Goal: Information Seeking & Learning: Check status

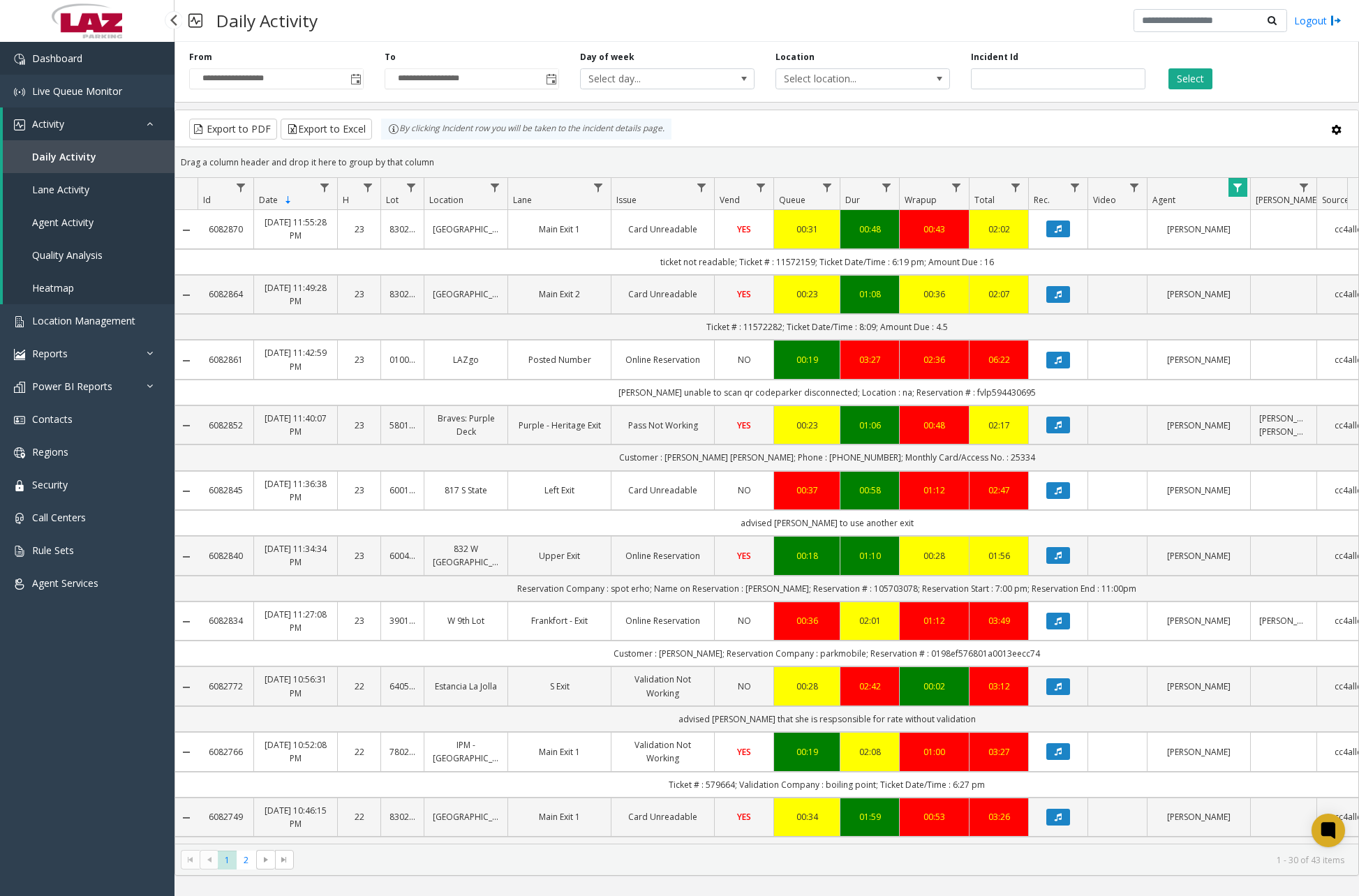
click at [99, 65] on link "Dashboard" at bounding box center [87, 59] width 175 height 33
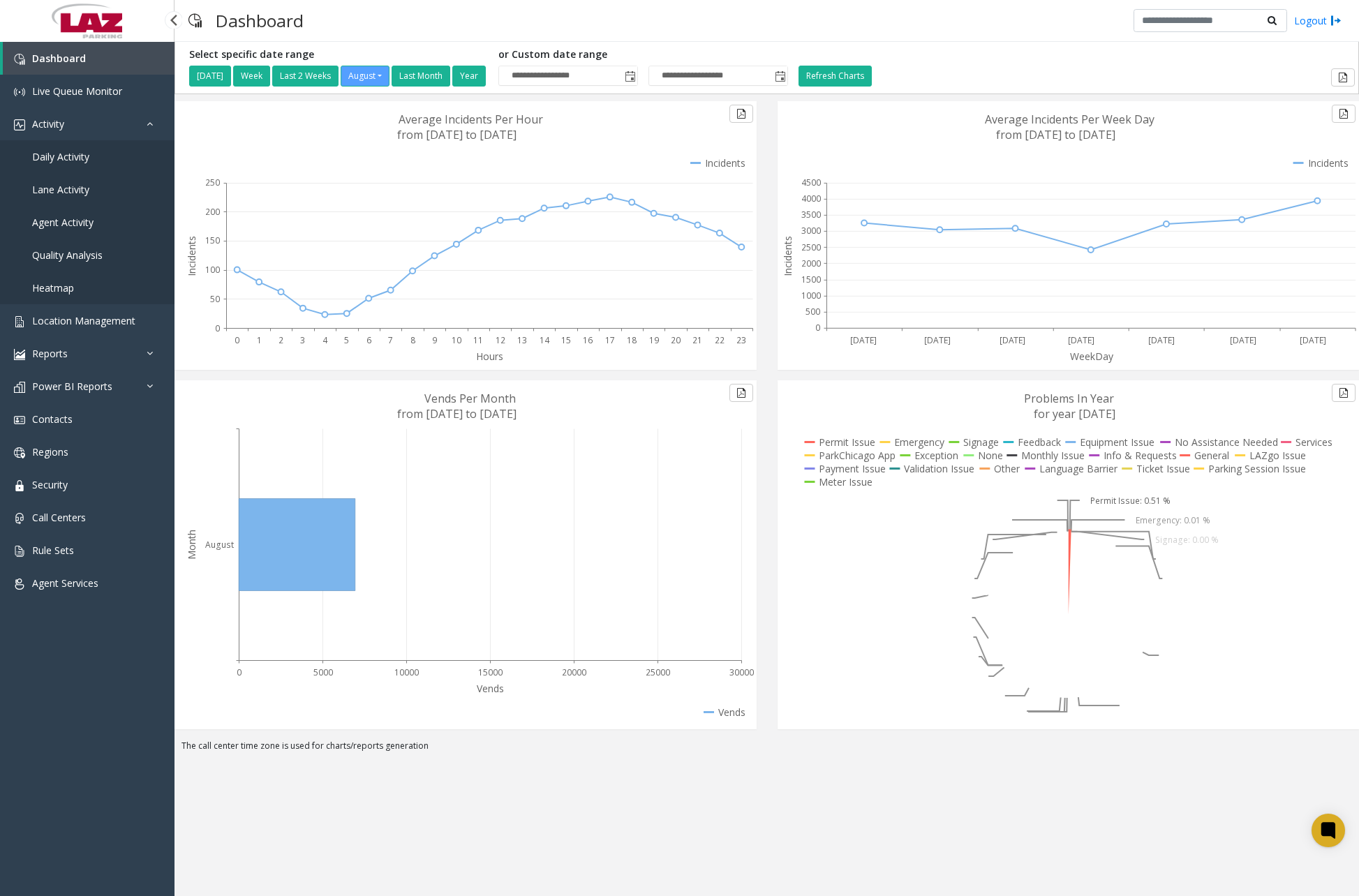
click at [75, 160] on span "Daily Activity" at bounding box center [61, 157] width 57 height 14
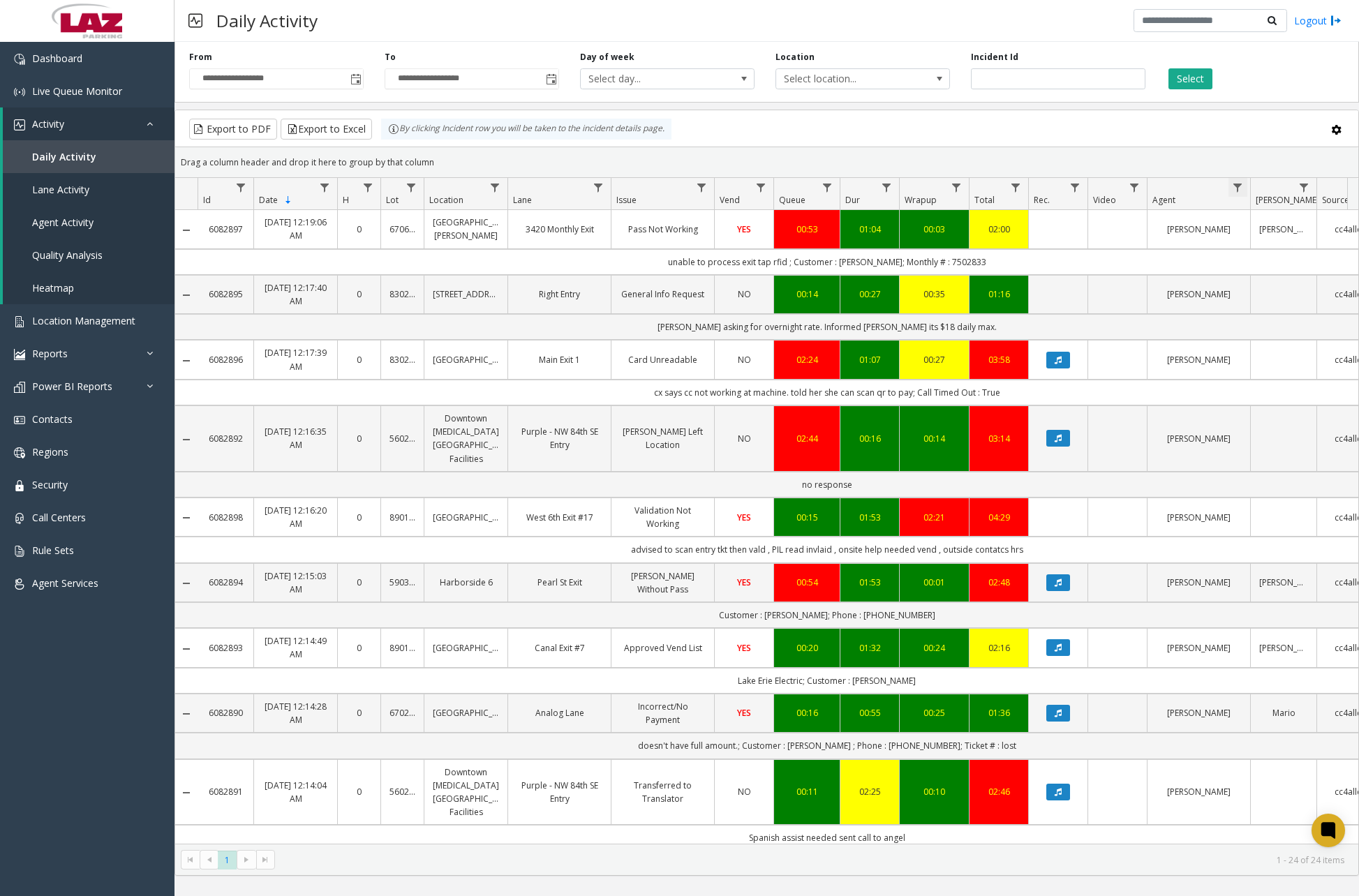
click at [1241, 184] on span "Data table" at bounding box center [1238, 187] width 11 height 11
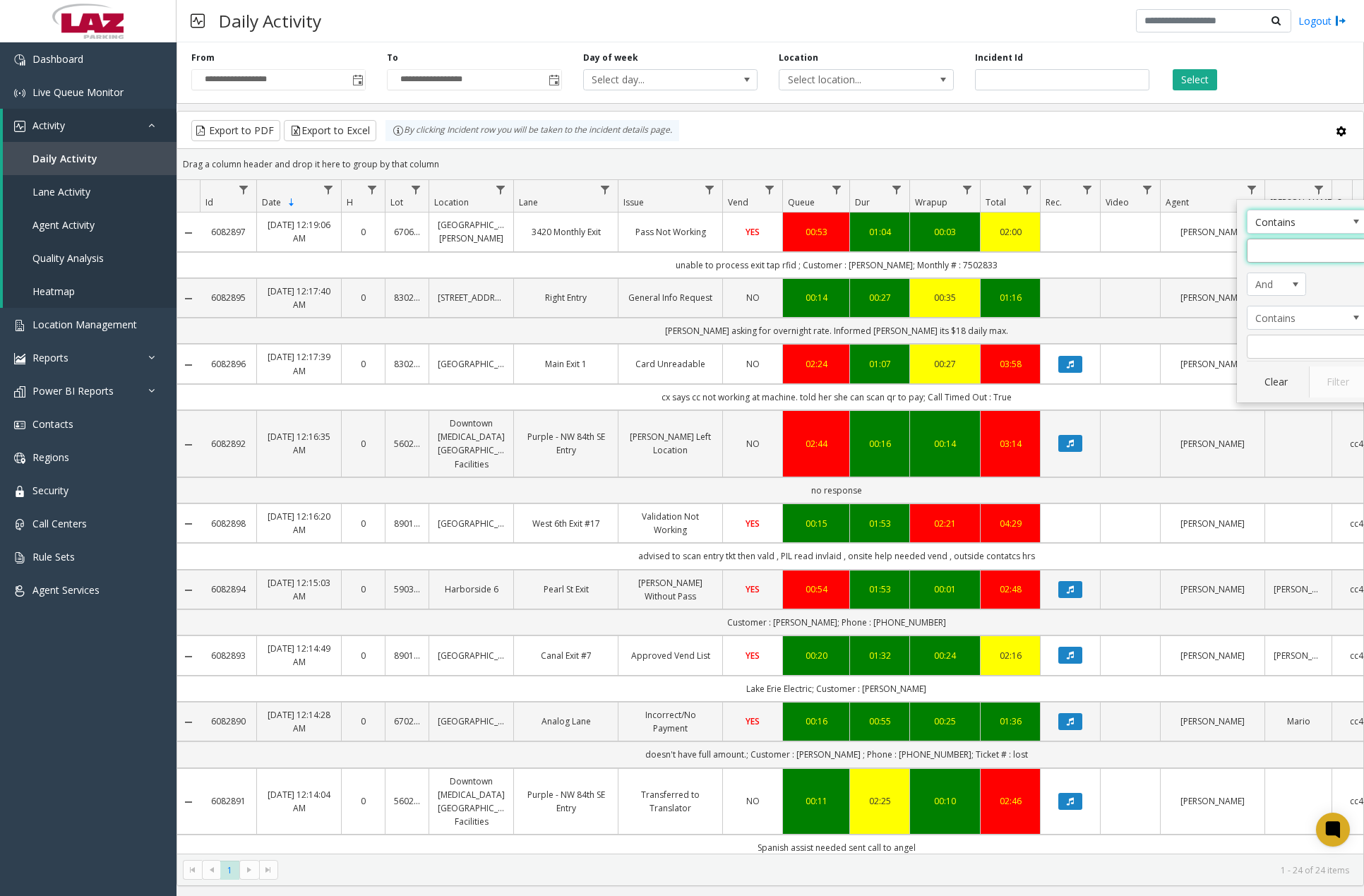
click at [1266, 252] on input "Agent Filter" at bounding box center [1308, 251] width 120 height 24
type input "*******"
click at [1346, 385] on button "Filter" at bounding box center [1338, 382] width 58 height 31
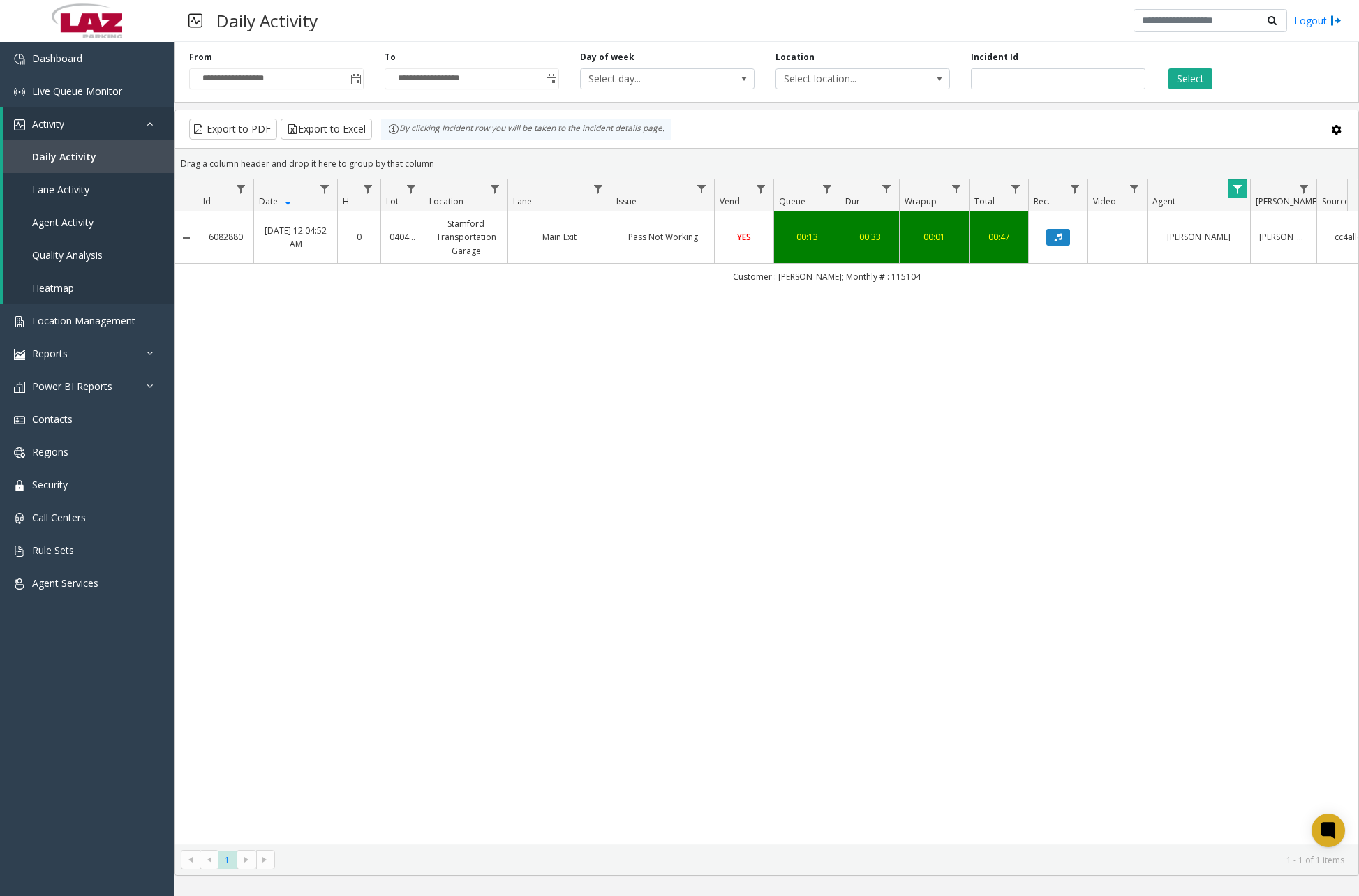
click at [598, 16] on div "Daily Activity Logout" at bounding box center [767, 21] width 1185 height 42
click at [107, 63] on link "Dashboard" at bounding box center [87, 59] width 175 height 33
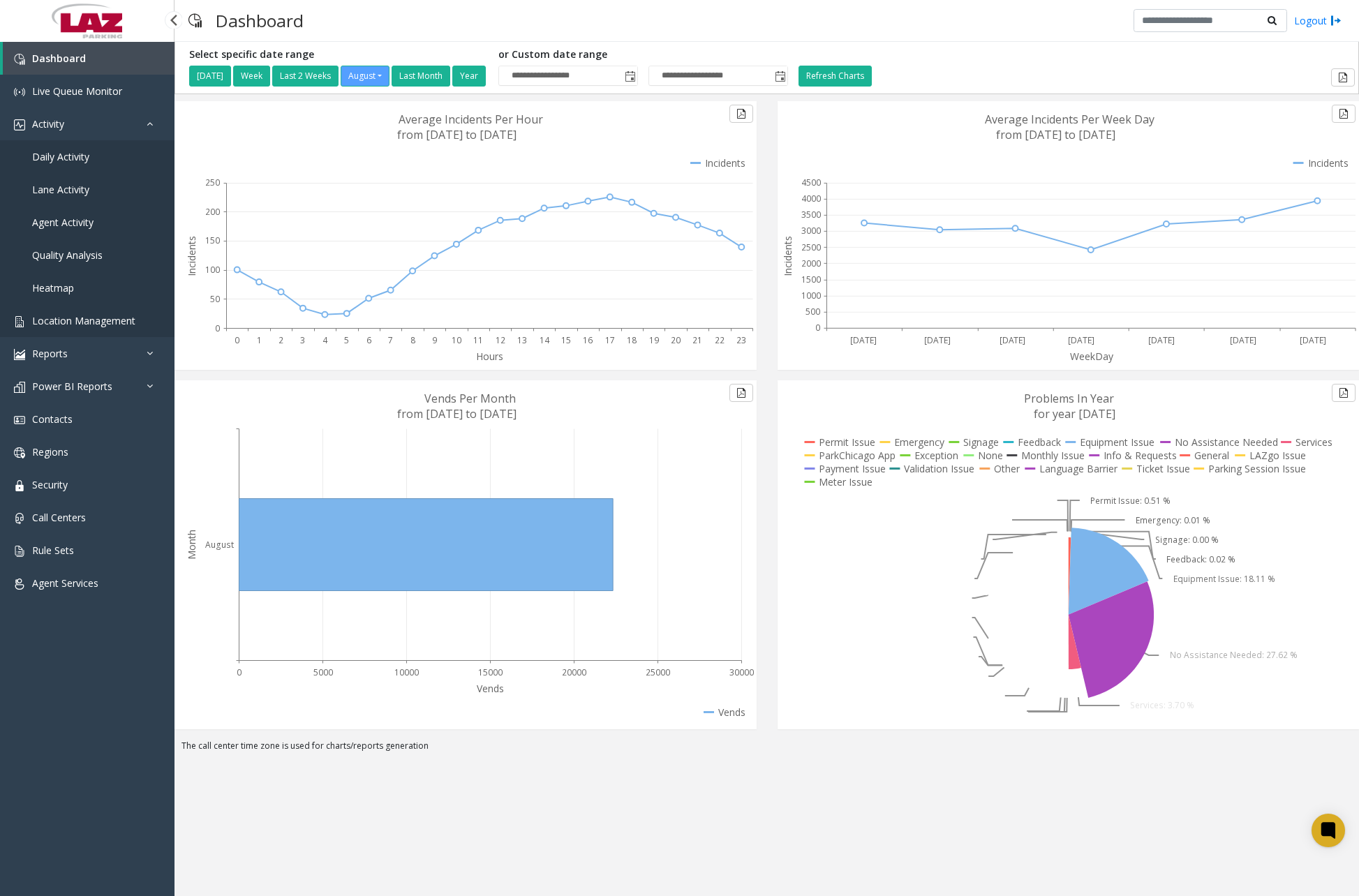
click at [93, 318] on span "Location Management" at bounding box center [84, 321] width 103 height 14
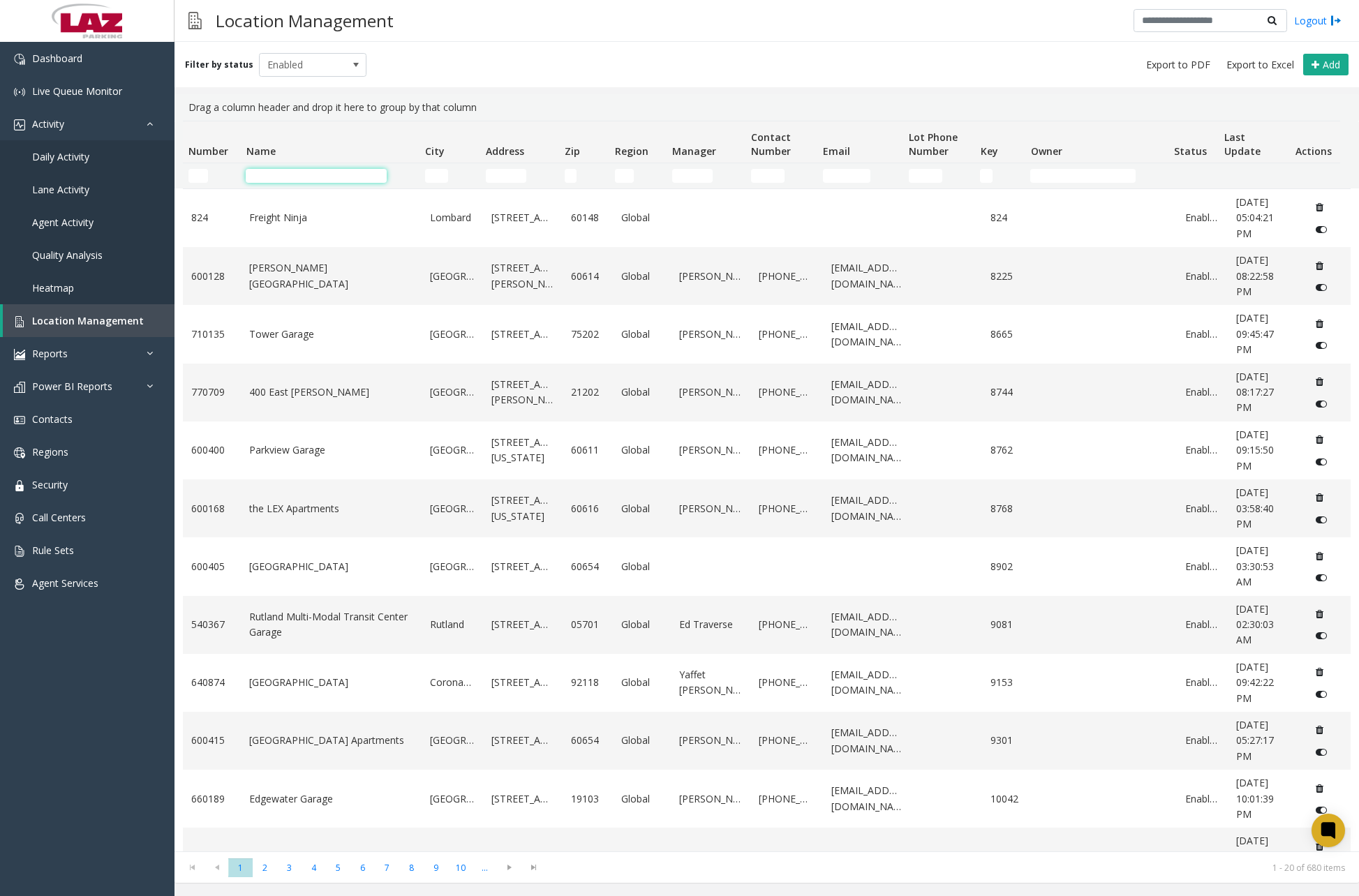
click at [307, 173] on input "Name Filter" at bounding box center [316, 175] width 141 height 14
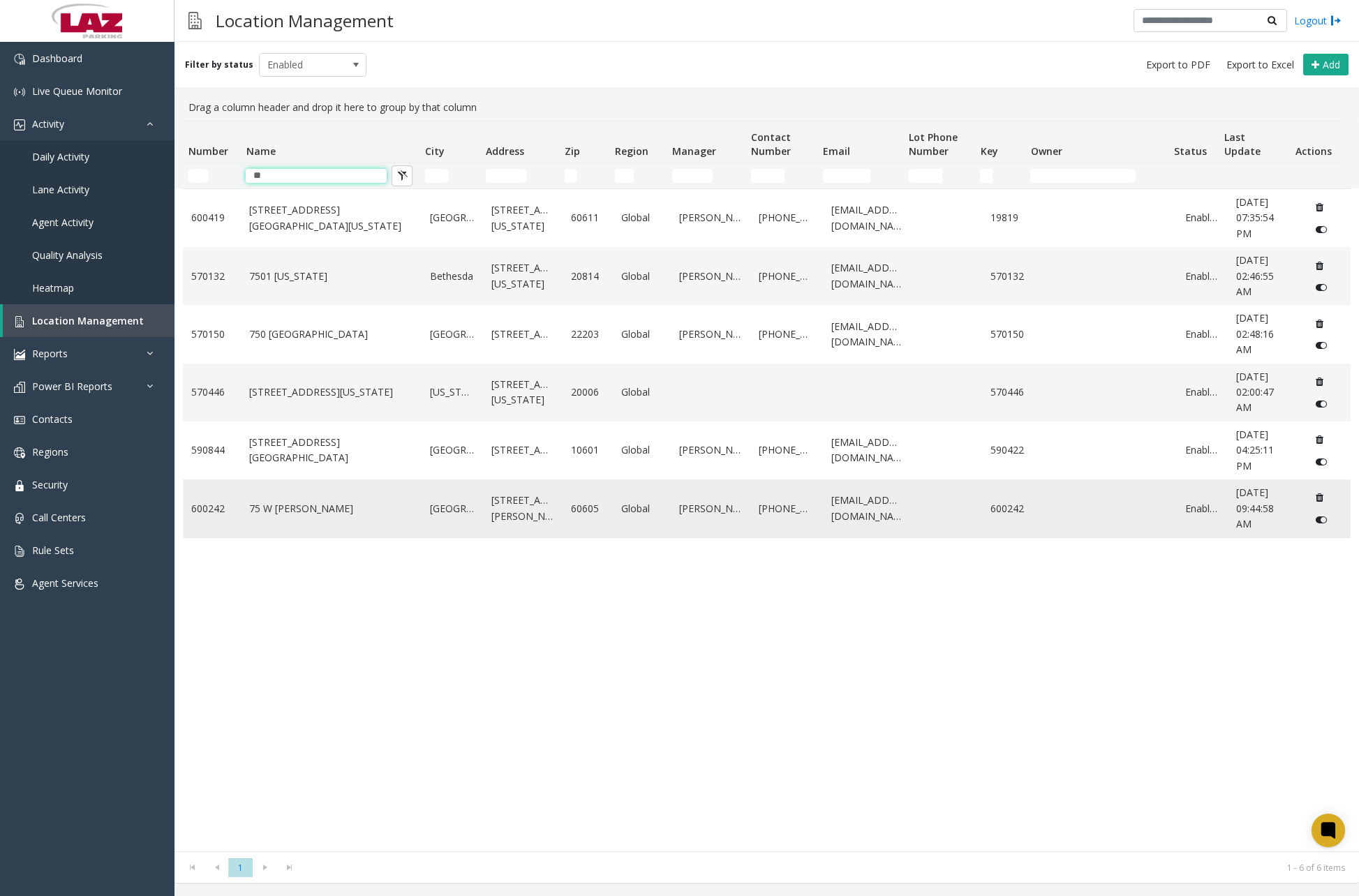
type input "**"
click at [281, 517] on link "75 W [PERSON_NAME]" at bounding box center [331, 508] width 164 height 15
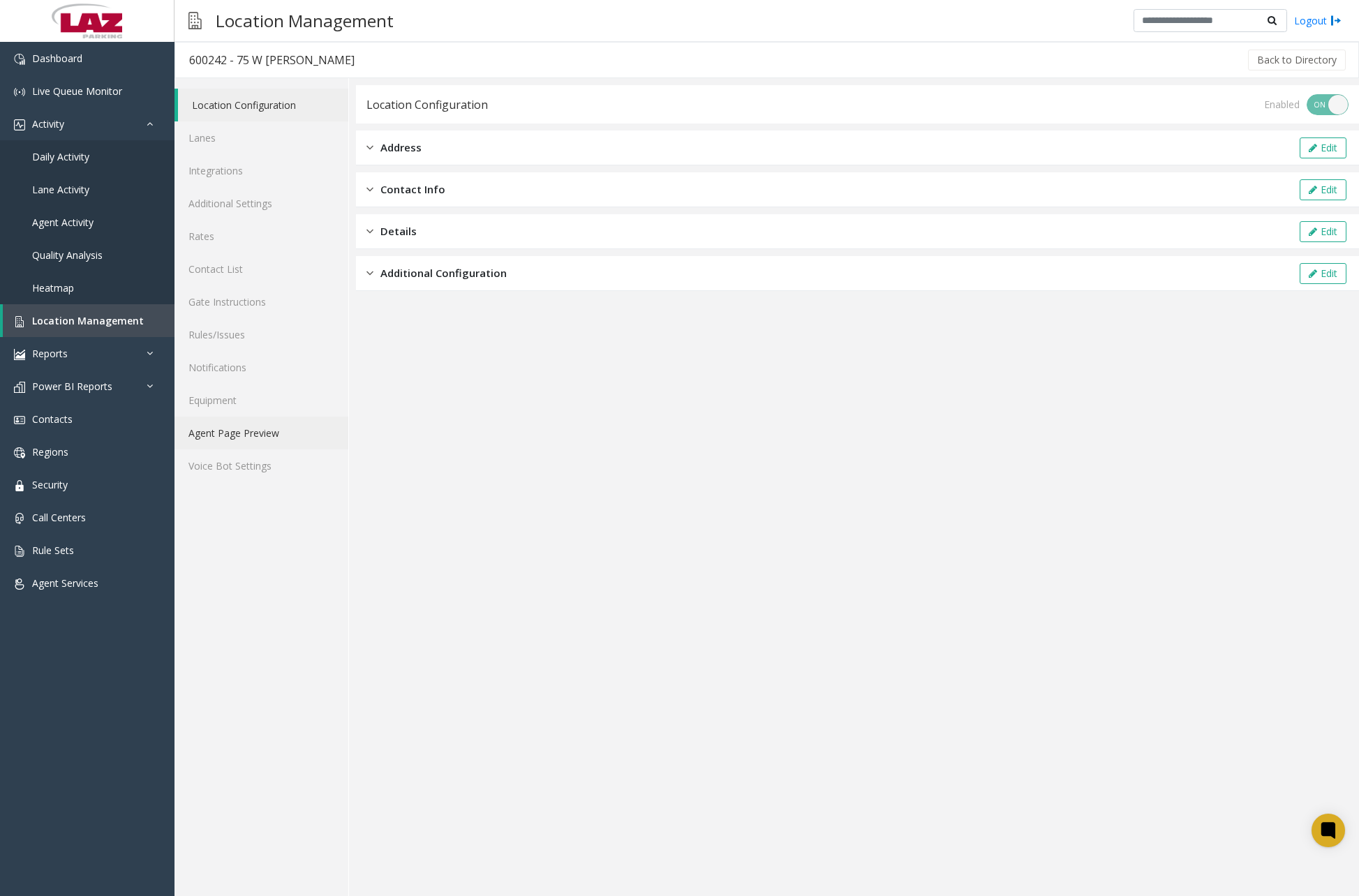
click at [252, 433] on link "Agent Page Preview" at bounding box center [261, 433] width 174 height 33
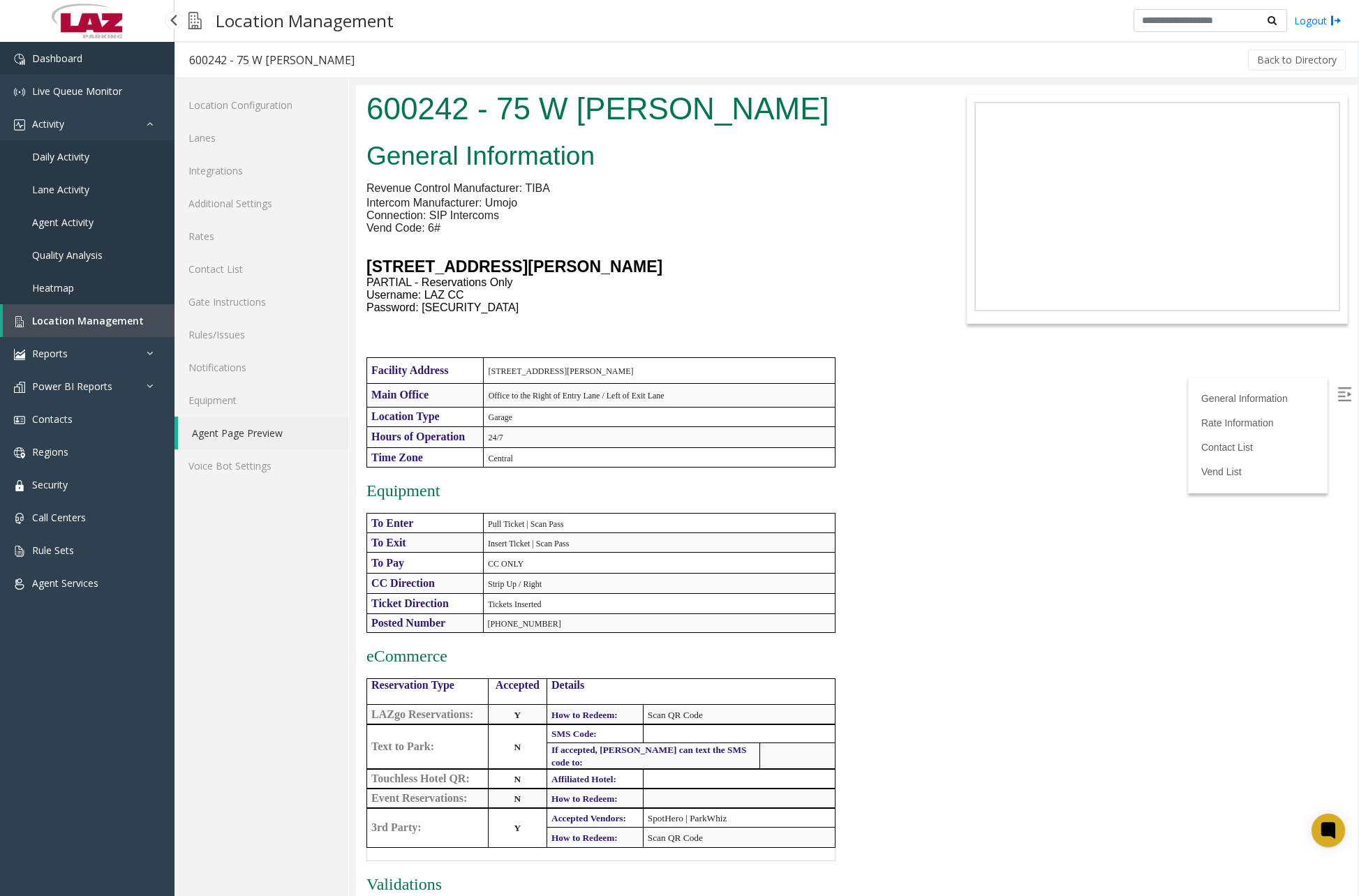
click at [96, 61] on link "Dashboard" at bounding box center [87, 59] width 175 height 33
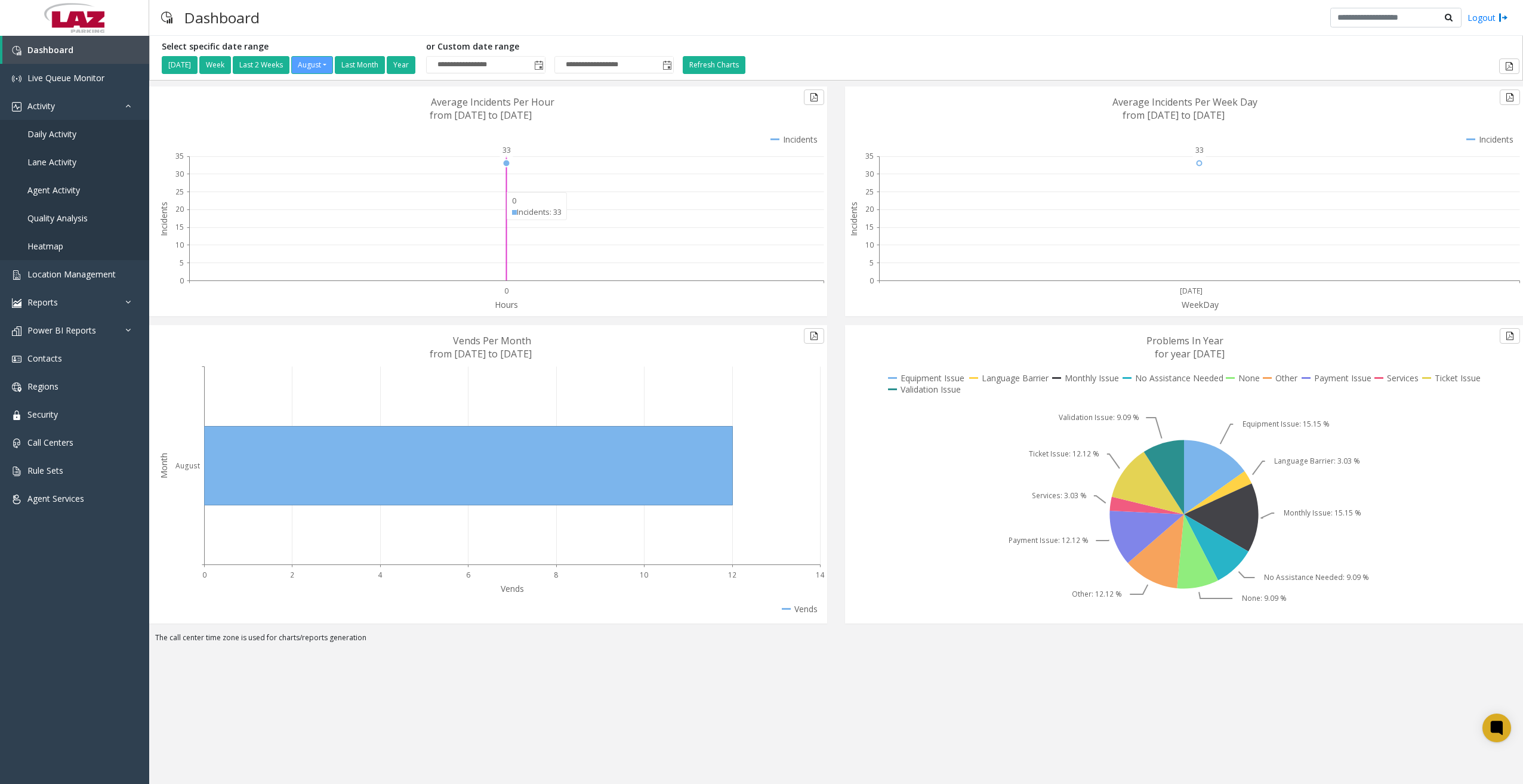
click at [55, 133] on span "Daily Activity" at bounding box center [52, 134] width 49 height 12
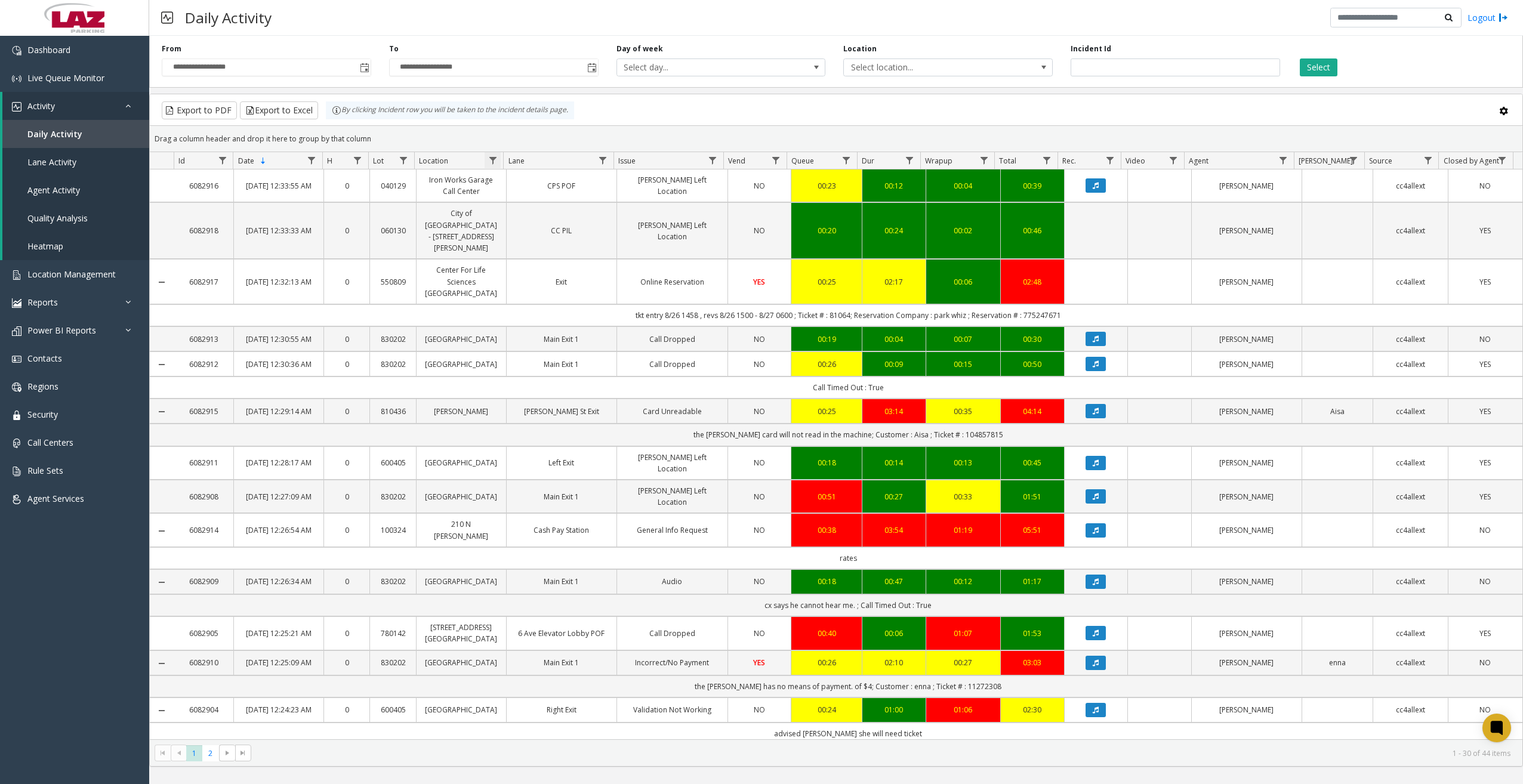
click at [494, 161] on span "Data table" at bounding box center [493, 160] width 10 height 10
click at [527, 209] on input "Location Filter" at bounding box center [544, 212] width 102 height 21
type input "******"
click at [570, 321] on button "Filter" at bounding box center [571, 322] width 49 height 26
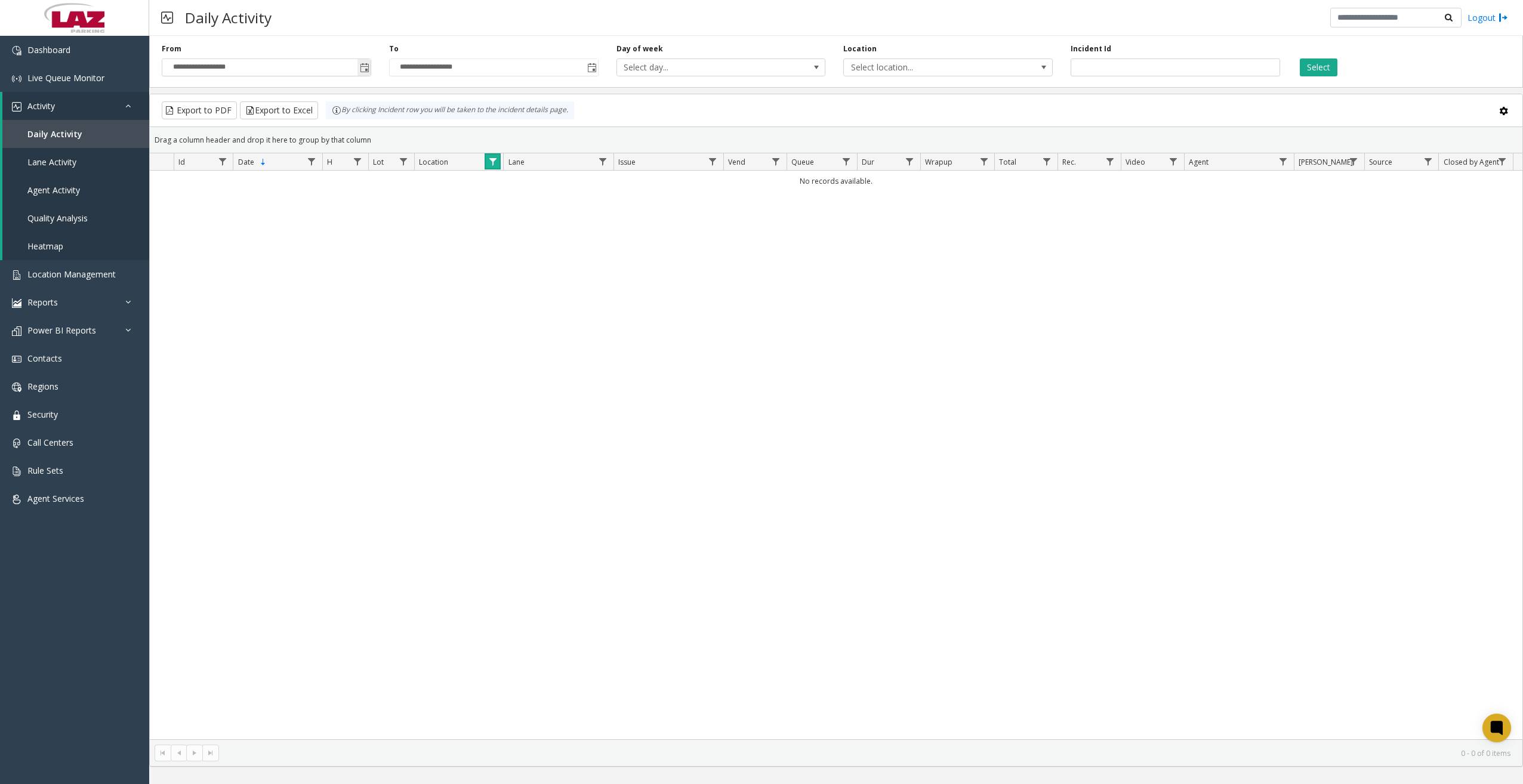
click at [367, 70] on span "Toggle popup" at bounding box center [364, 68] width 10 height 10
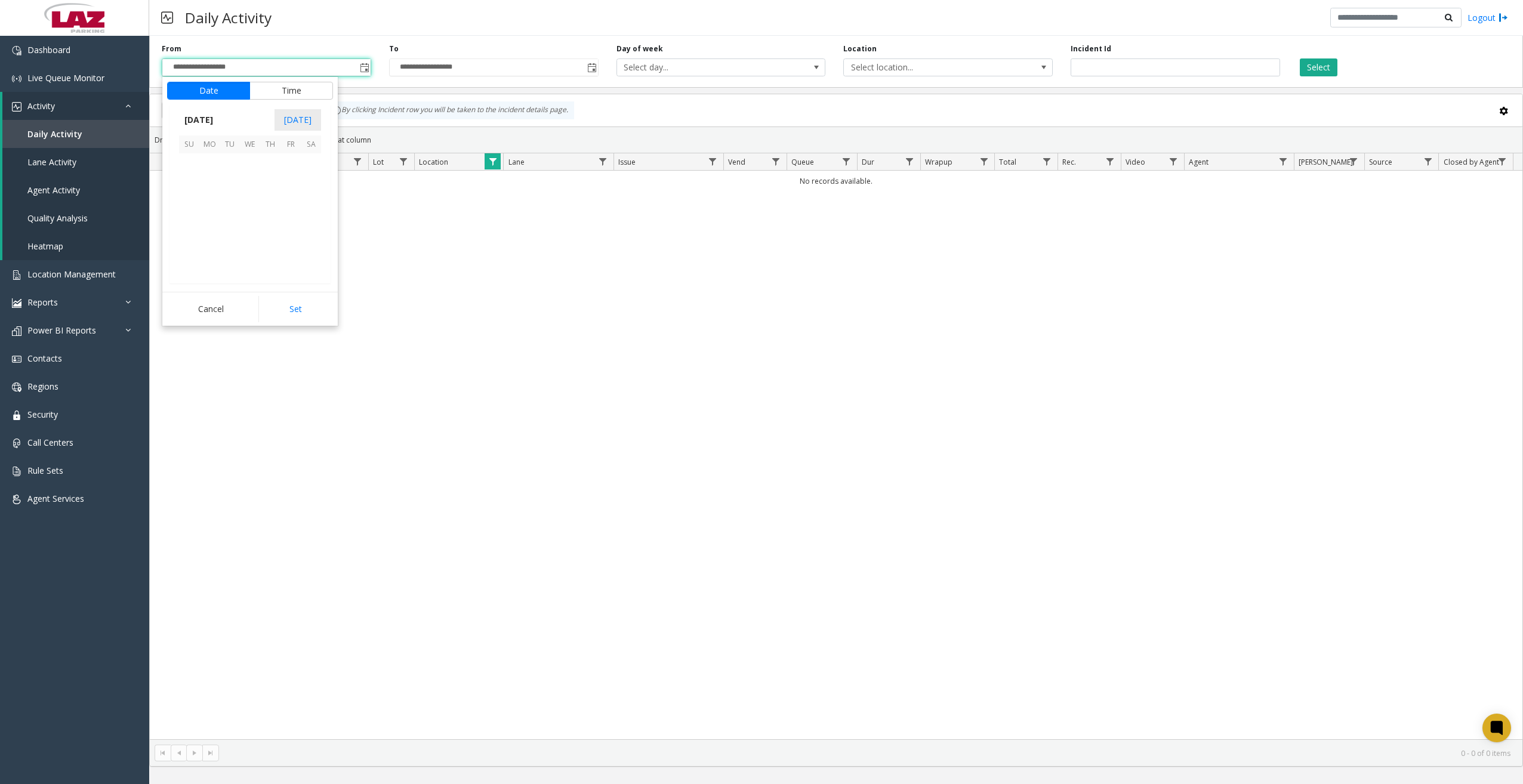
scroll to position [213947, 0]
click at [231, 245] on span "26" at bounding box center [230, 245] width 21 height 21
click at [193, 259] on span "11" at bounding box center [196, 261] width 10 height 12
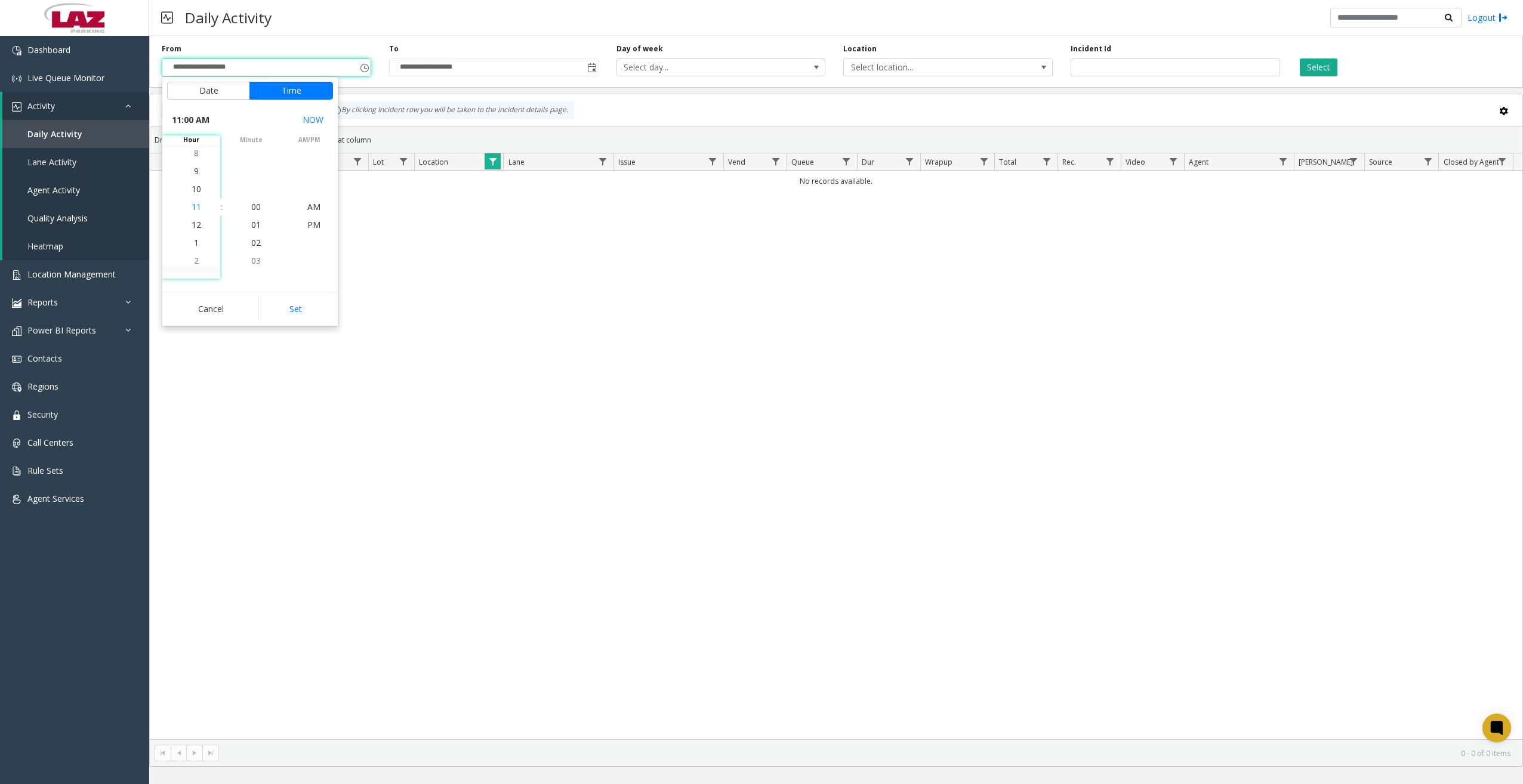
click at [191, 207] on span "11" at bounding box center [196, 207] width 10 height 12
click at [251, 207] on span "00" at bounding box center [256, 207] width 10 height 12
click at [311, 223] on span "PM" at bounding box center [314, 225] width 13 height 12
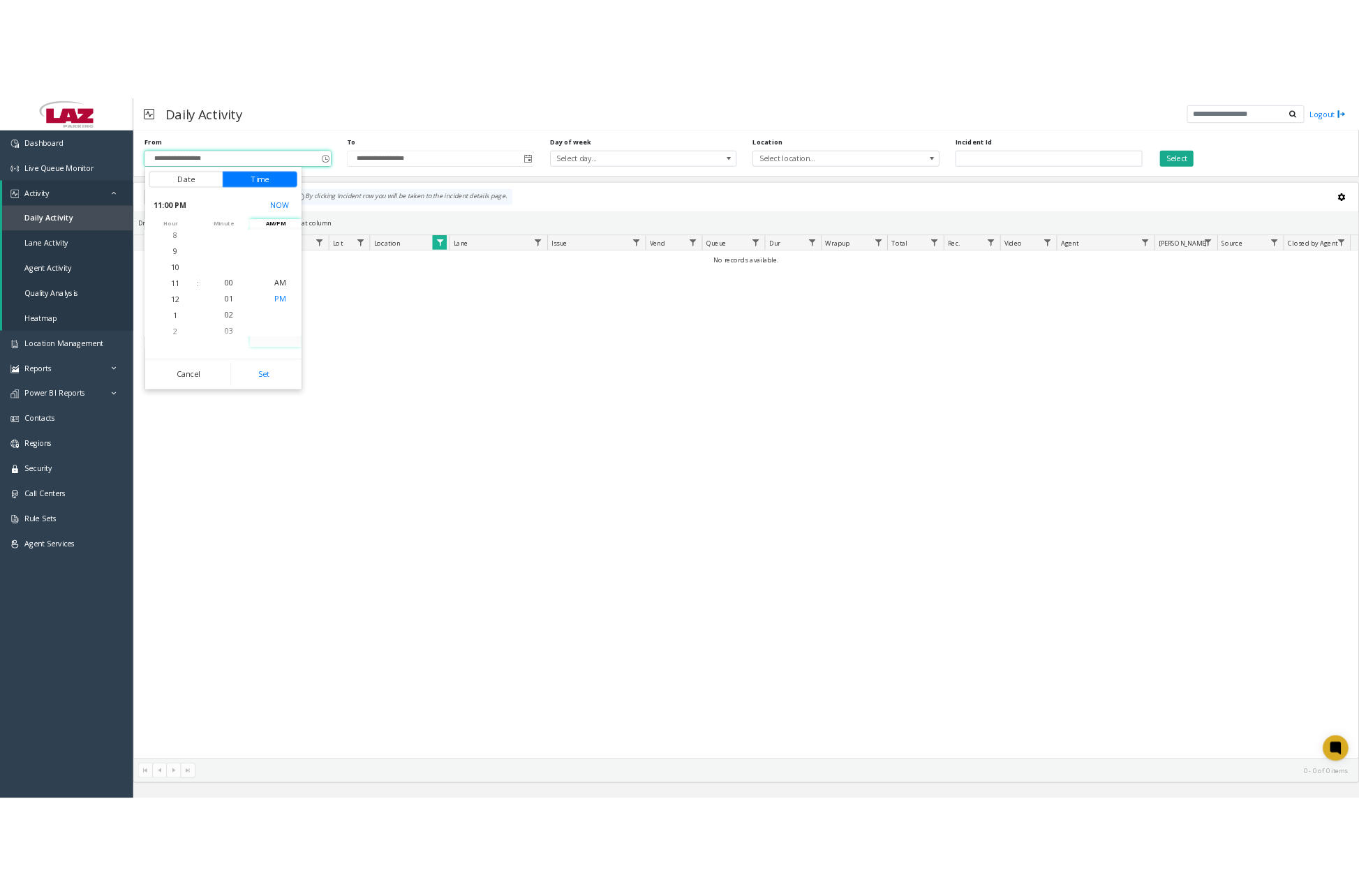
scroll to position [21, 0]
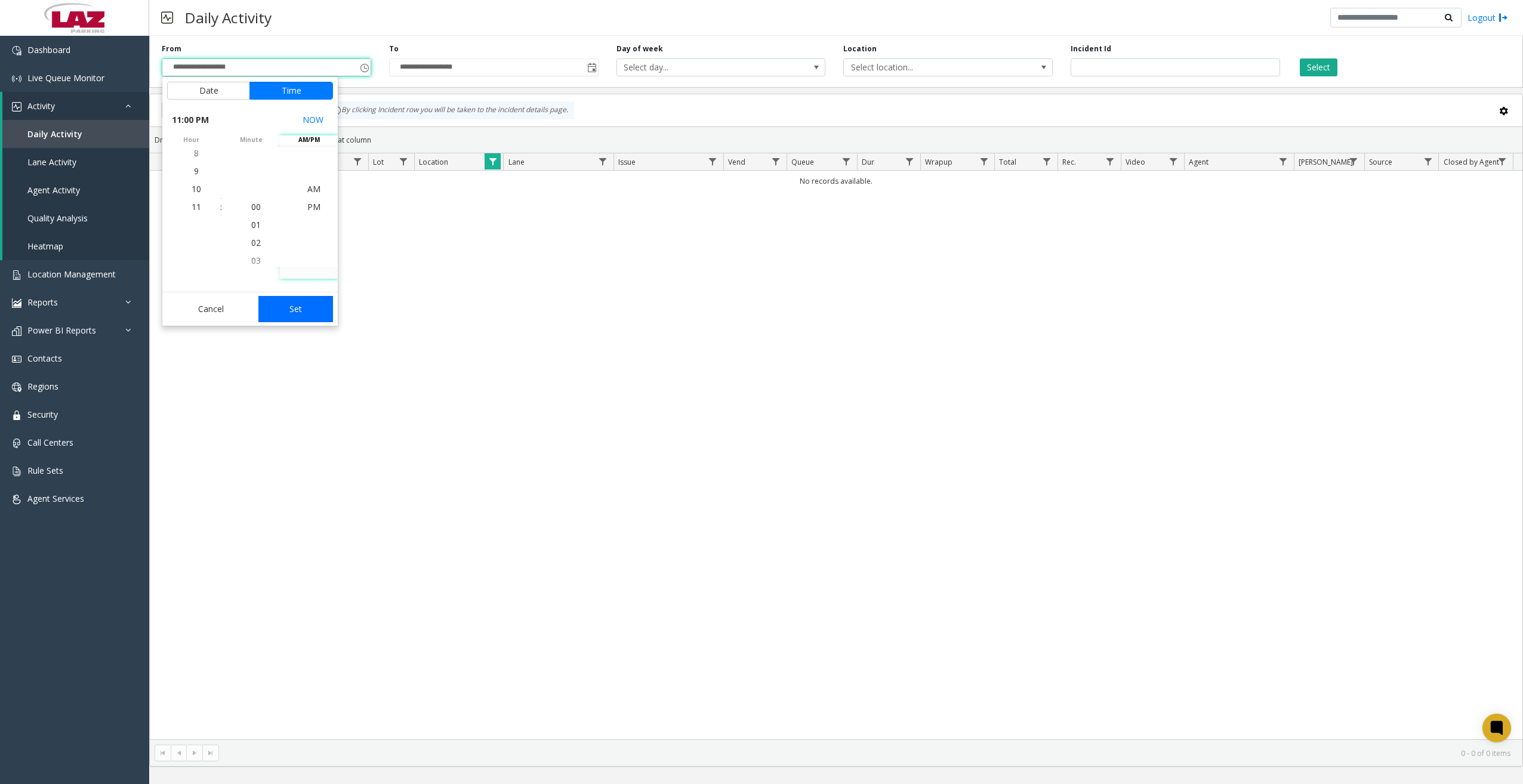
click at [301, 304] on button "Set" at bounding box center [296, 309] width 75 height 26
type input "**********"
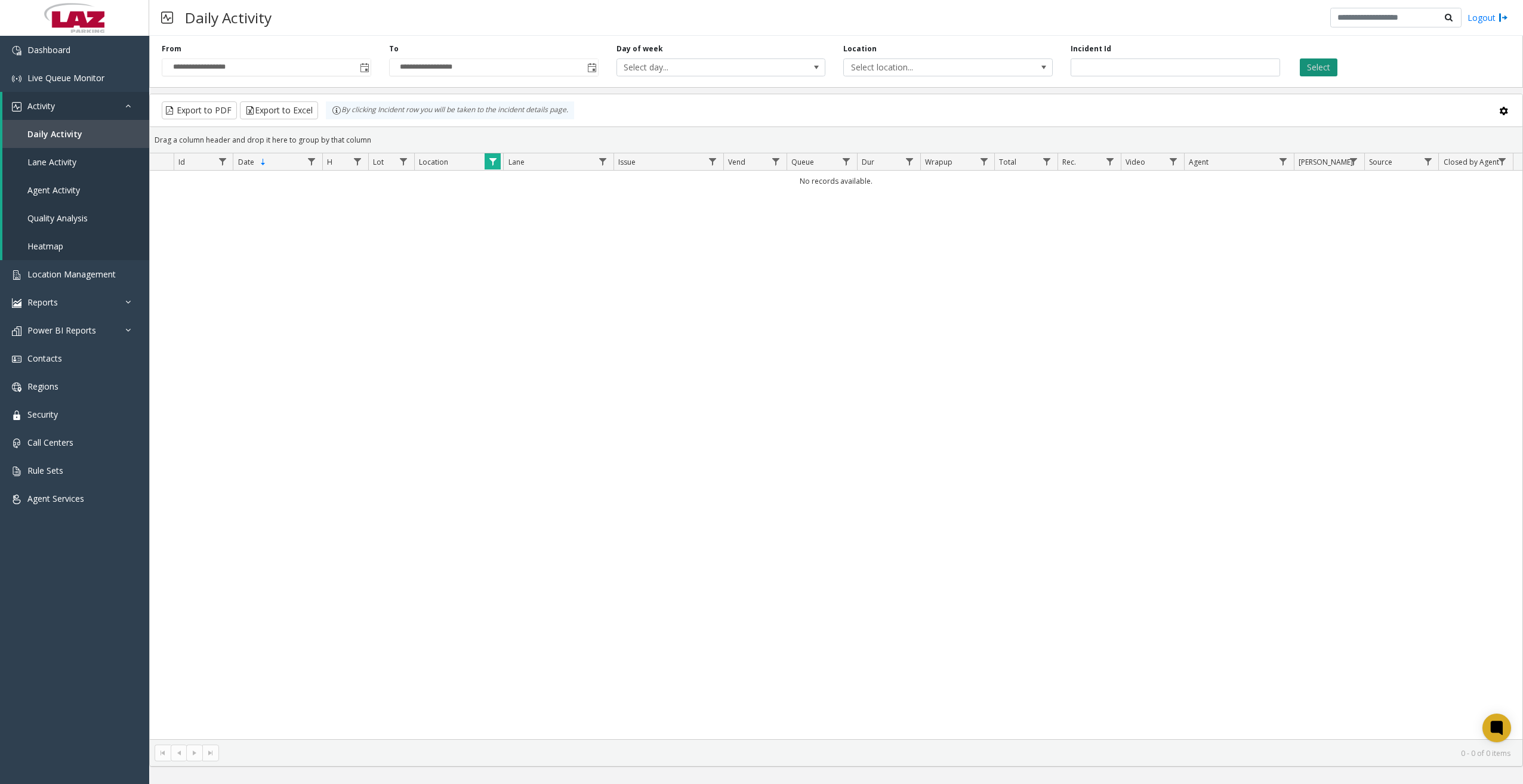
click at [1161, 67] on button "Select" at bounding box center [1318, 68] width 37 height 18
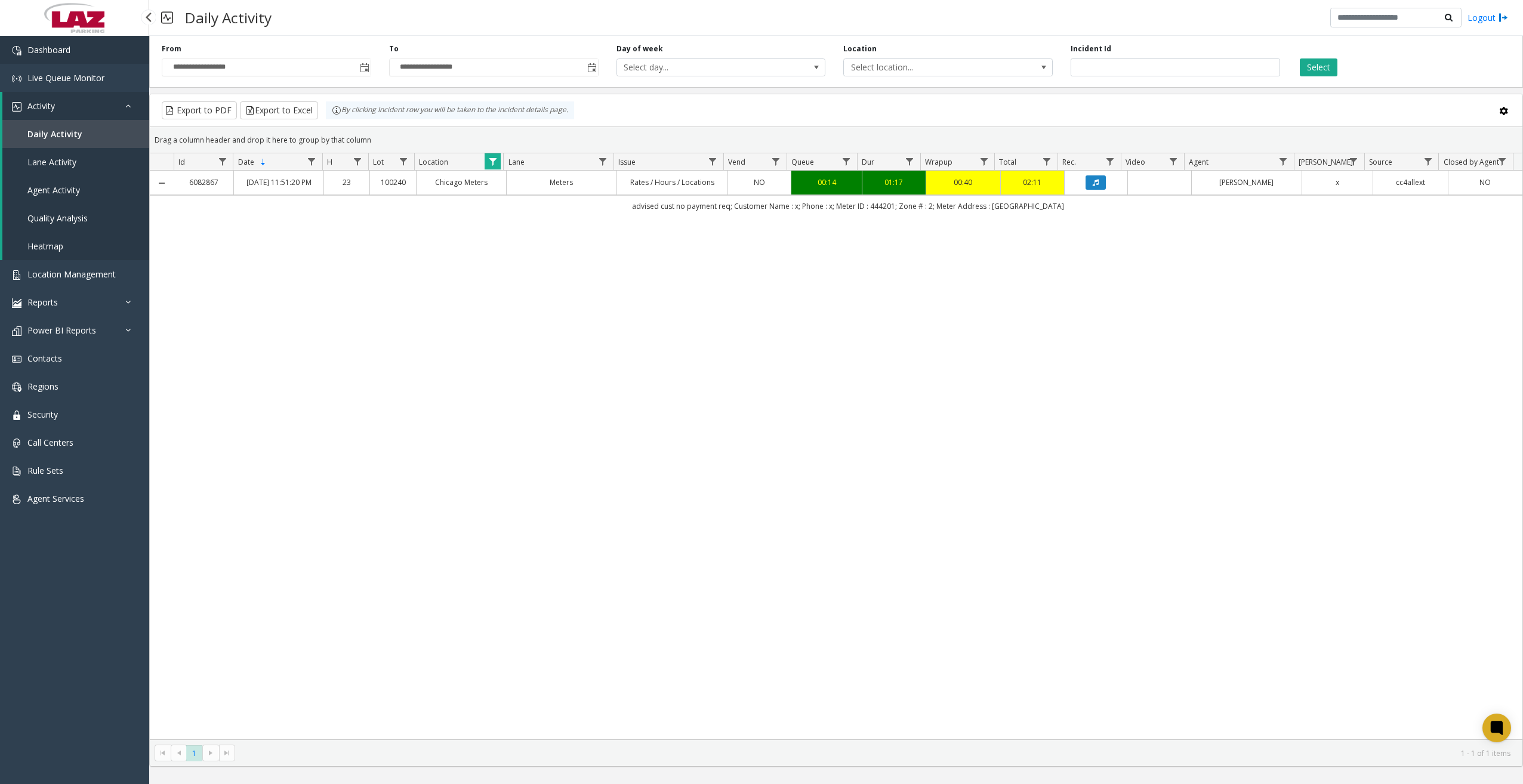
click at [93, 48] on link "Dashboard" at bounding box center [75, 50] width 149 height 28
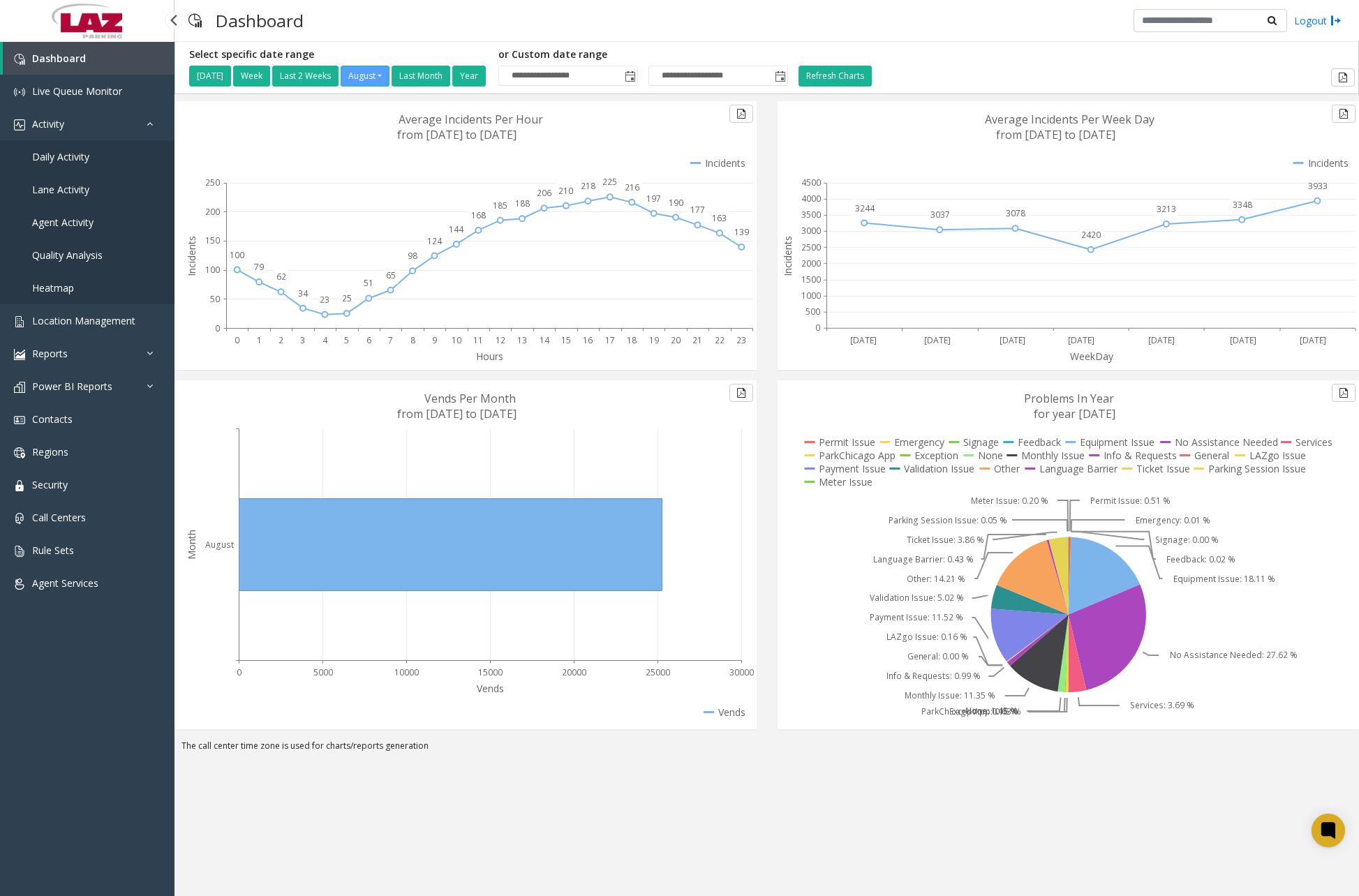
click at [77, 149] on link "Daily Activity" at bounding box center [87, 157] width 175 height 33
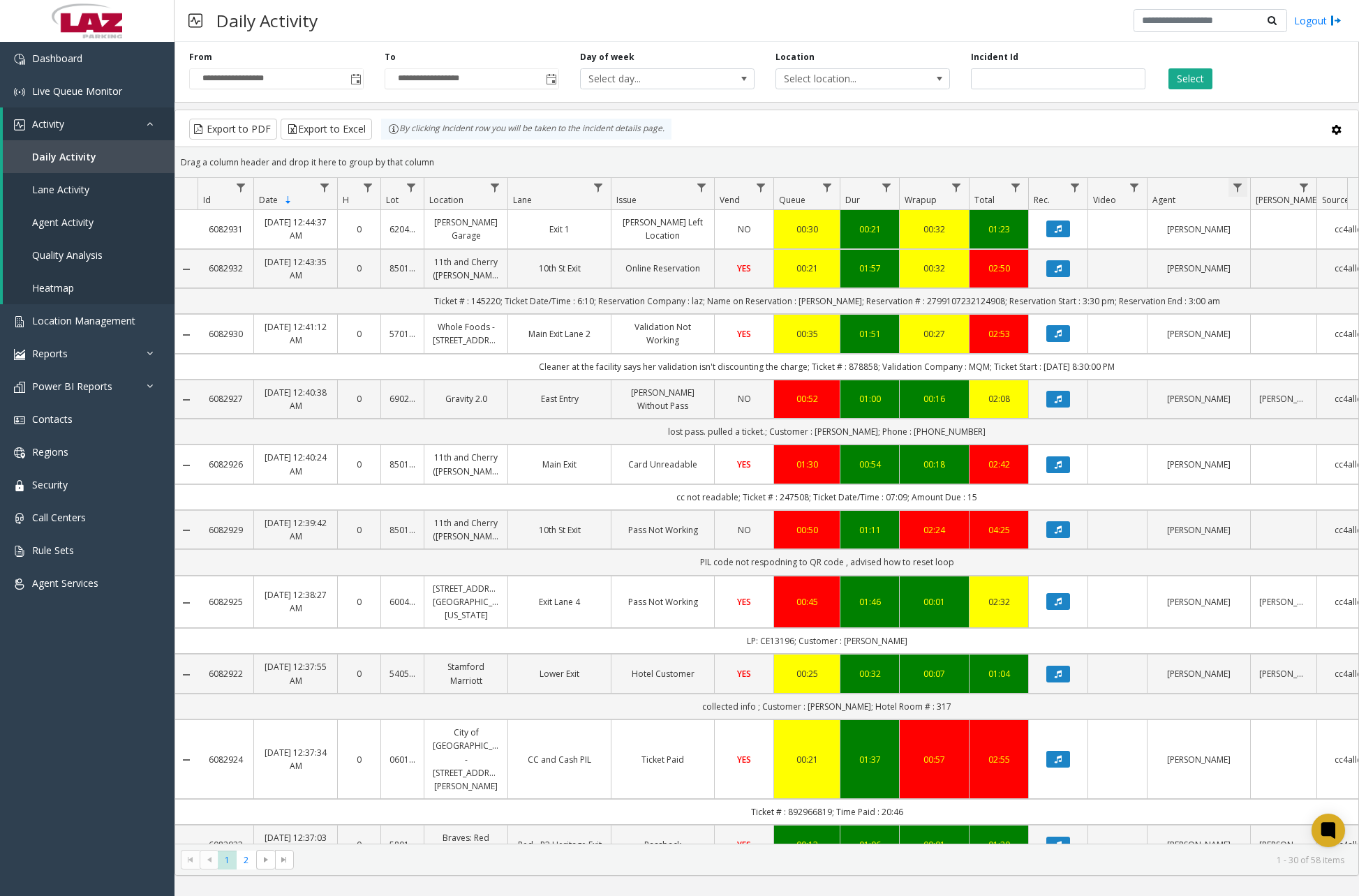
click at [1240, 191] on span "Data table" at bounding box center [1238, 187] width 11 height 11
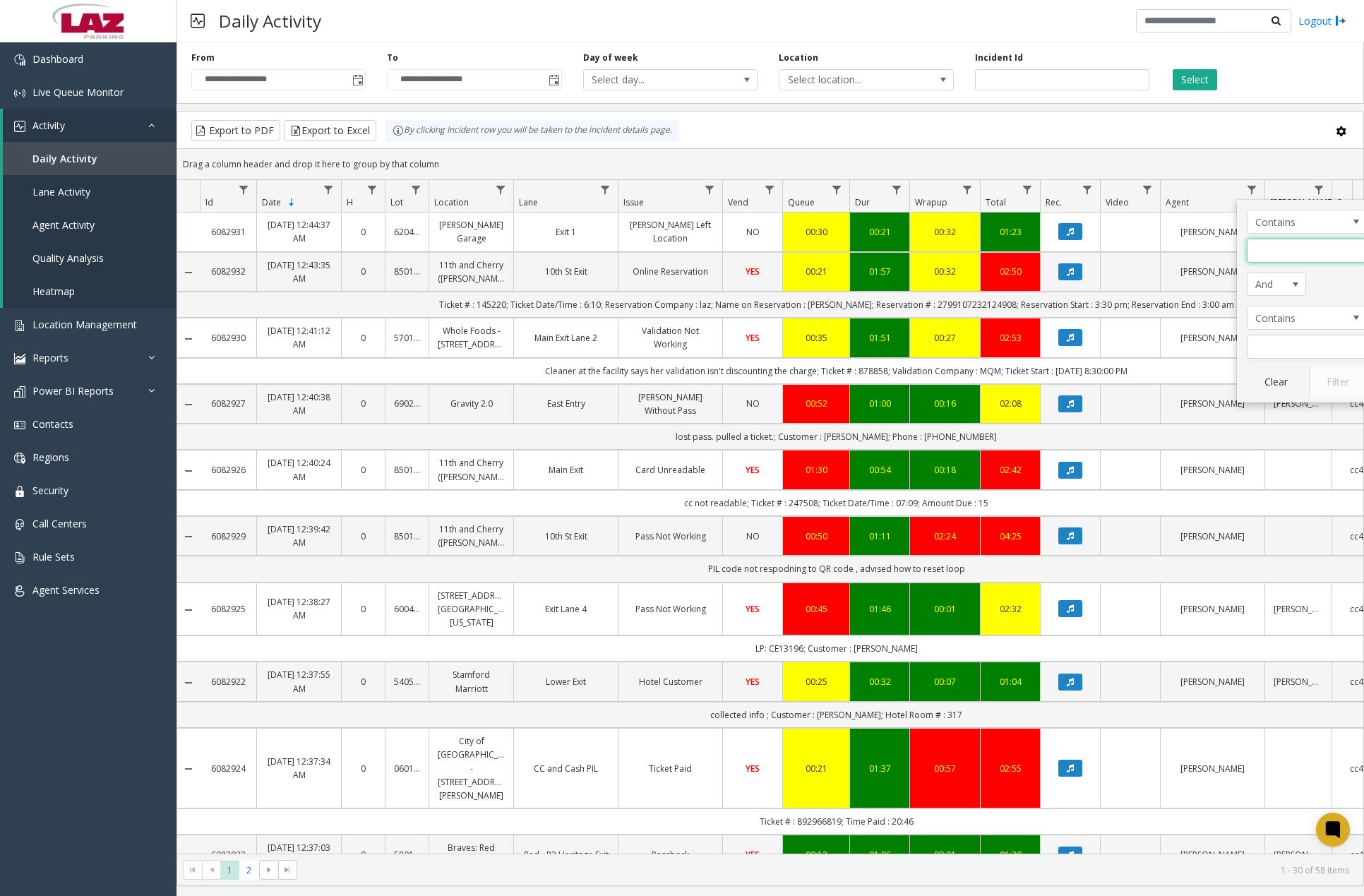
click at [1269, 252] on input "Agent Filter" at bounding box center [1308, 251] width 120 height 24
type input "*******"
click at [1339, 376] on button "Filter" at bounding box center [1338, 382] width 58 height 31
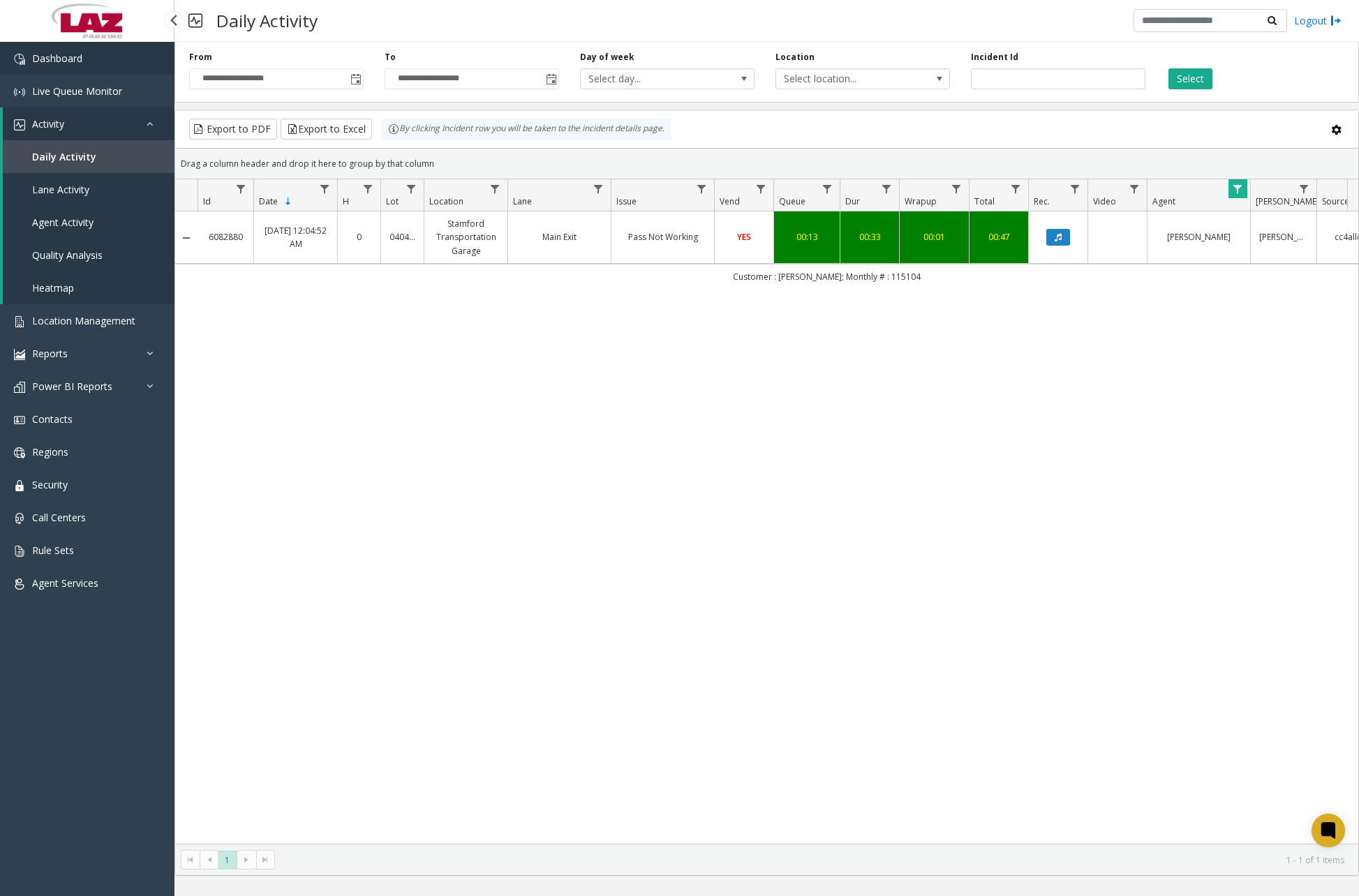
click at [60, 62] on span "Dashboard" at bounding box center [57, 59] width 50 height 14
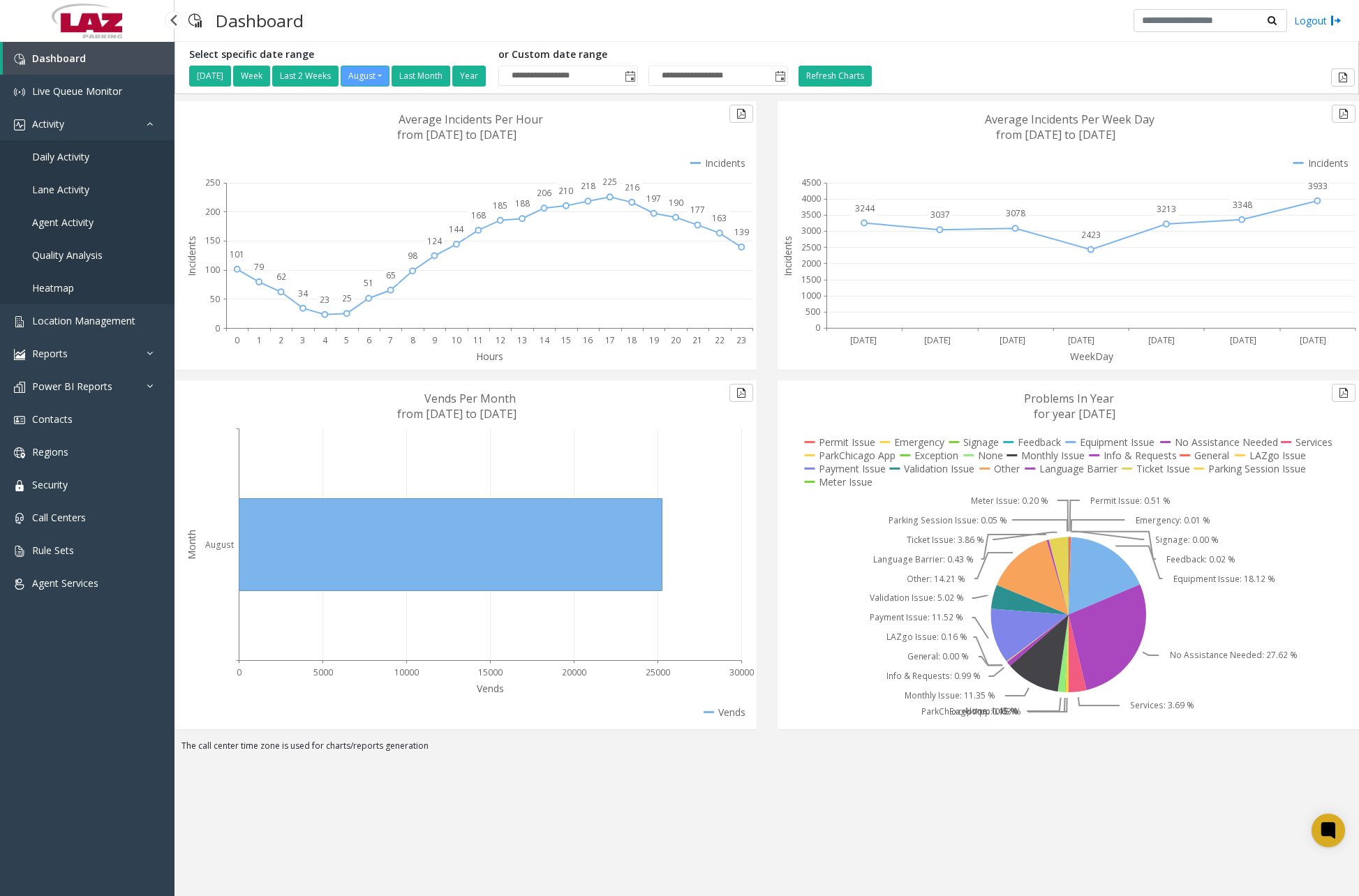
click at [64, 156] on span "Daily Activity" at bounding box center [61, 157] width 57 height 14
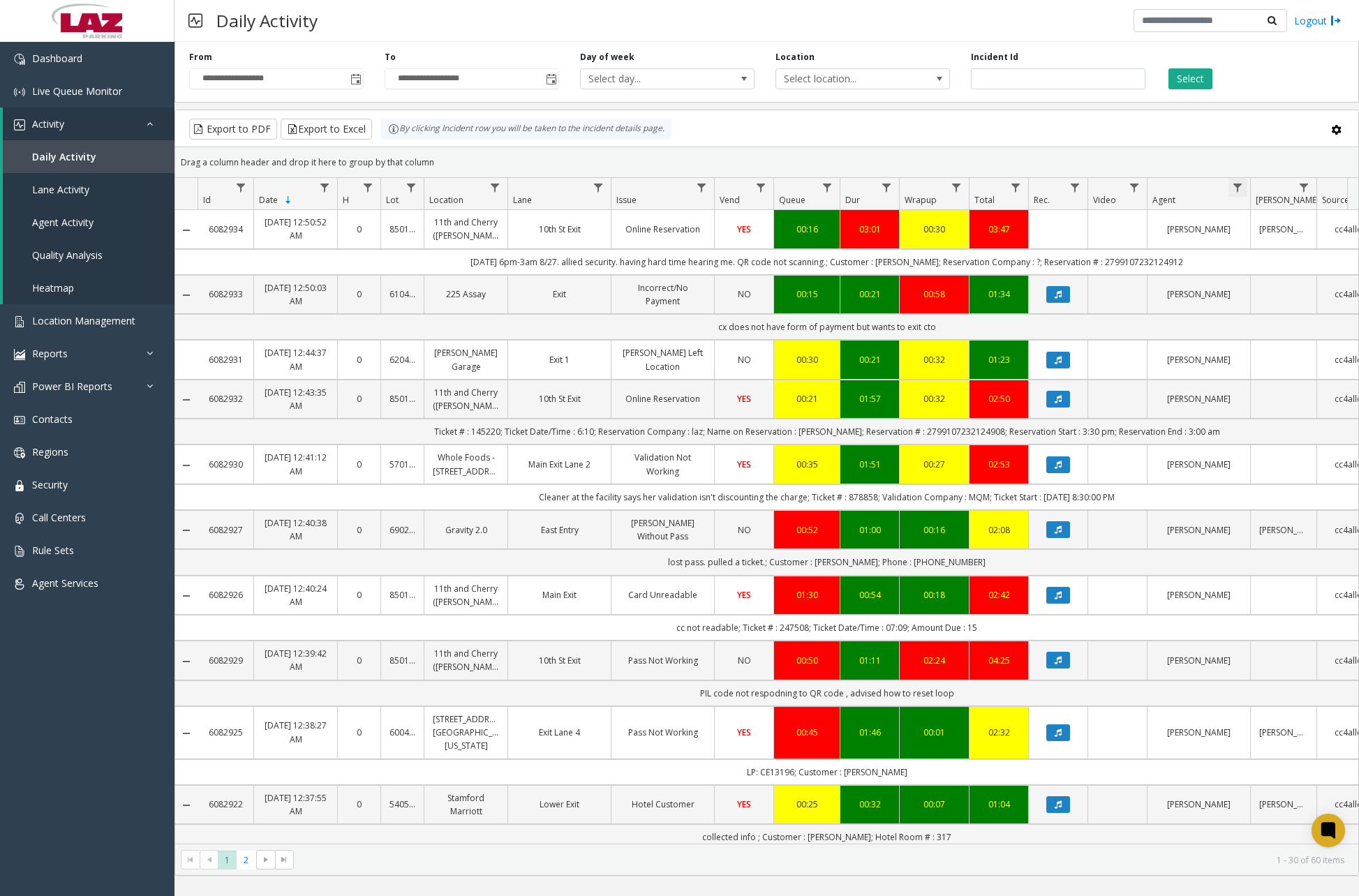
click at [1240, 189] on span "Data table" at bounding box center [1238, 187] width 11 height 11
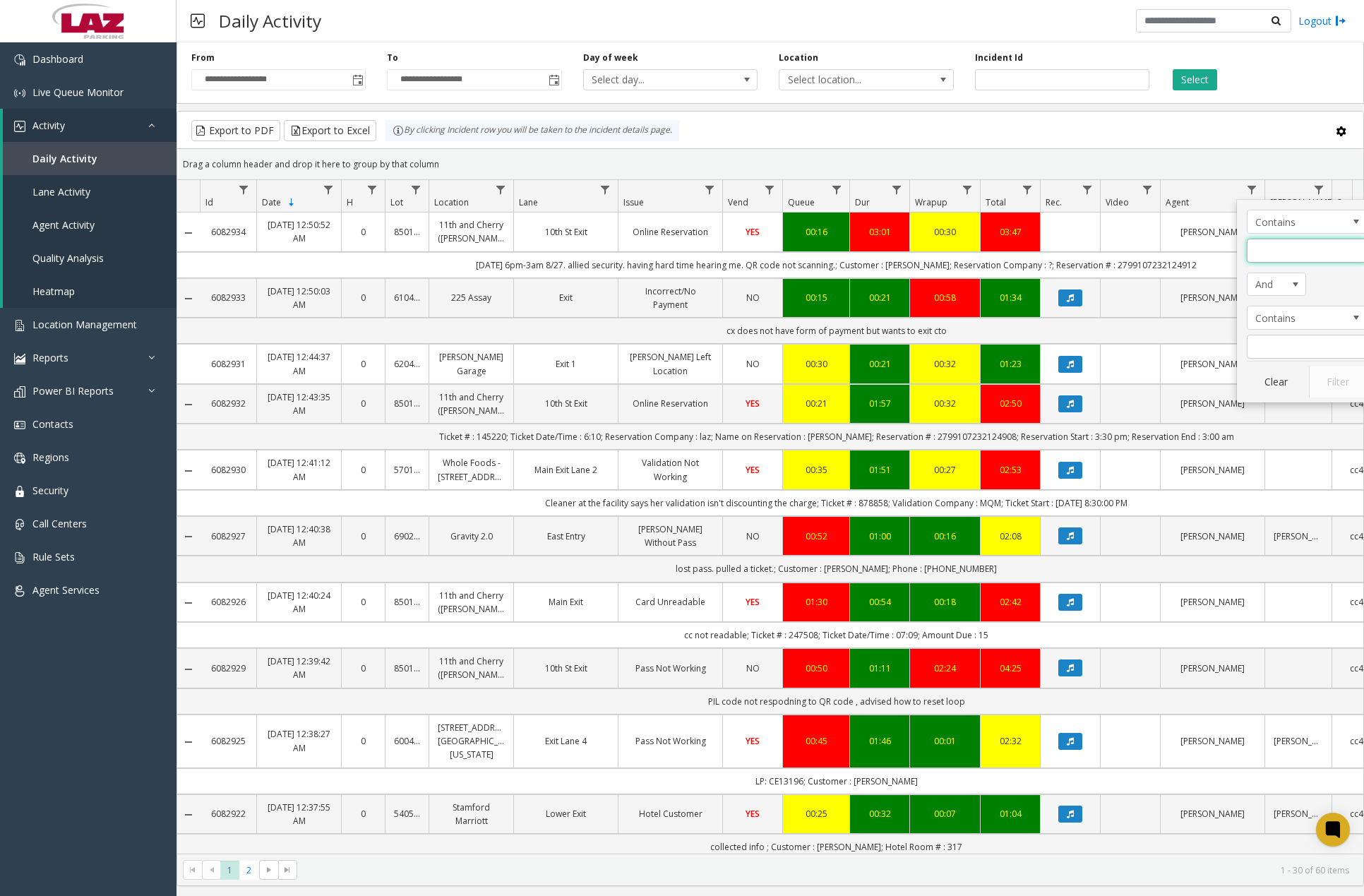
click at [1279, 251] on input "Agent Filter" at bounding box center [1308, 251] width 120 height 24
type input "*******"
click at [1342, 388] on button "Filter" at bounding box center [1338, 382] width 58 height 31
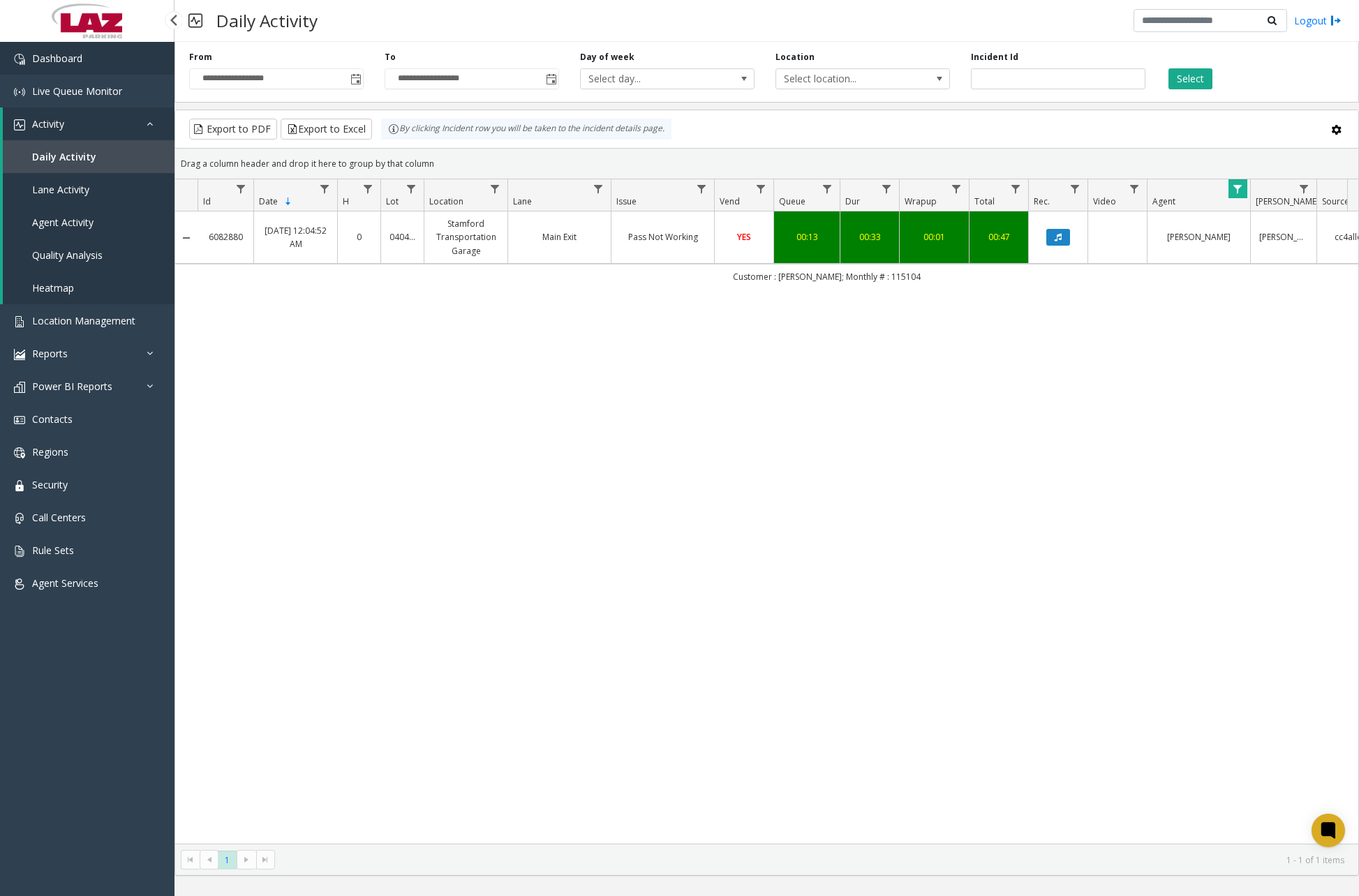
click at [99, 58] on link "Dashboard" at bounding box center [87, 59] width 175 height 33
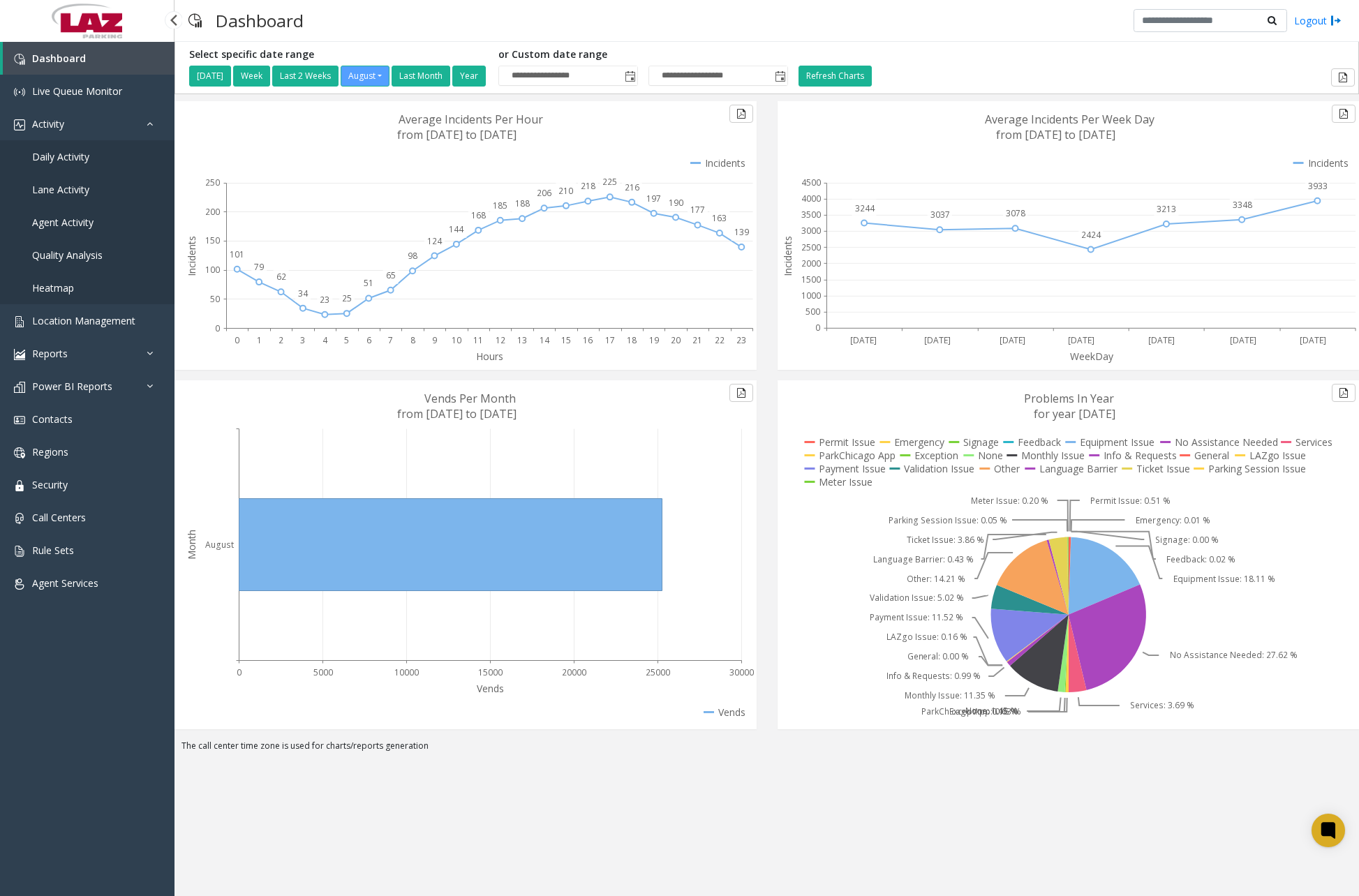
click at [58, 152] on span "Daily Activity" at bounding box center [61, 157] width 57 height 14
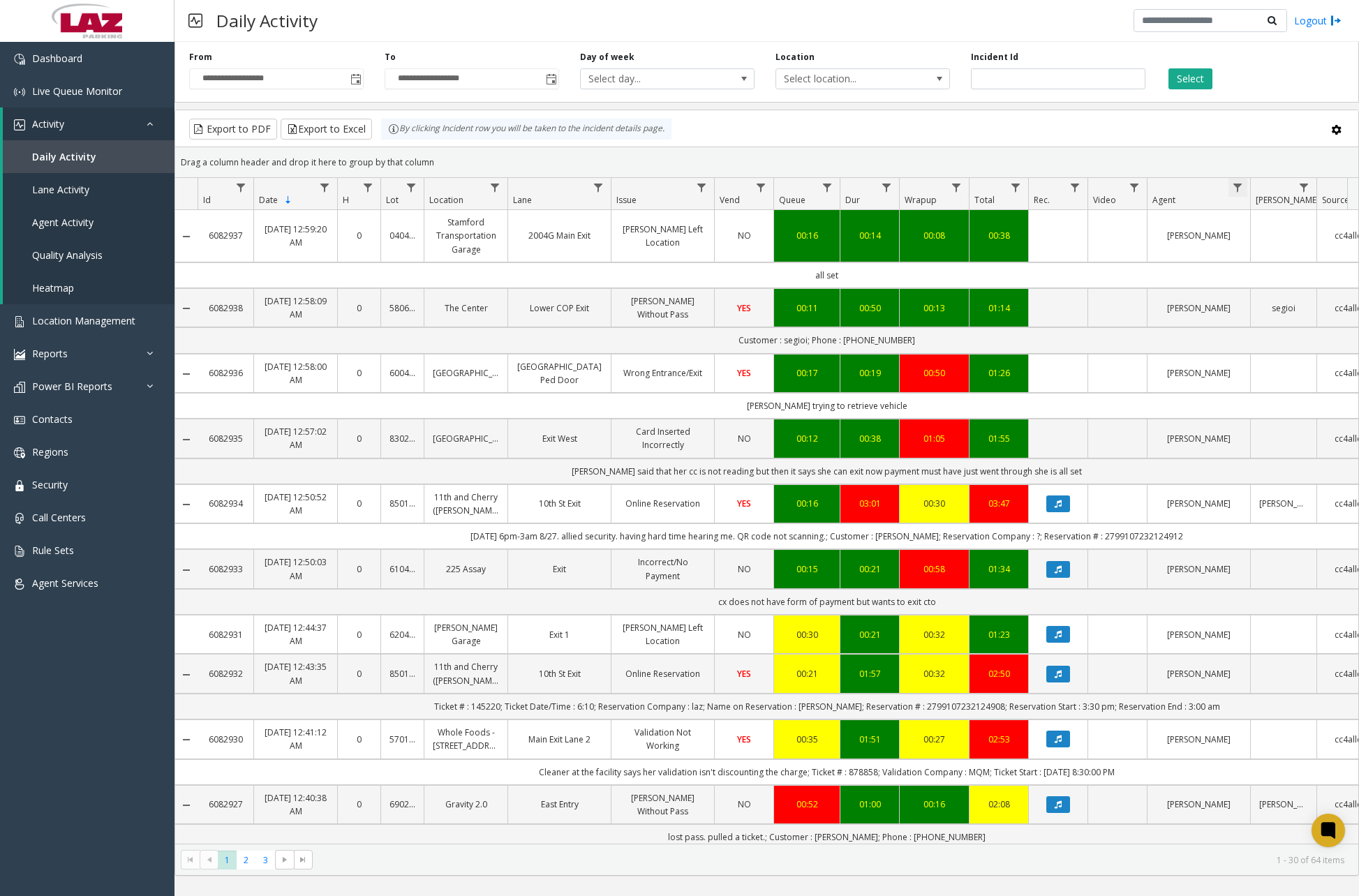
click at [1243, 191] on span "Data table" at bounding box center [1238, 187] width 11 height 11
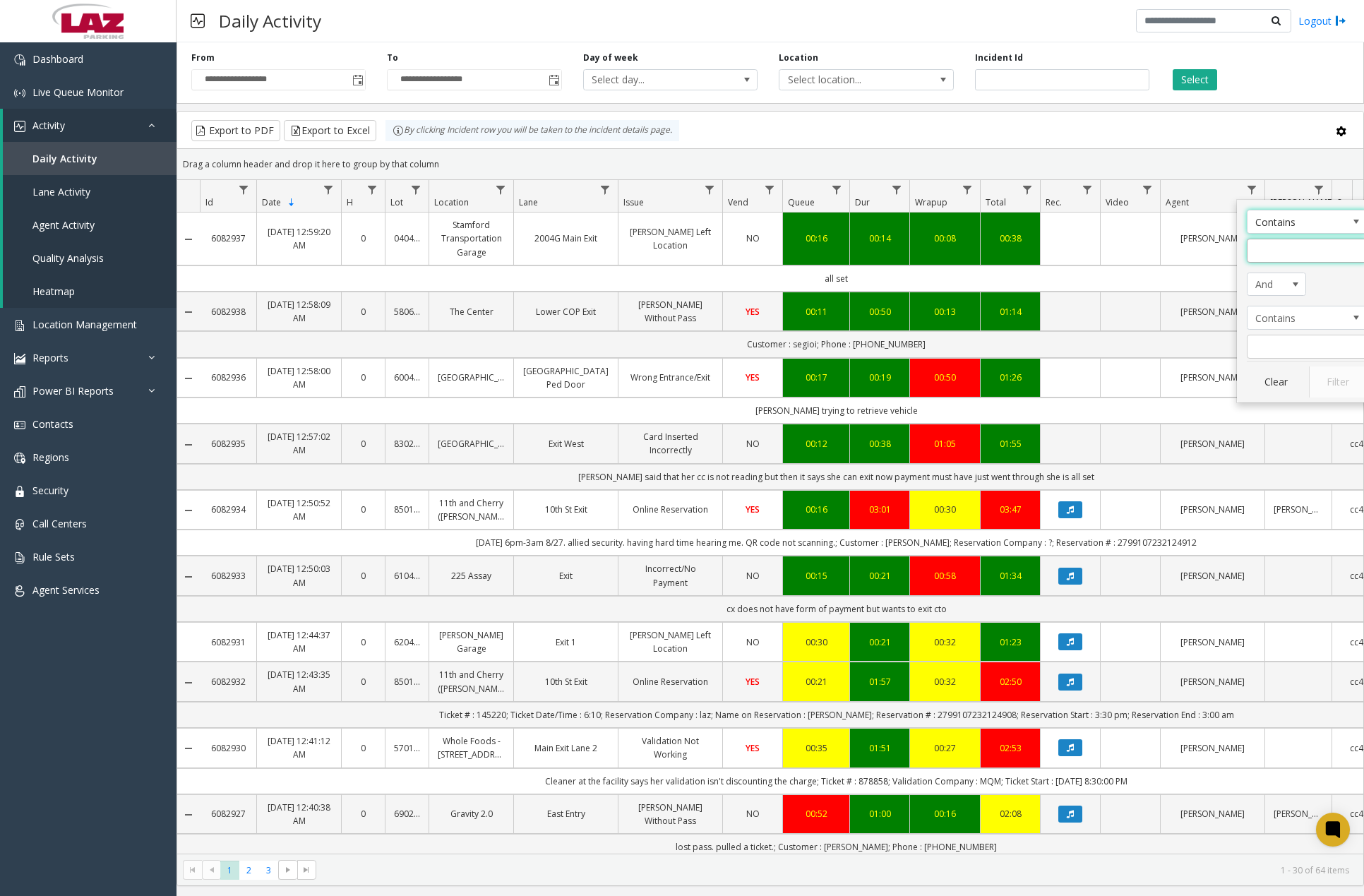
click at [1267, 251] on input "Agent Filter" at bounding box center [1308, 251] width 120 height 24
type input "*******"
click at [1325, 374] on button "Filter" at bounding box center [1338, 382] width 58 height 31
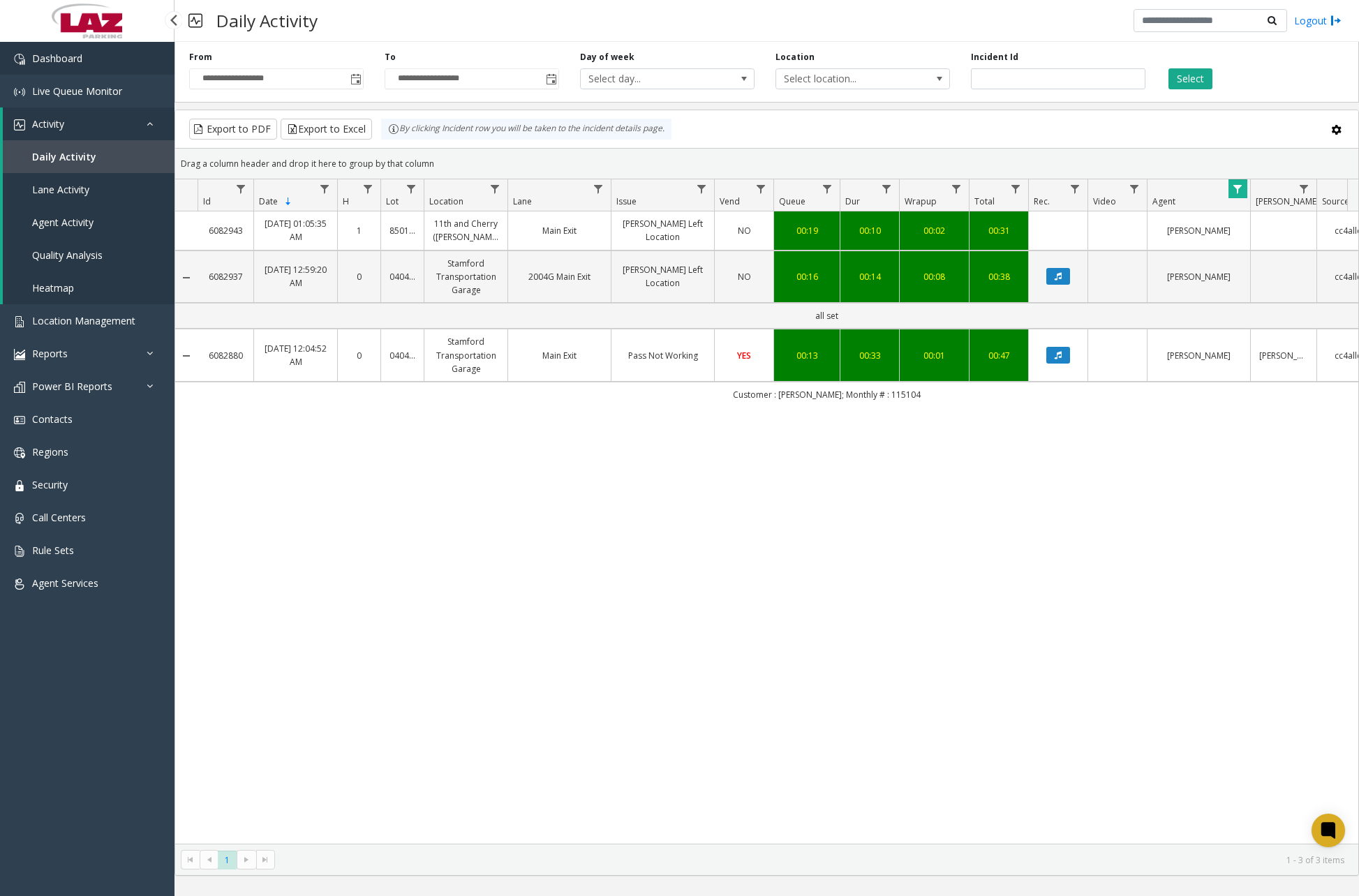
click at [93, 63] on link "Dashboard" at bounding box center [87, 59] width 175 height 33
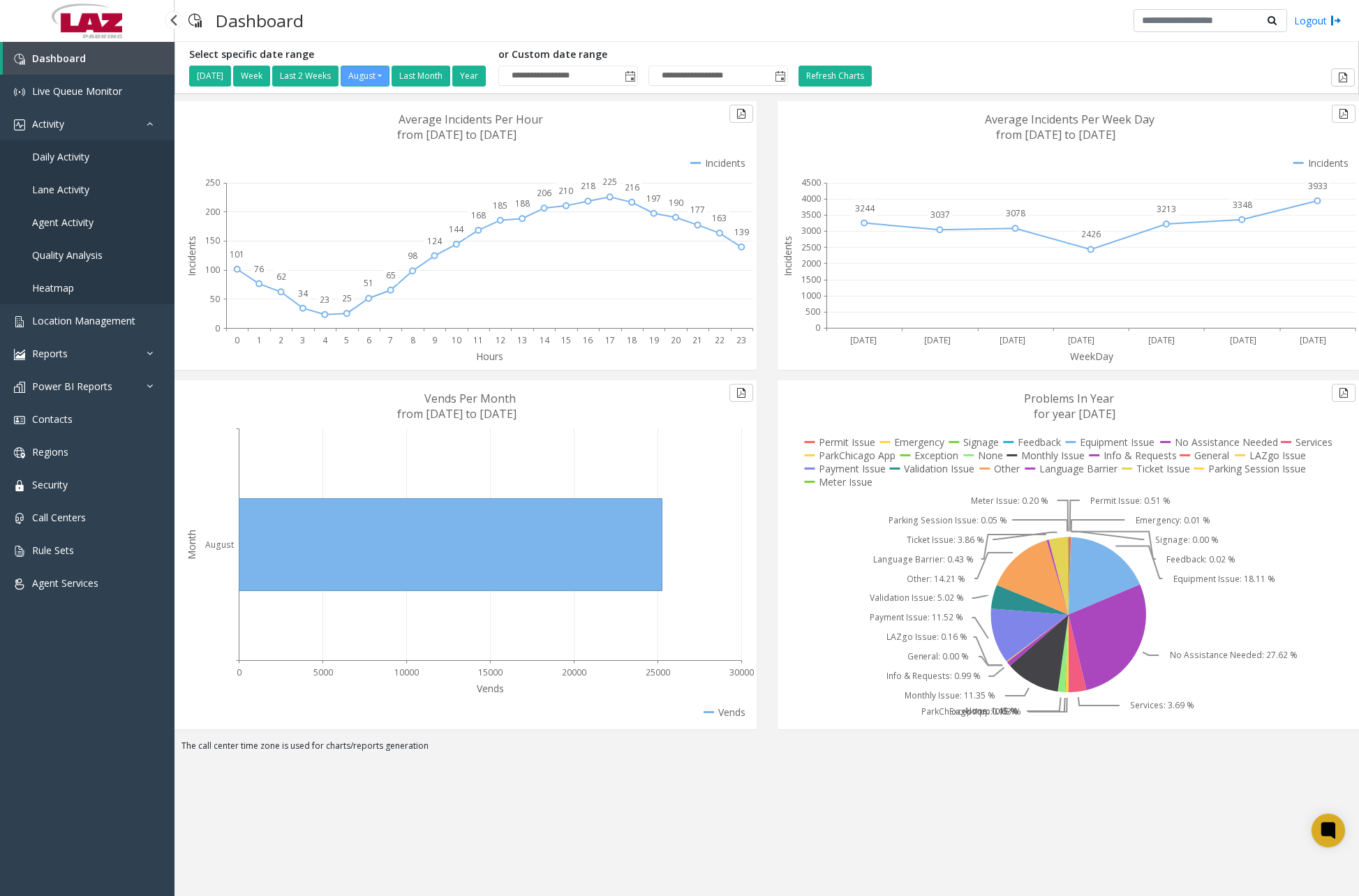
click at [62, 159] on span "Daily Activity" at bounding box center [61, 157] width 57 height 14
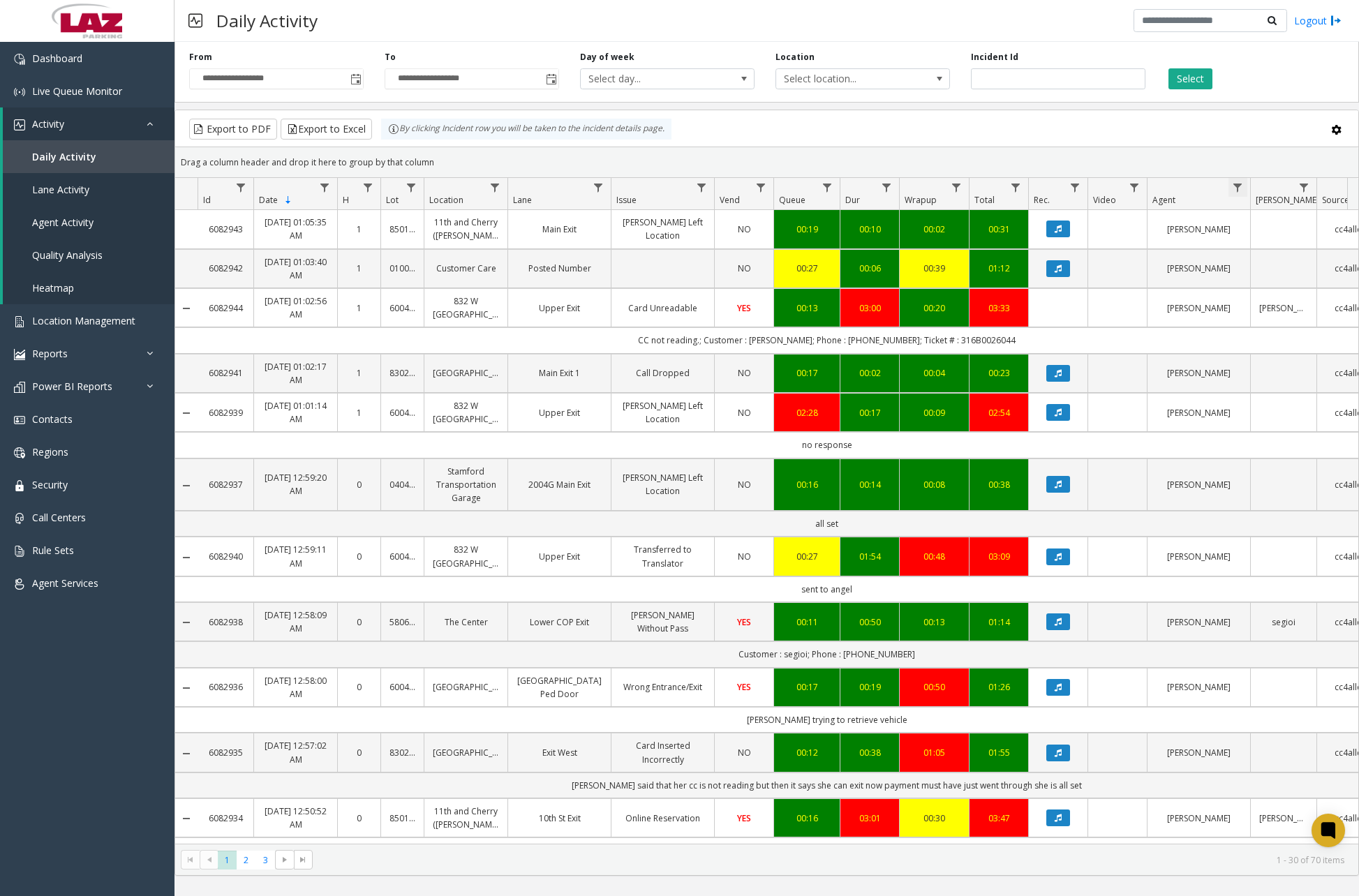
click at [1234, 185] on span "Data table" at bounding box center [1238, 187] width 11 height 11
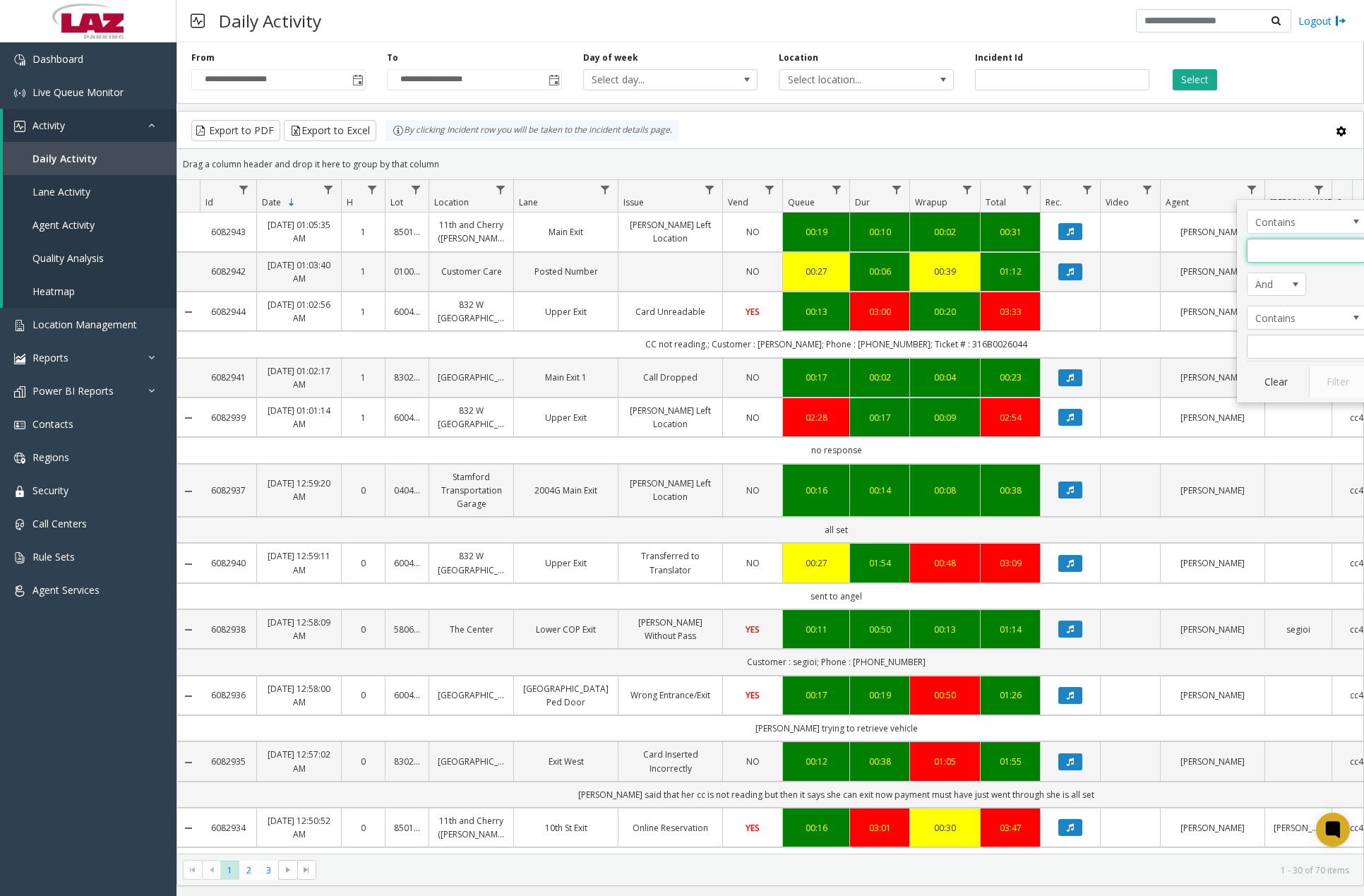
click at [1266, 251] on input "Agent Filter" at bounding box center [1308, 251] width 120 height 24
type input "*******"
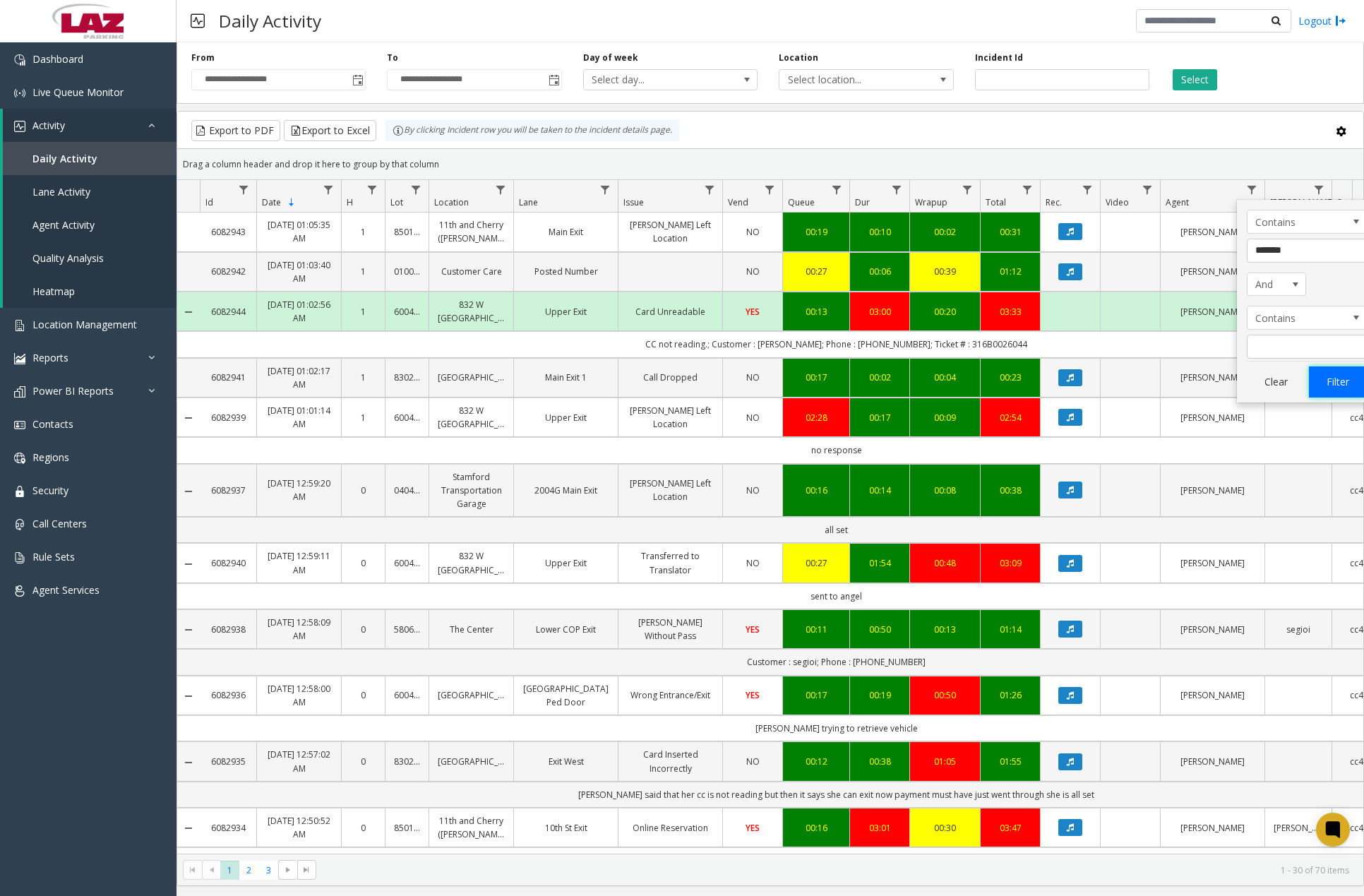
click at [1329, 377] on button "Filter" at bounding box center [1338, 382] width 58 height 31
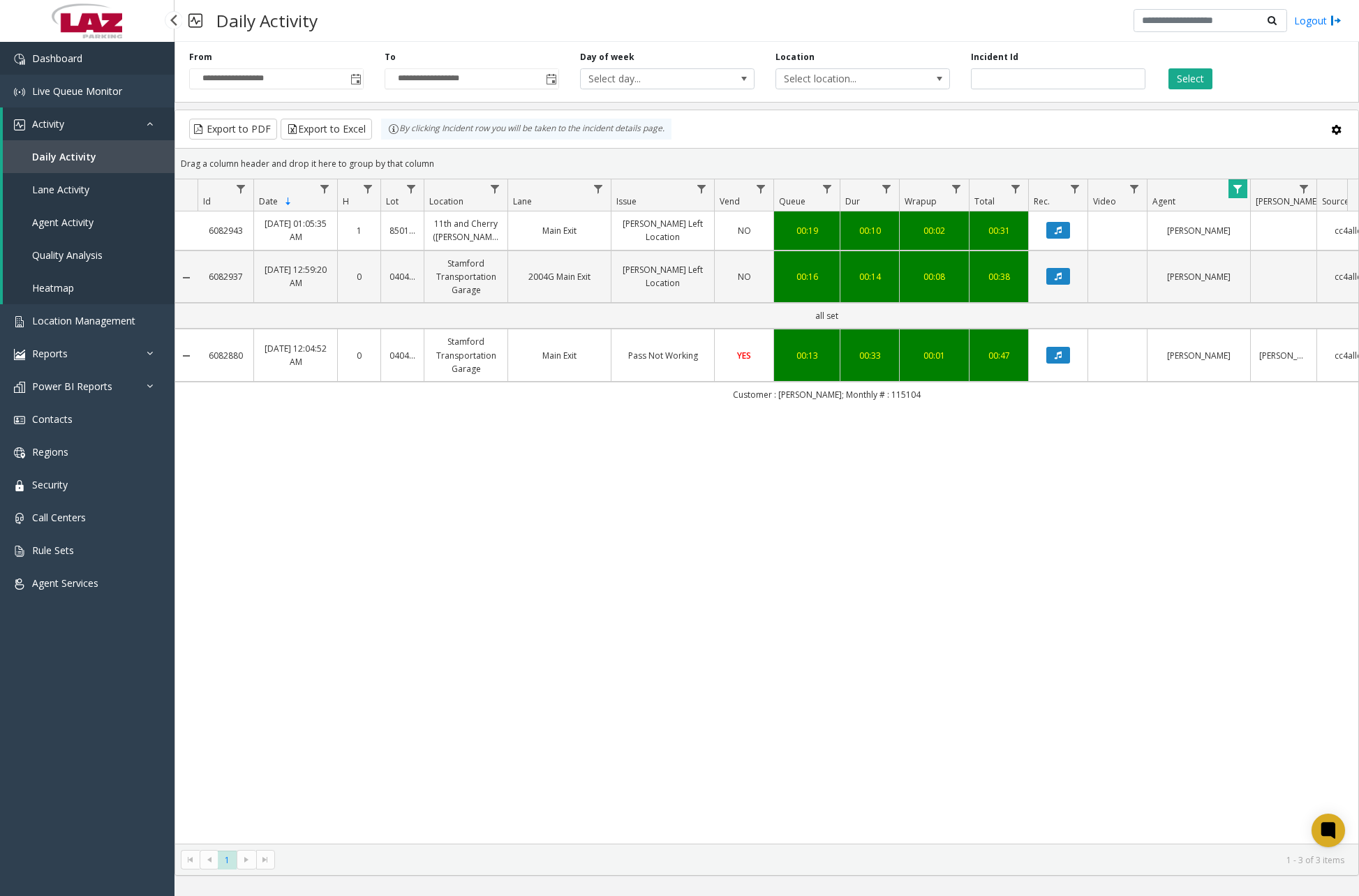
click at [110, 69] on link "Dashboard" at bounding box center [87, 59] width 175 height 33
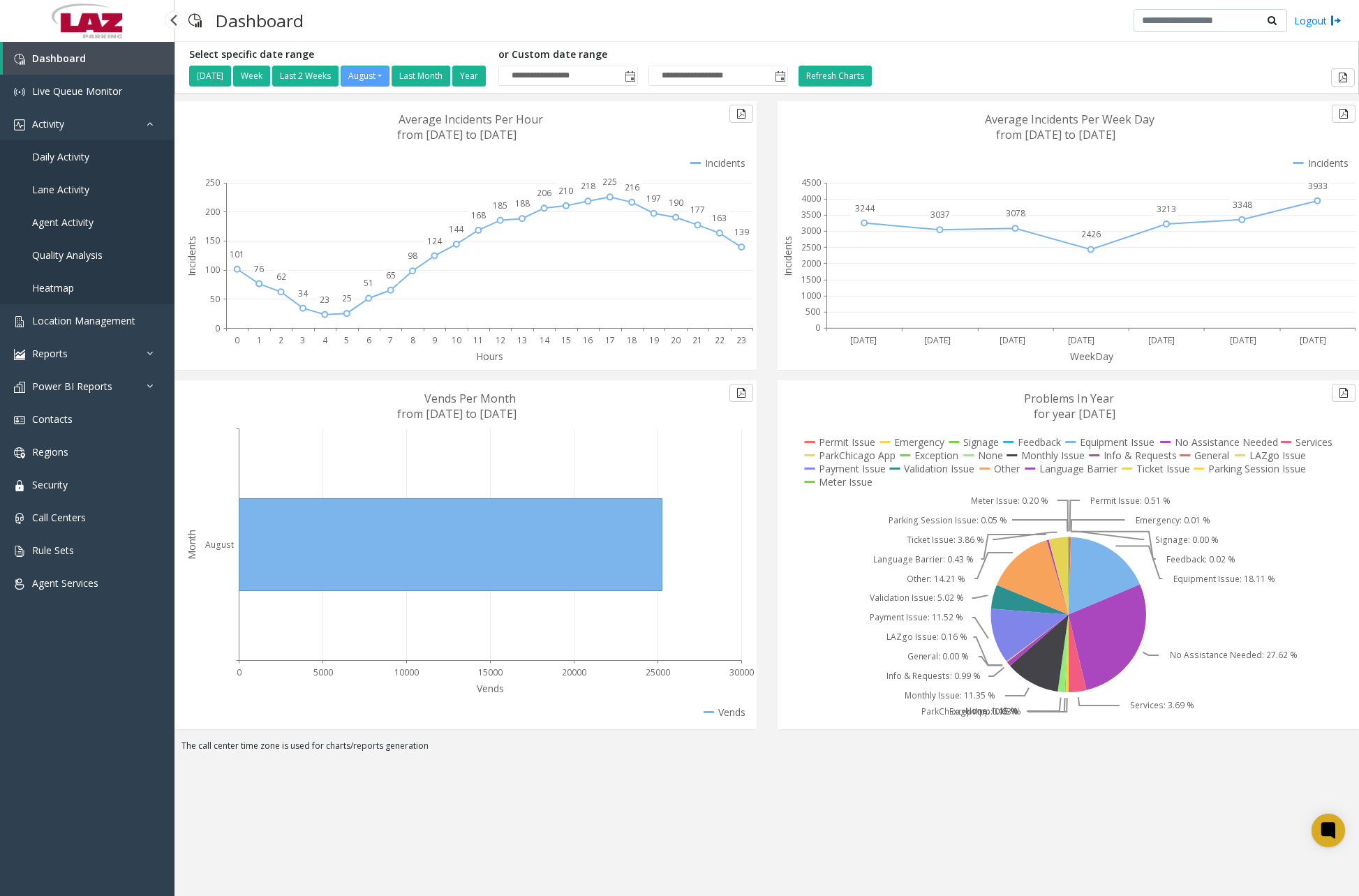
click at [100, 157] on link "Daily Activity" at bounding box center [87, 157] width 175 height 33
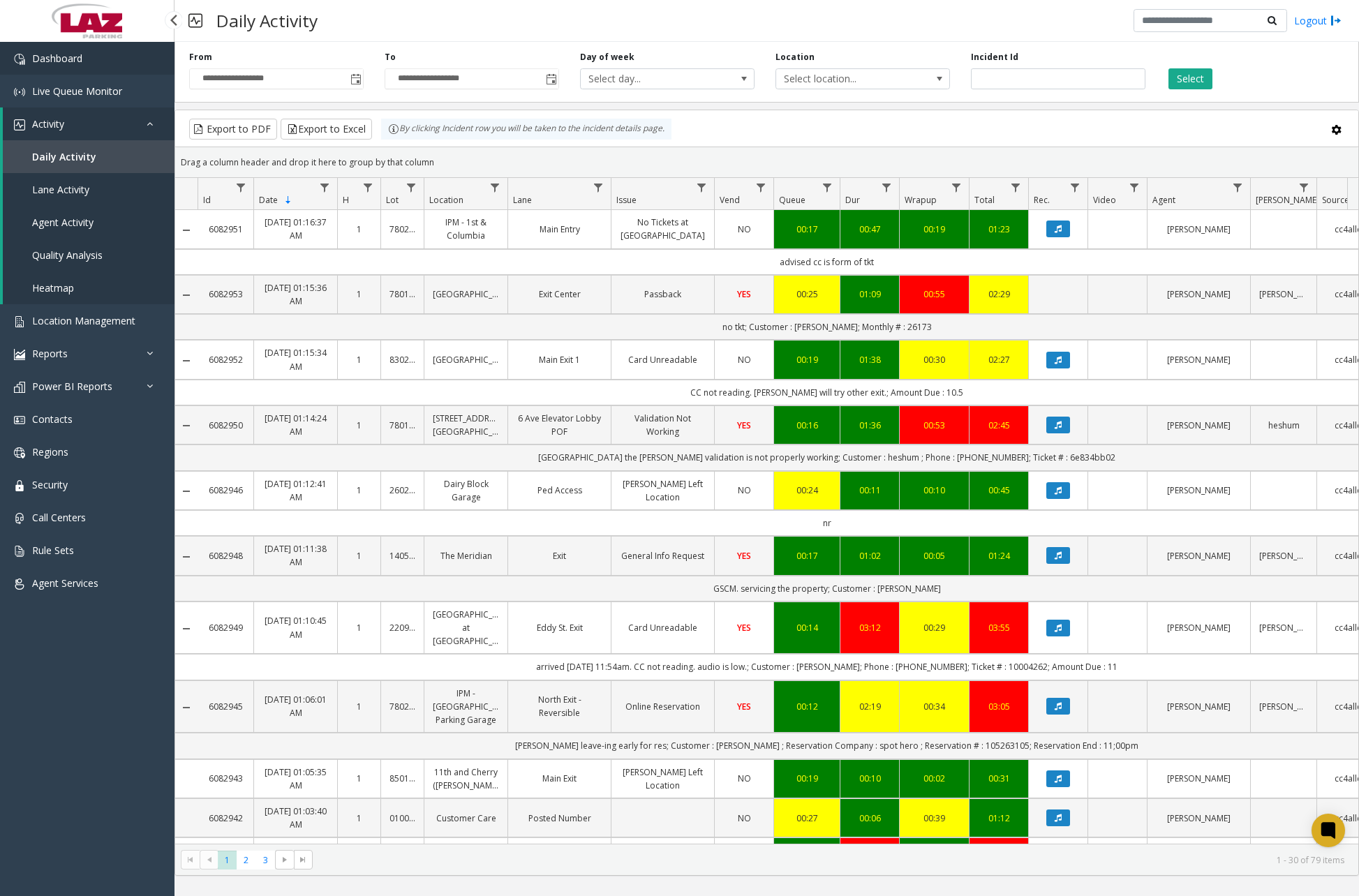
click at [105, 71] on link "Dashboard" at bounding box center [87, 59] width 175 height 33
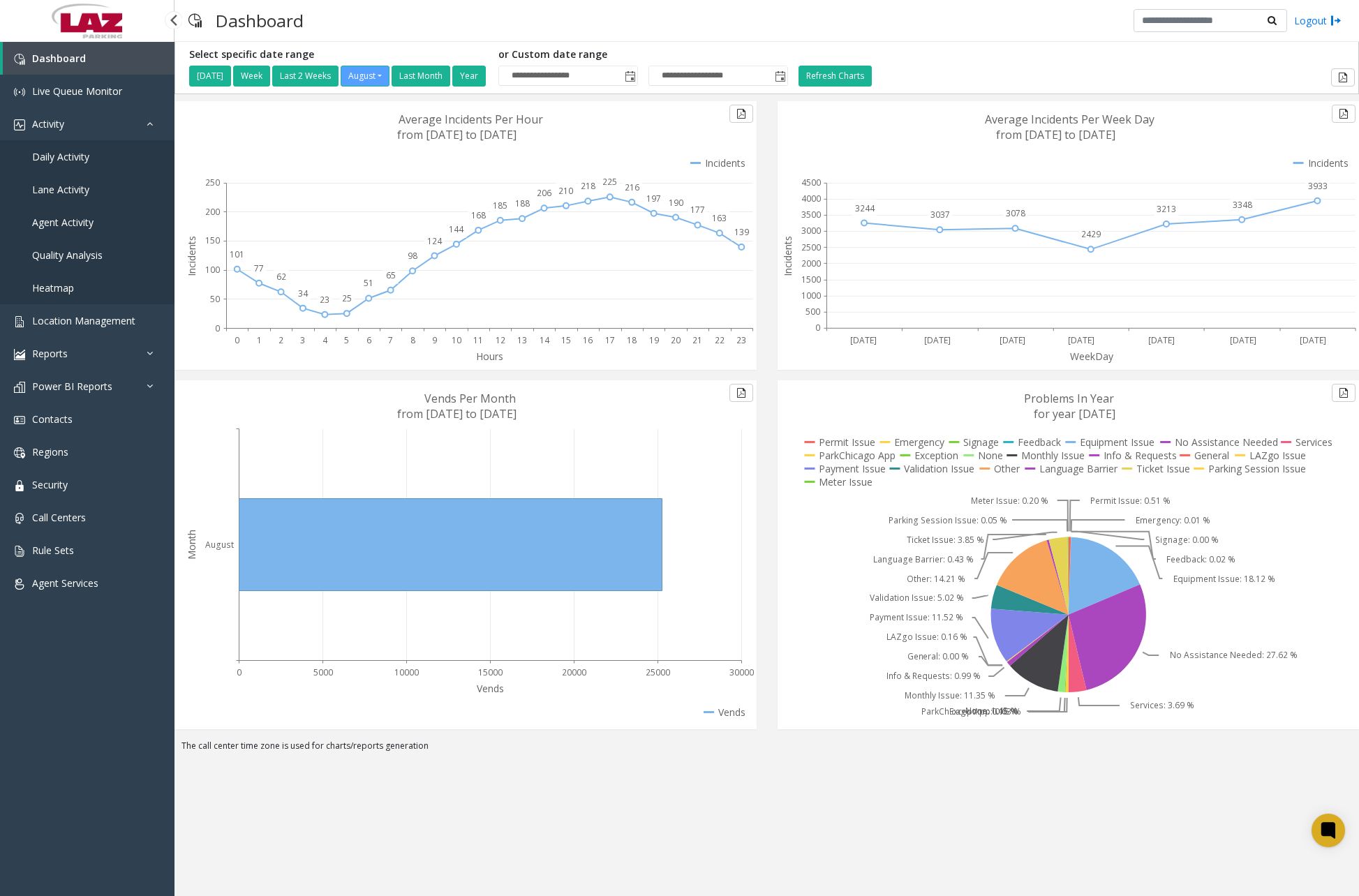
click at [90, 164] on link "Daily Activity" at bounding box center [87, 157] width 175 height 33
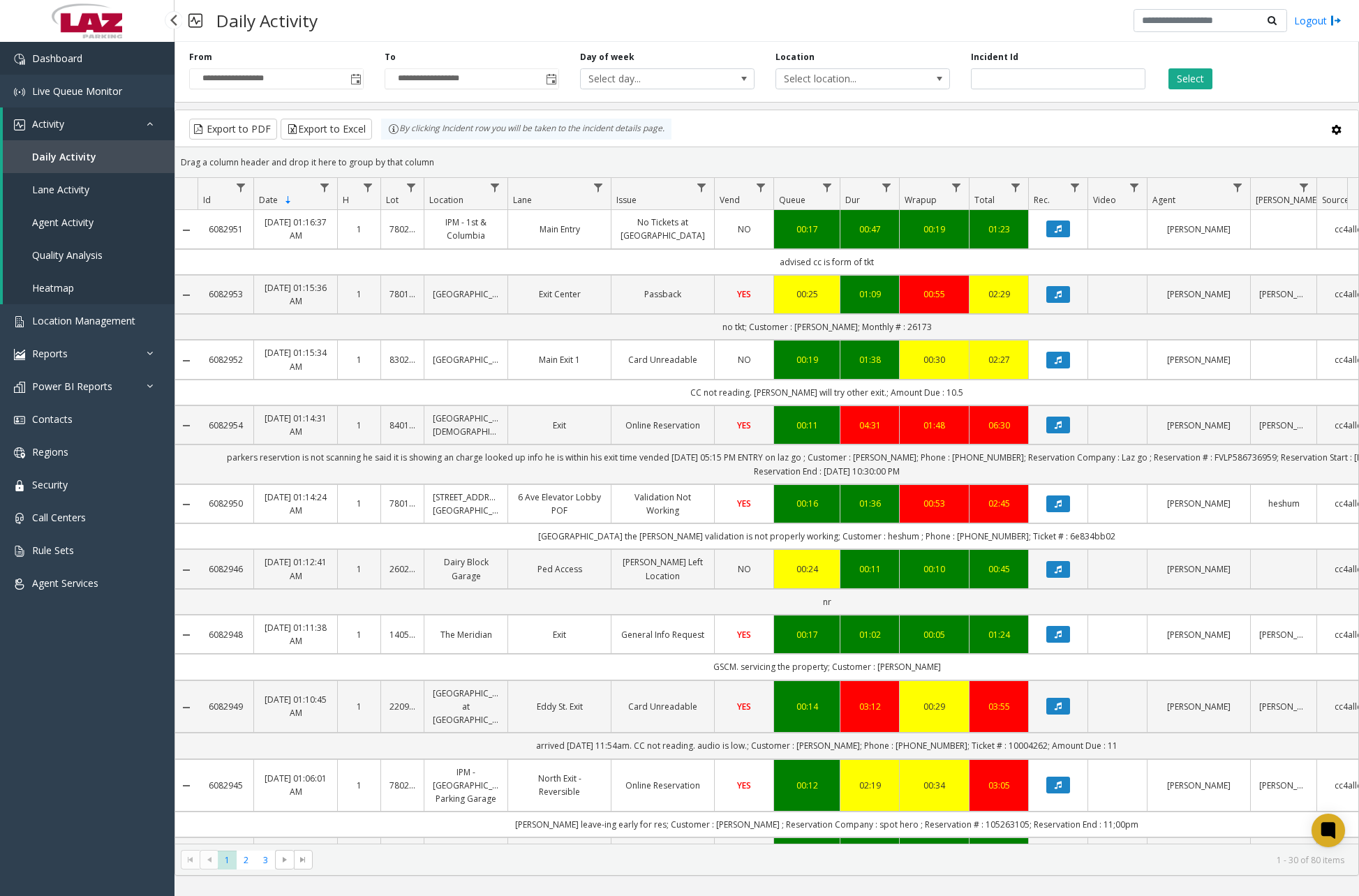
click at [104, 66] on link "Dashboard" at bounding box center [87, 59] width 175 height 33
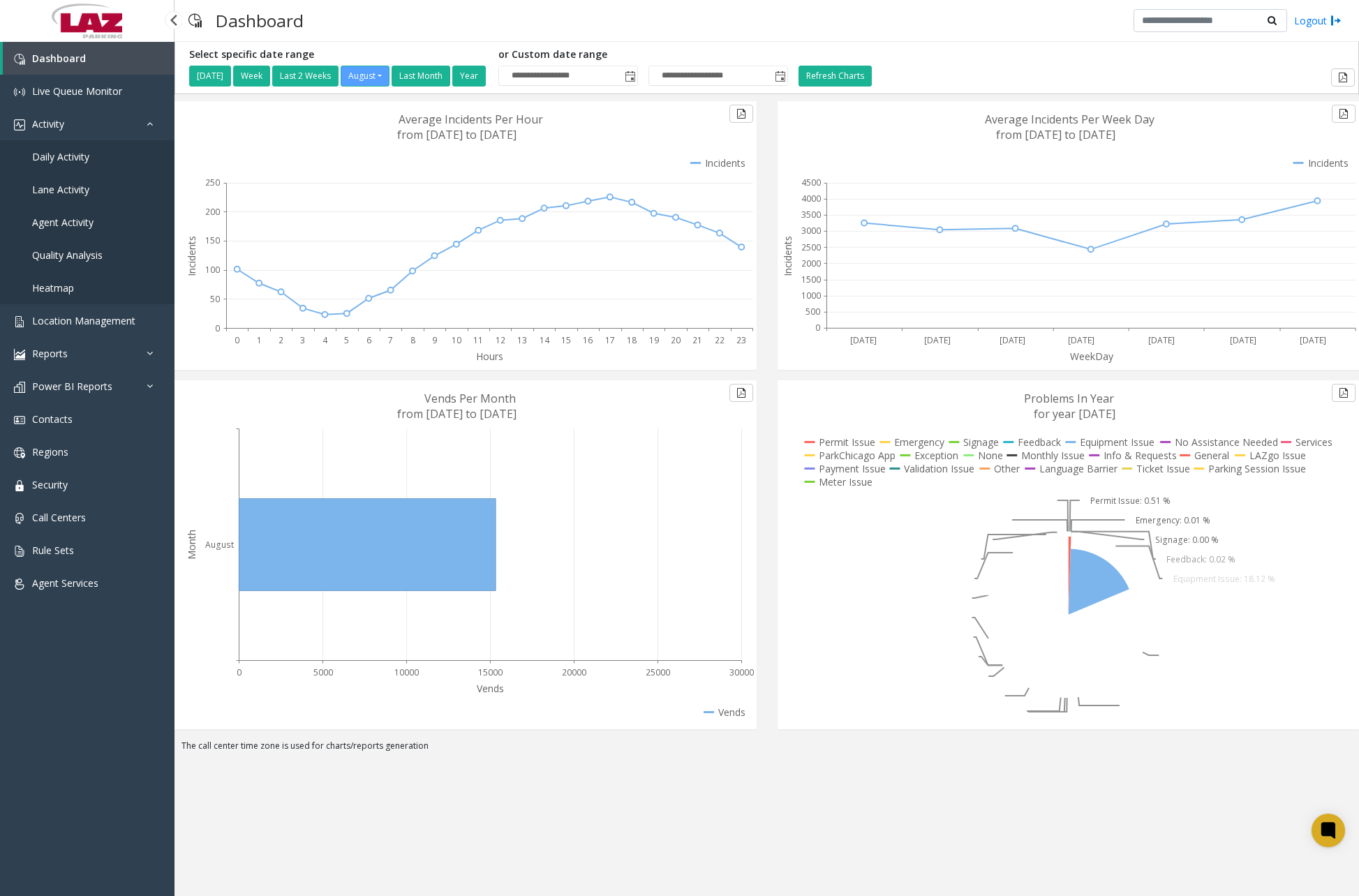
click at [78, 155] on span "Daily Activity" at bounding box center [61, 157] width 57 height 14
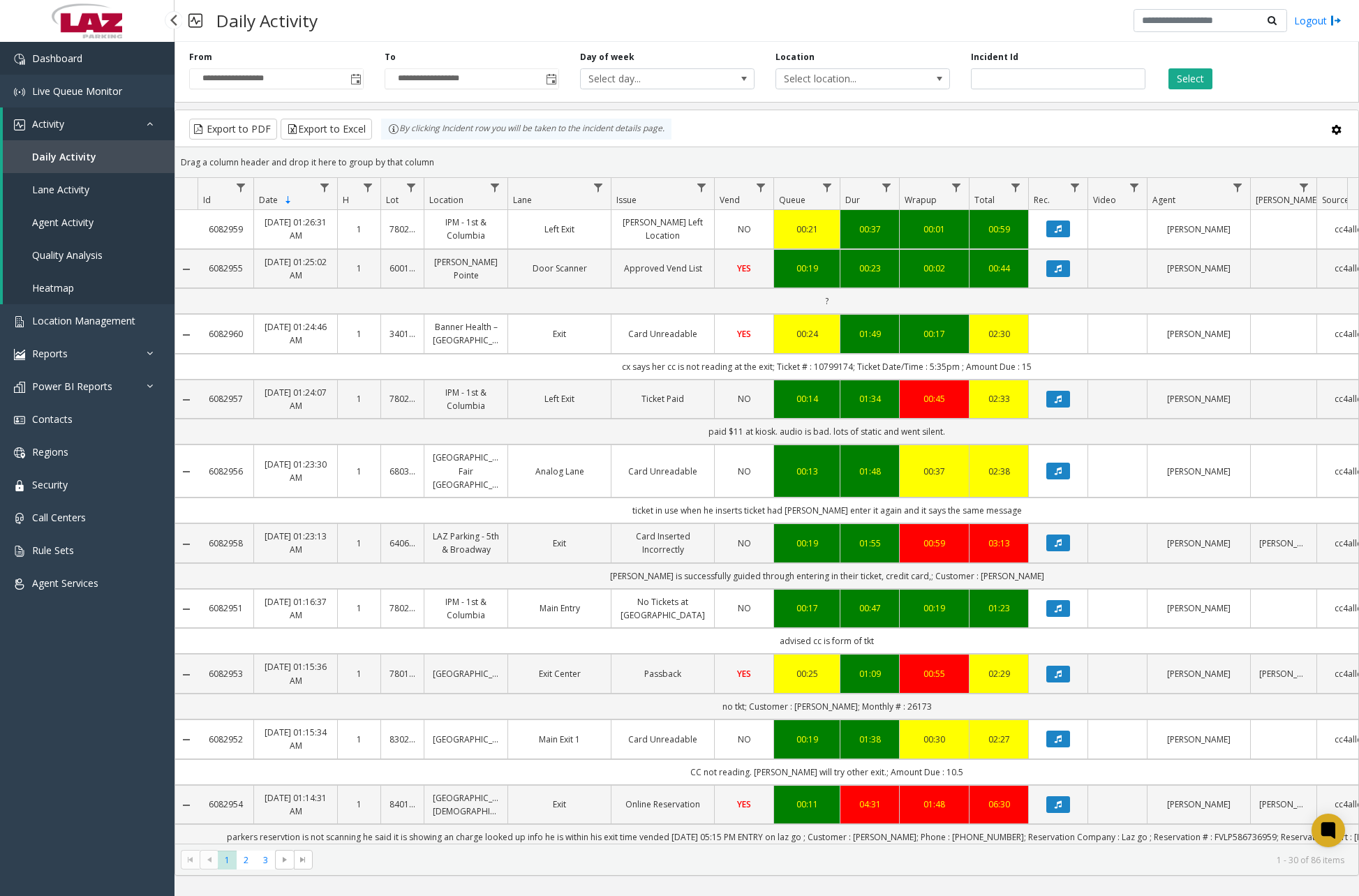
click at [43, 66] on link "Dashboard" at bounding box center [87, 59] width 175 height 33
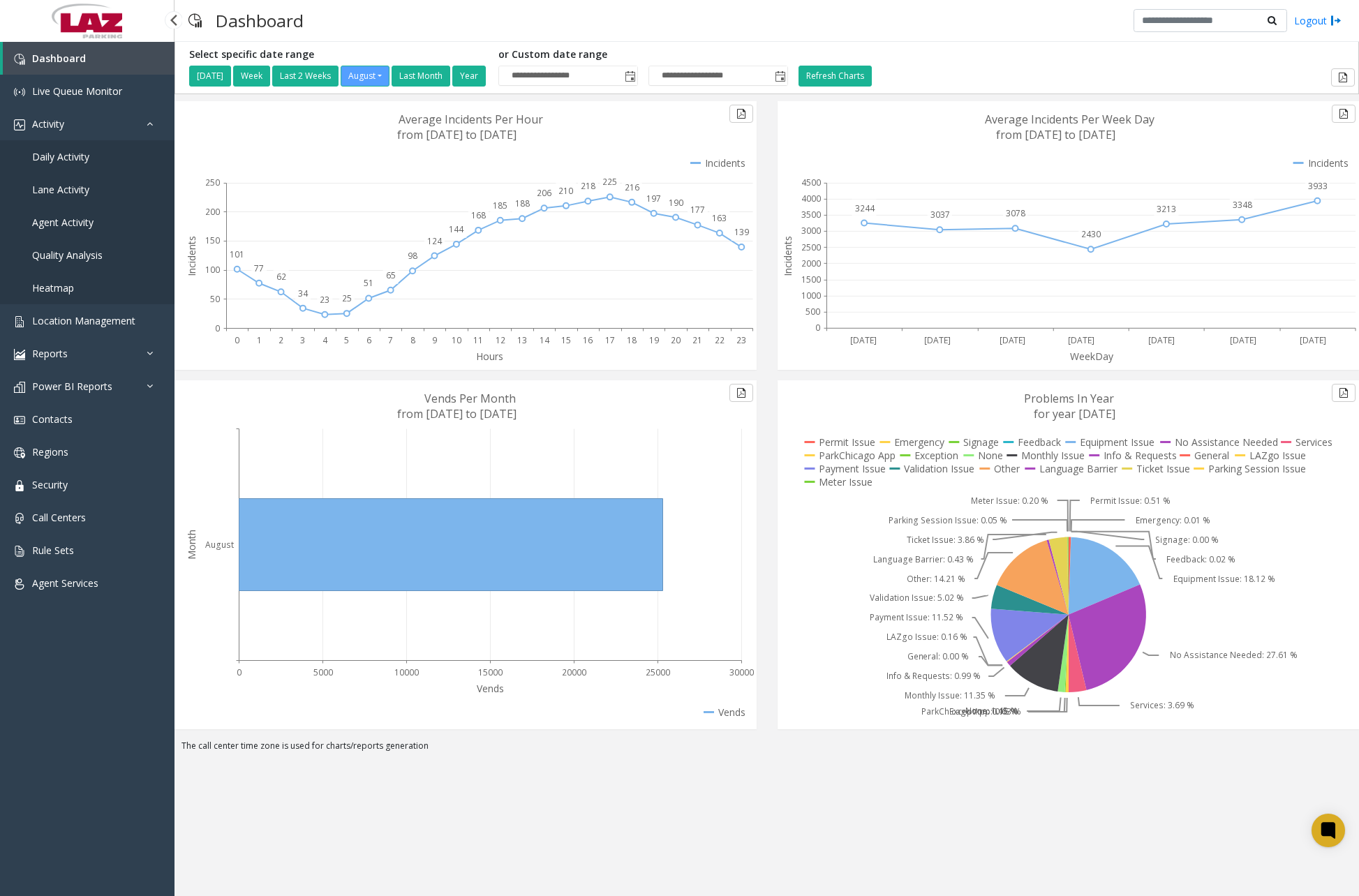
click at [75, 160] on span "Daily Activity" at bounding box center [61, 157] width 57 height 14
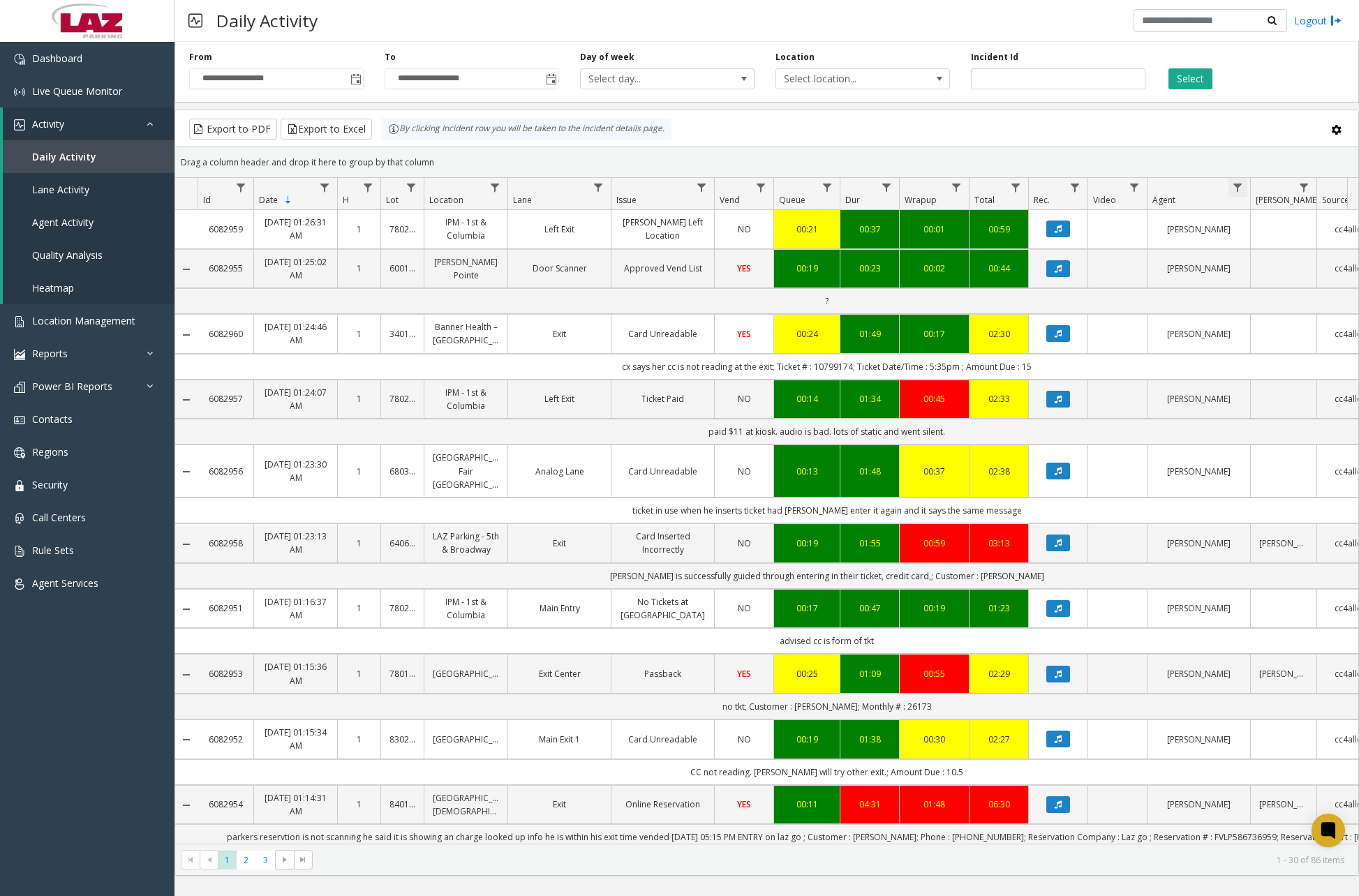
click at [1243, 189] on span "Data table" at bounding box center [1238, 187] width 11 height 11
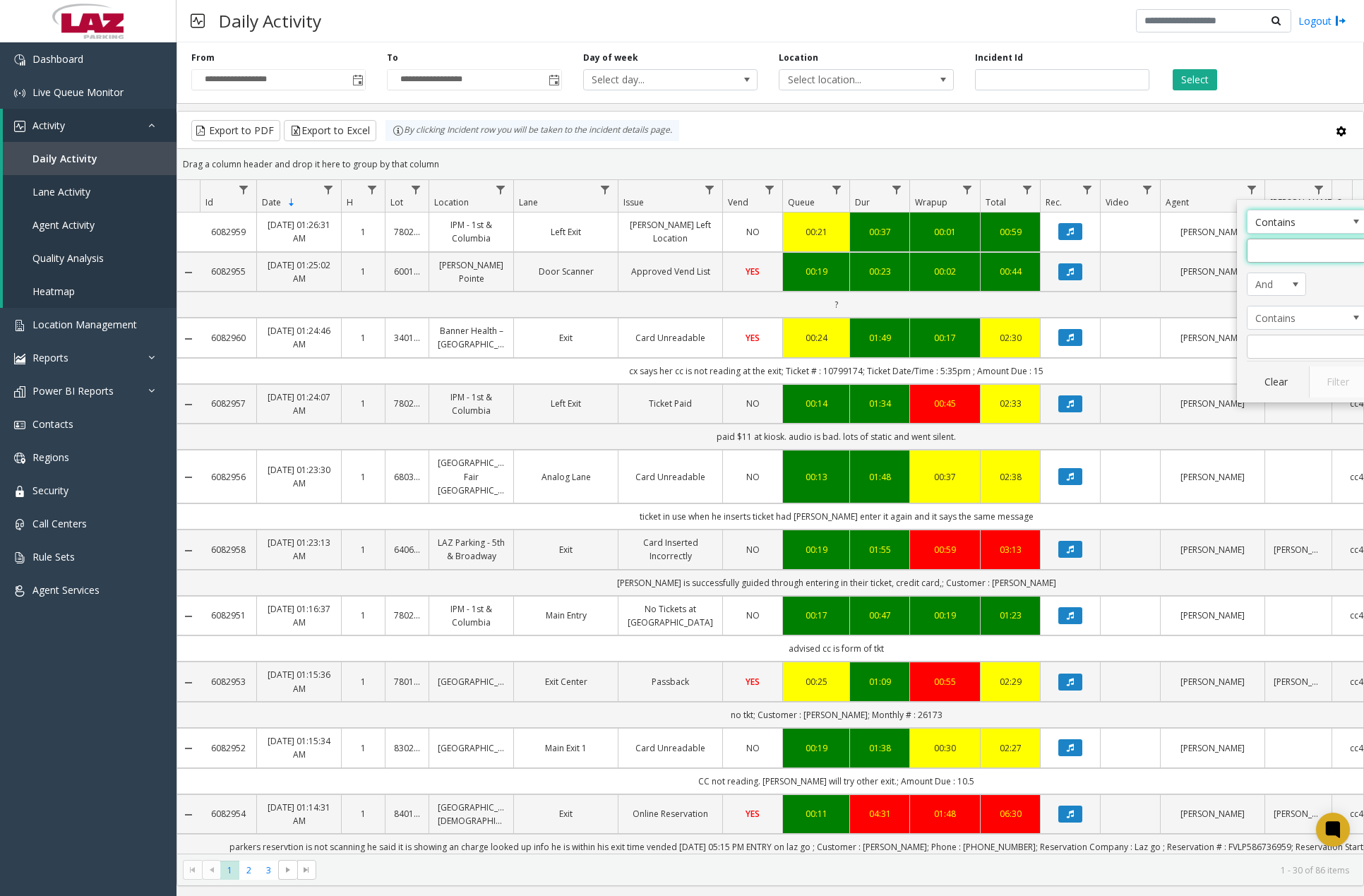
click at [1286, 253] on input "Agent Filter" at bounding box center [1308, 251] width 120 height 24
type input "****"
click at [1324, 375] on button "Filter" at bounding box center [1338, 382] width 58 height 31
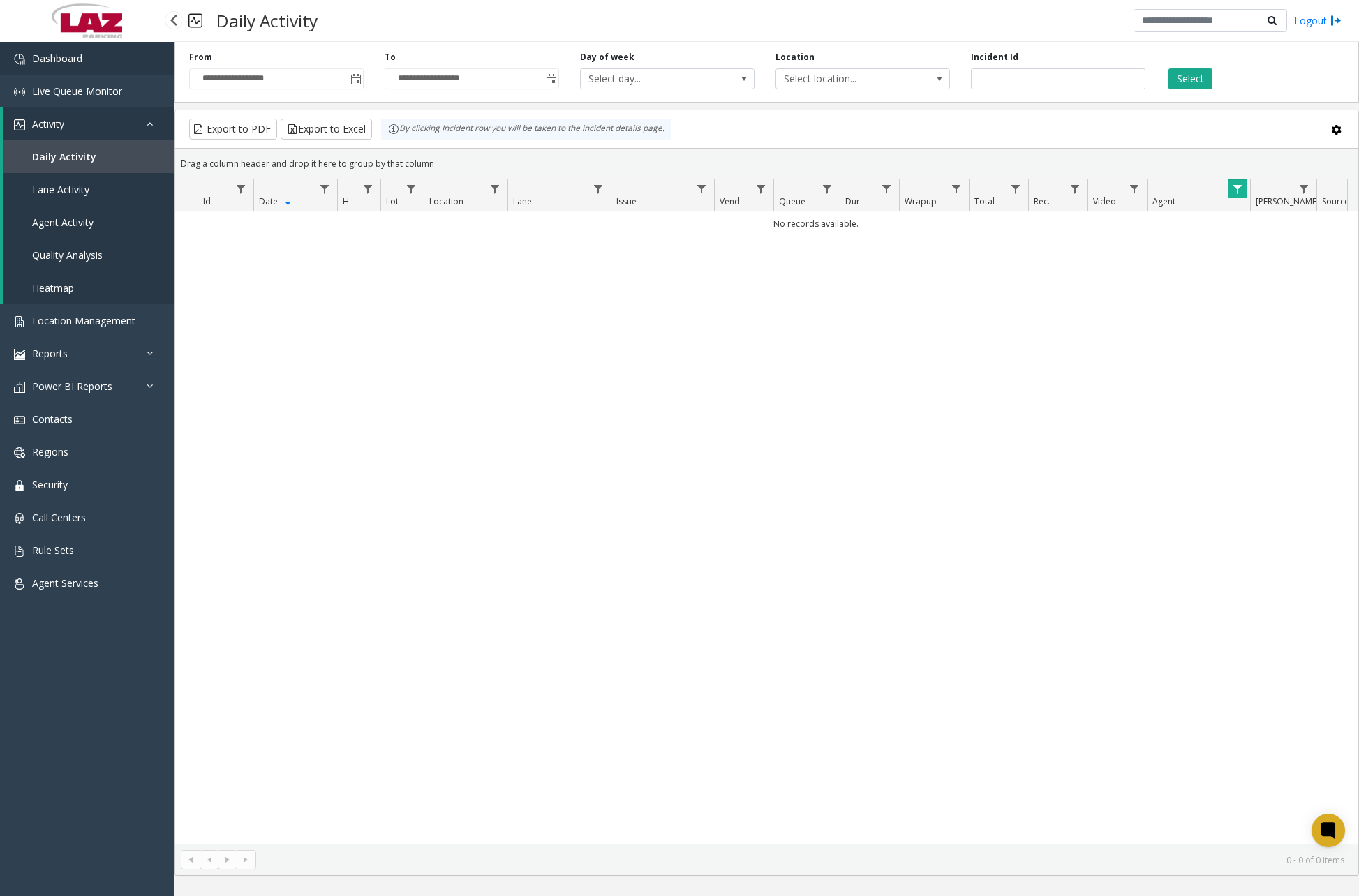
click at [133, 53] on link "Dashboard" at bounding box center [87, 59] width 175 height 33
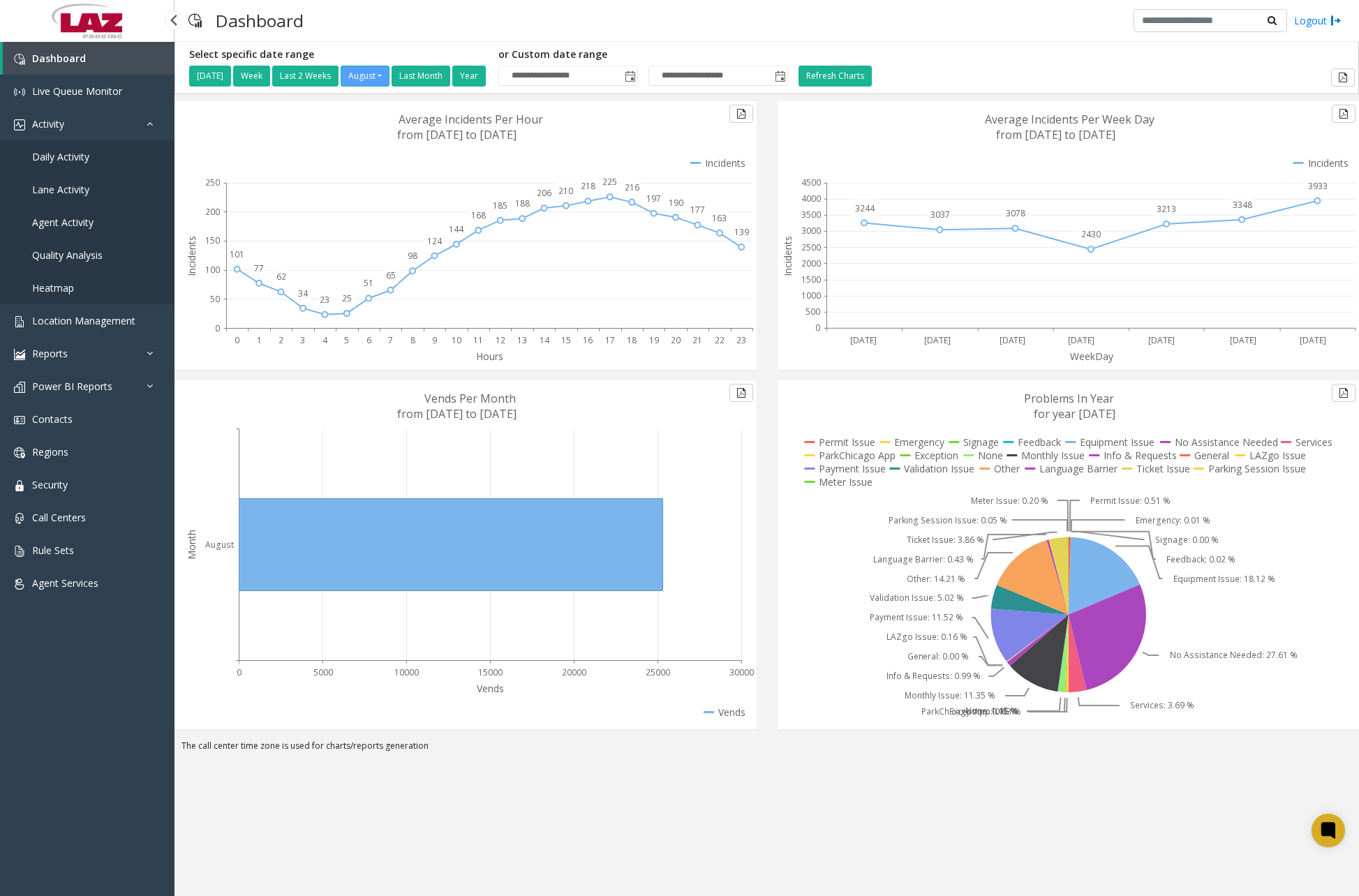
click at [50, 161] on span "Daily Activity" at bounding box center [61, 157] width 57 height 14
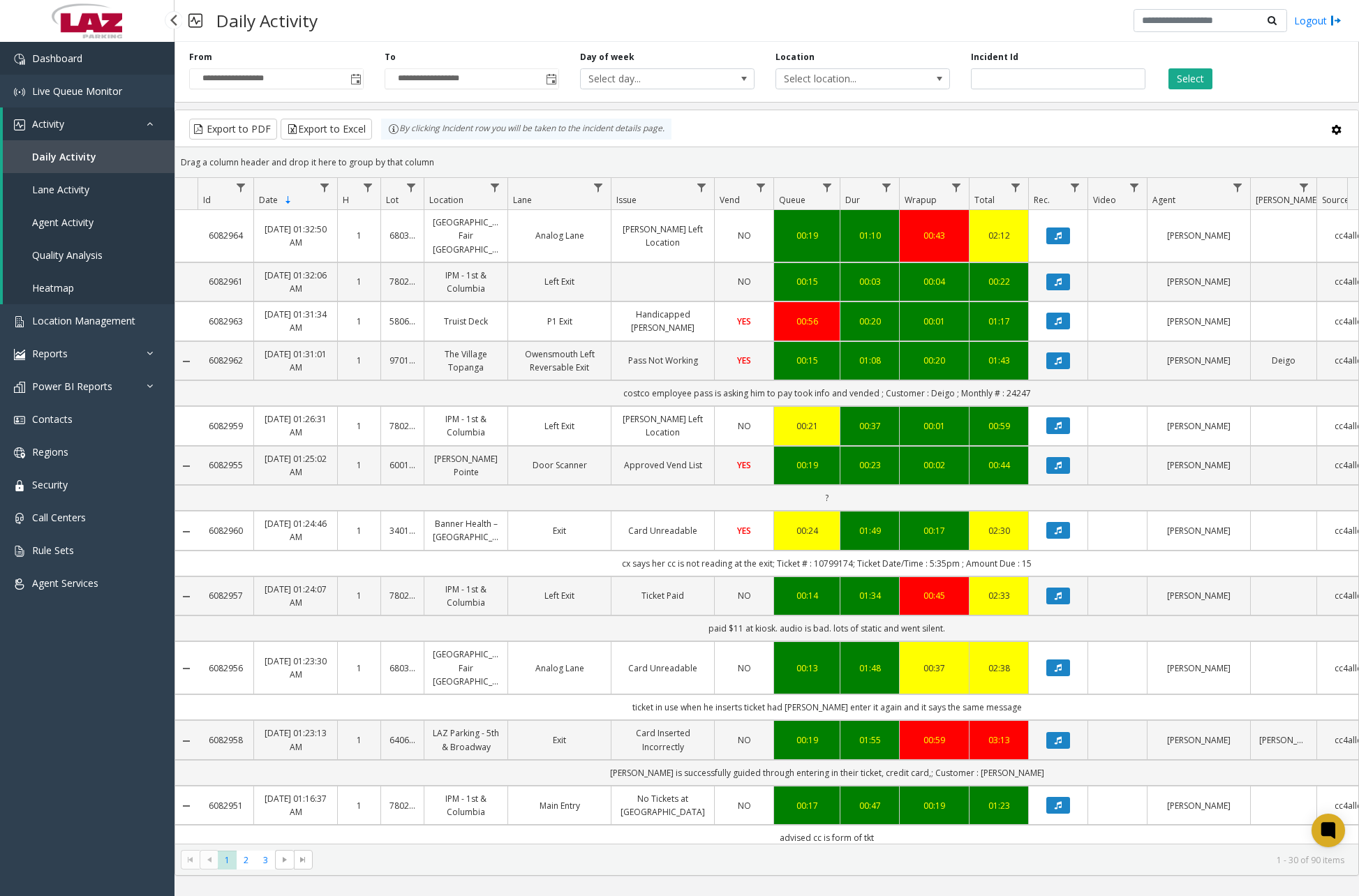
click at [81, 62] on span "Dashboard" at bounding box center [57, 59] width 50 height 14
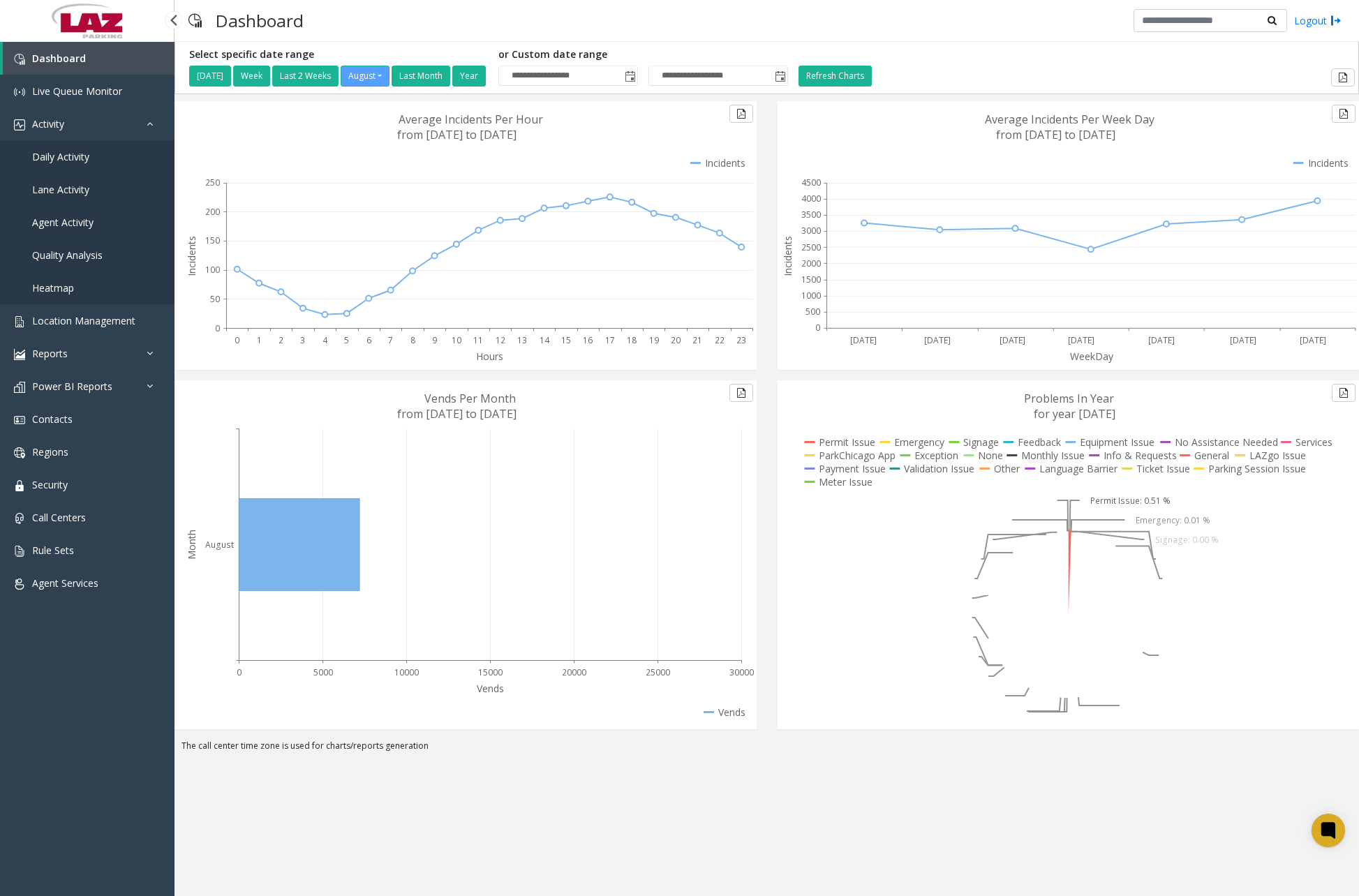
click at [73, 160] on span "Daily Activity" at bounding box center [61, 157] width 57 height 14
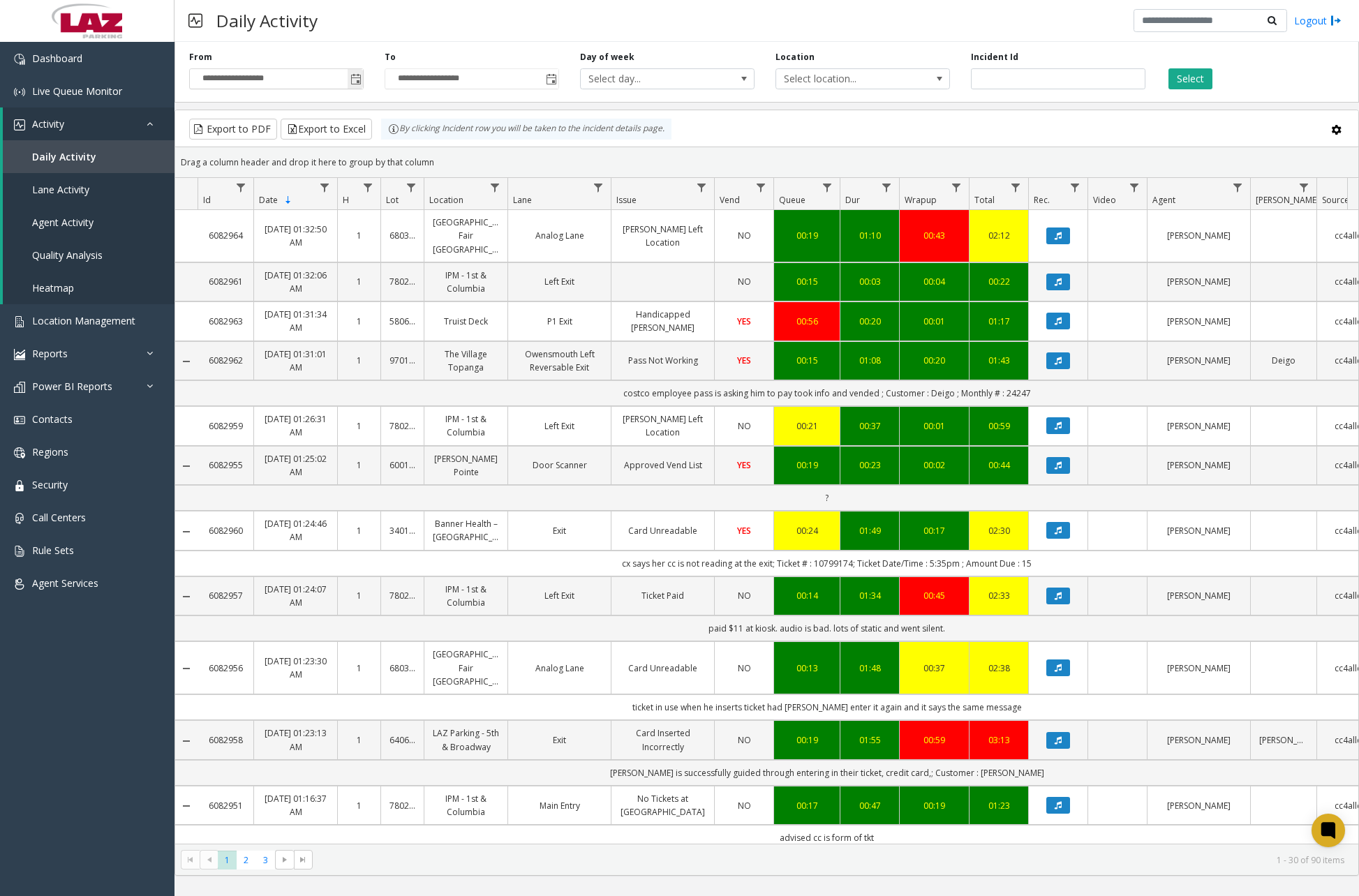
click at [358, 79] on span "Toggle popup" at bounding box center [356, 79] width 11 height 11
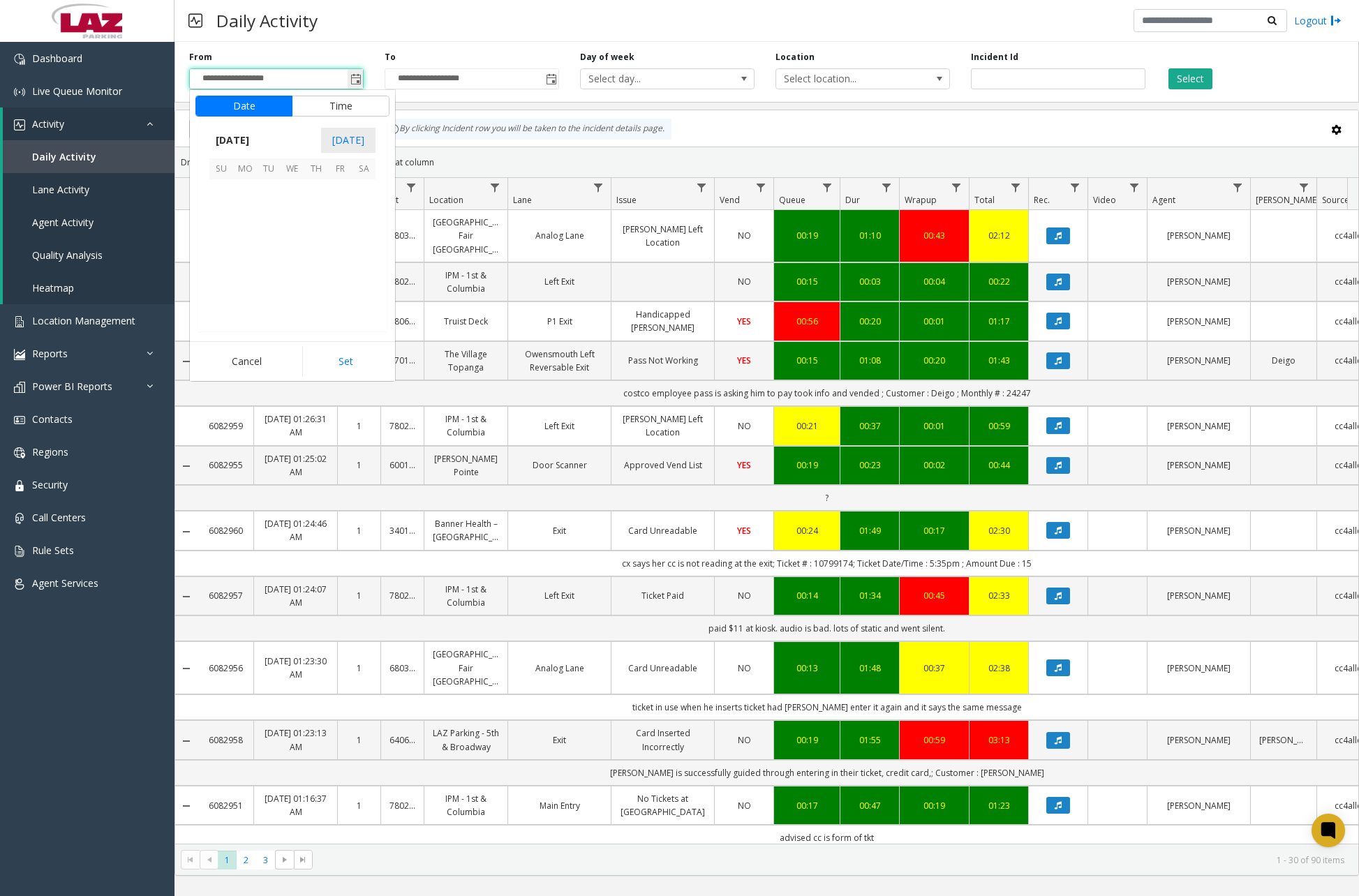
scroll to position [250264, 0]
click at [269, 294] on span "26" at bounding box center [269, 286] width 24 height 24
click at [229, 244] on span "12" at bounding box center [229, 242] width 11 height 14
drag, startPoint x: 284, startPoint y: 239, endPoint x: 294, endPoint y: 239, distance: 10.0
click at [286, 239] on li "00" at bounding box center [299, 242] width 49 height 21
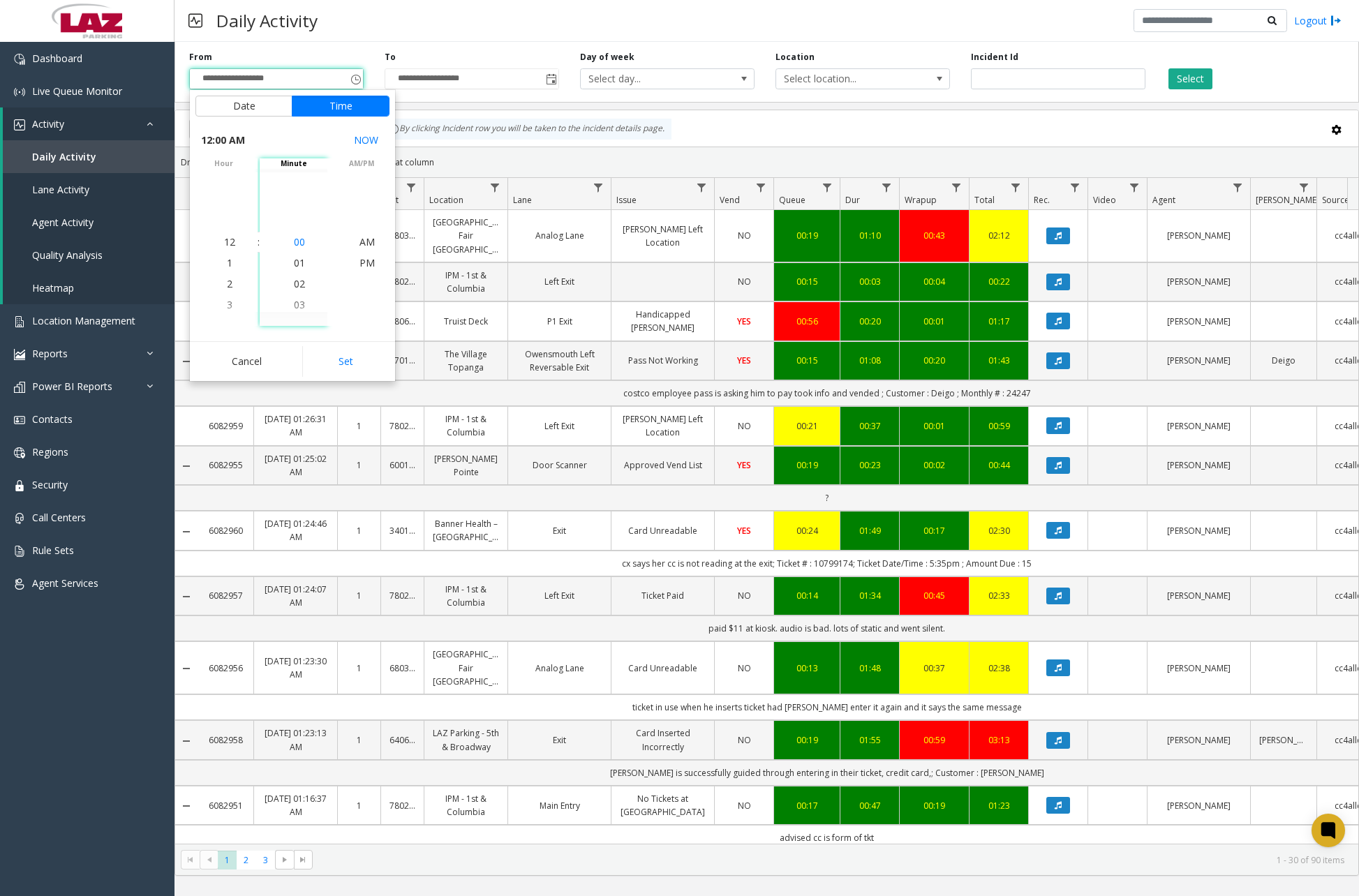
click at [295, 239] on span "00" at bounding box center [299, 242] width 11 height 14
click at [359, 241] on span "AM" at bounding box center [367, 242] width 15 height 14
click at [357, 361] on button "Set" at bounding box center [346, 361] width 88 height 31
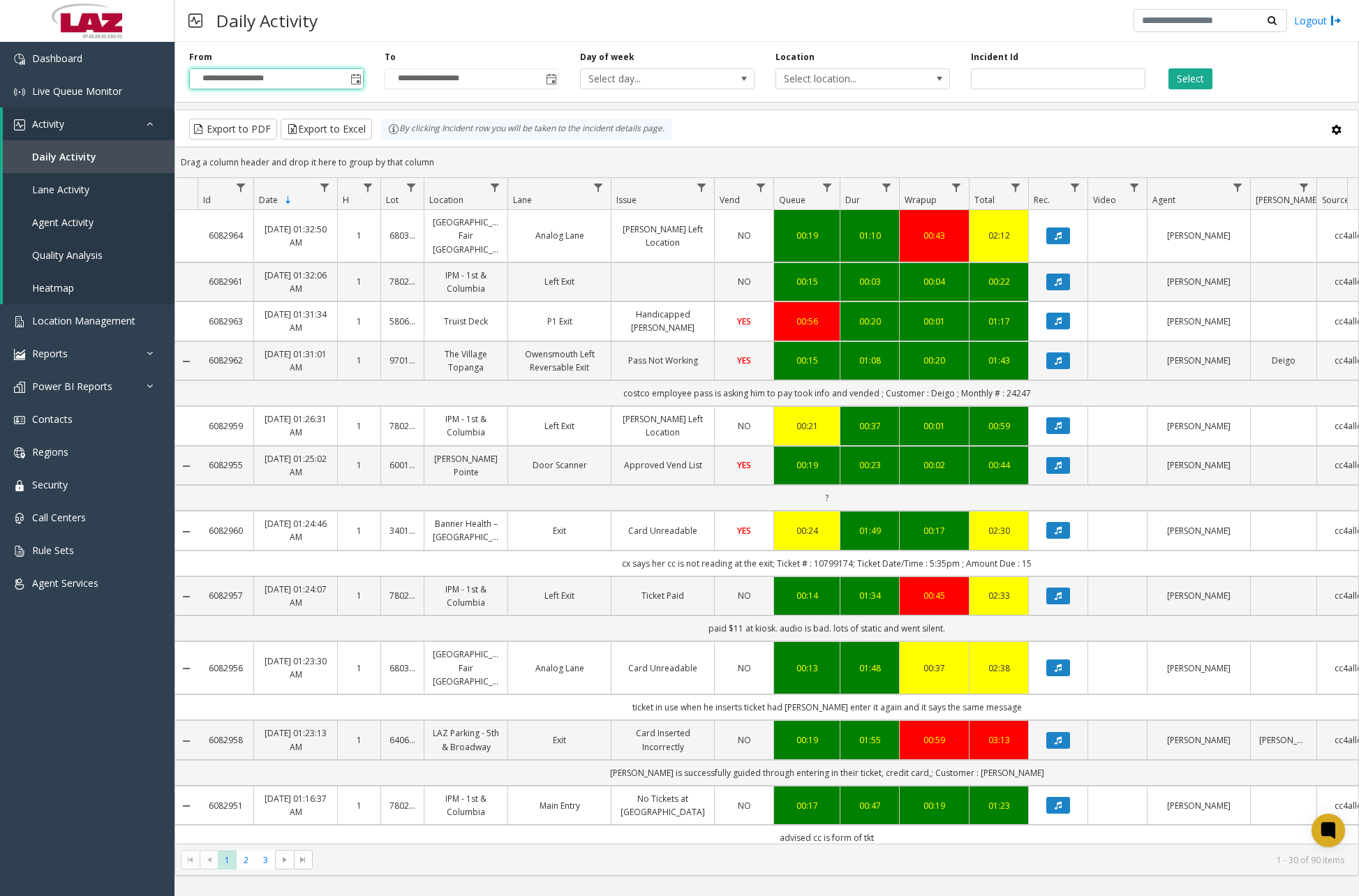
type input "**********"
click at [1190, 78] on button "Select" at bounding box center [1190, 79] width 44 height 21
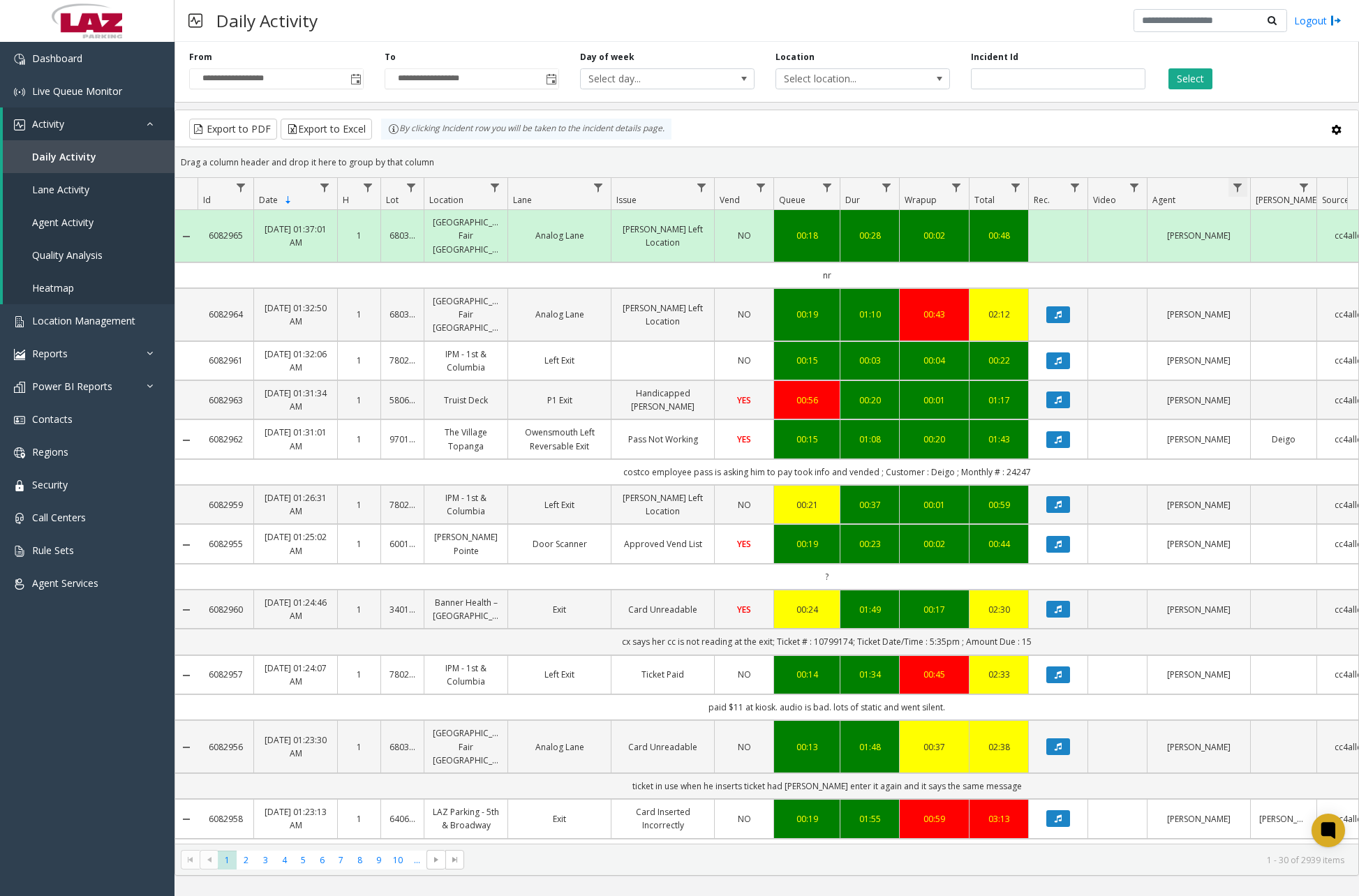
click at [1240, 184] on span "Data table" at bounding box center [1238, 187] width 11 height 11
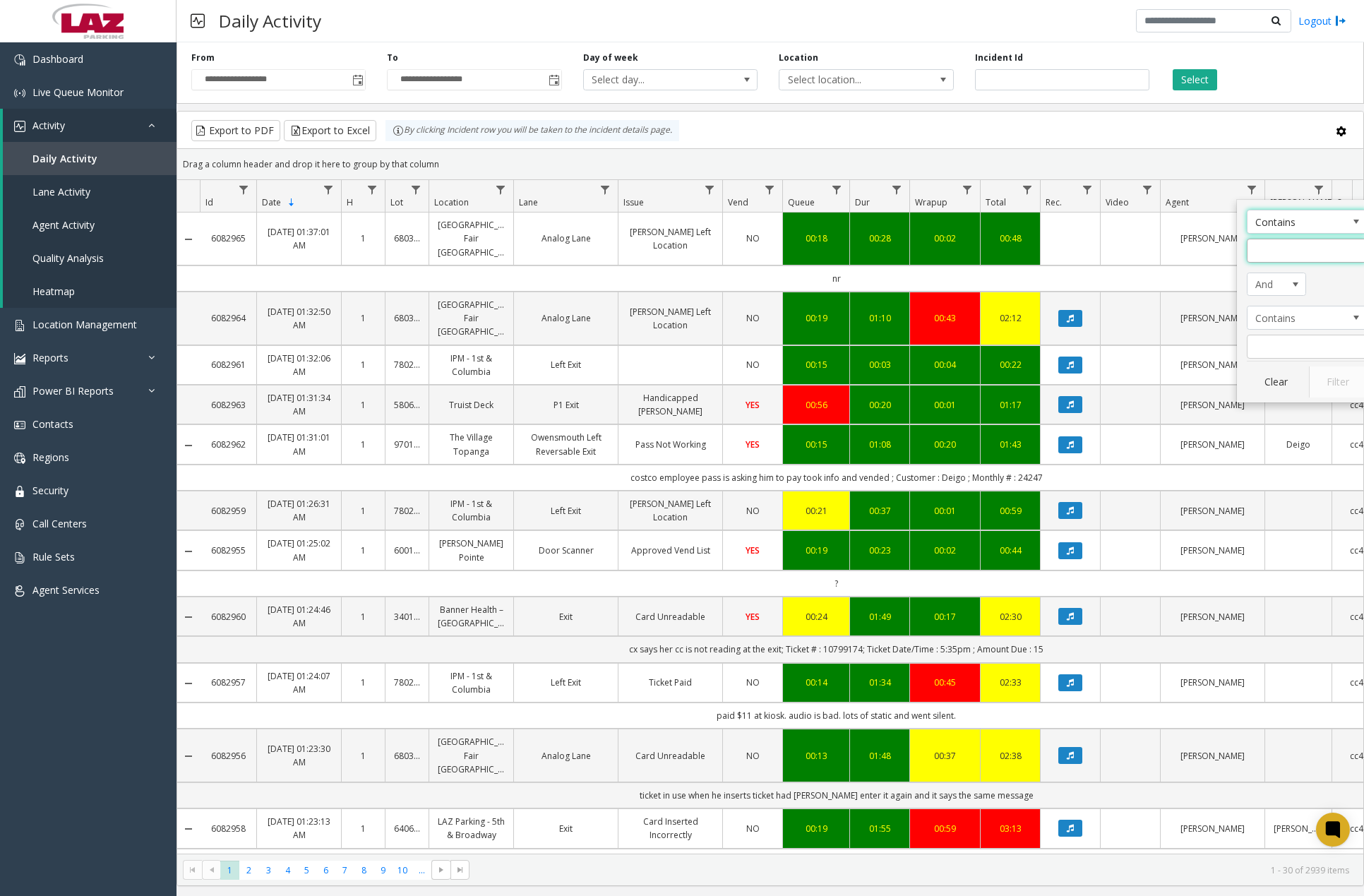
click at [1261, 248] on input "Agent Filter" at bounding box center [1308, 251] width 120 height 24
type input "****"
click at [1333, 390] on button "Filter" at bounding box center [1338, 382] width 58 height 31
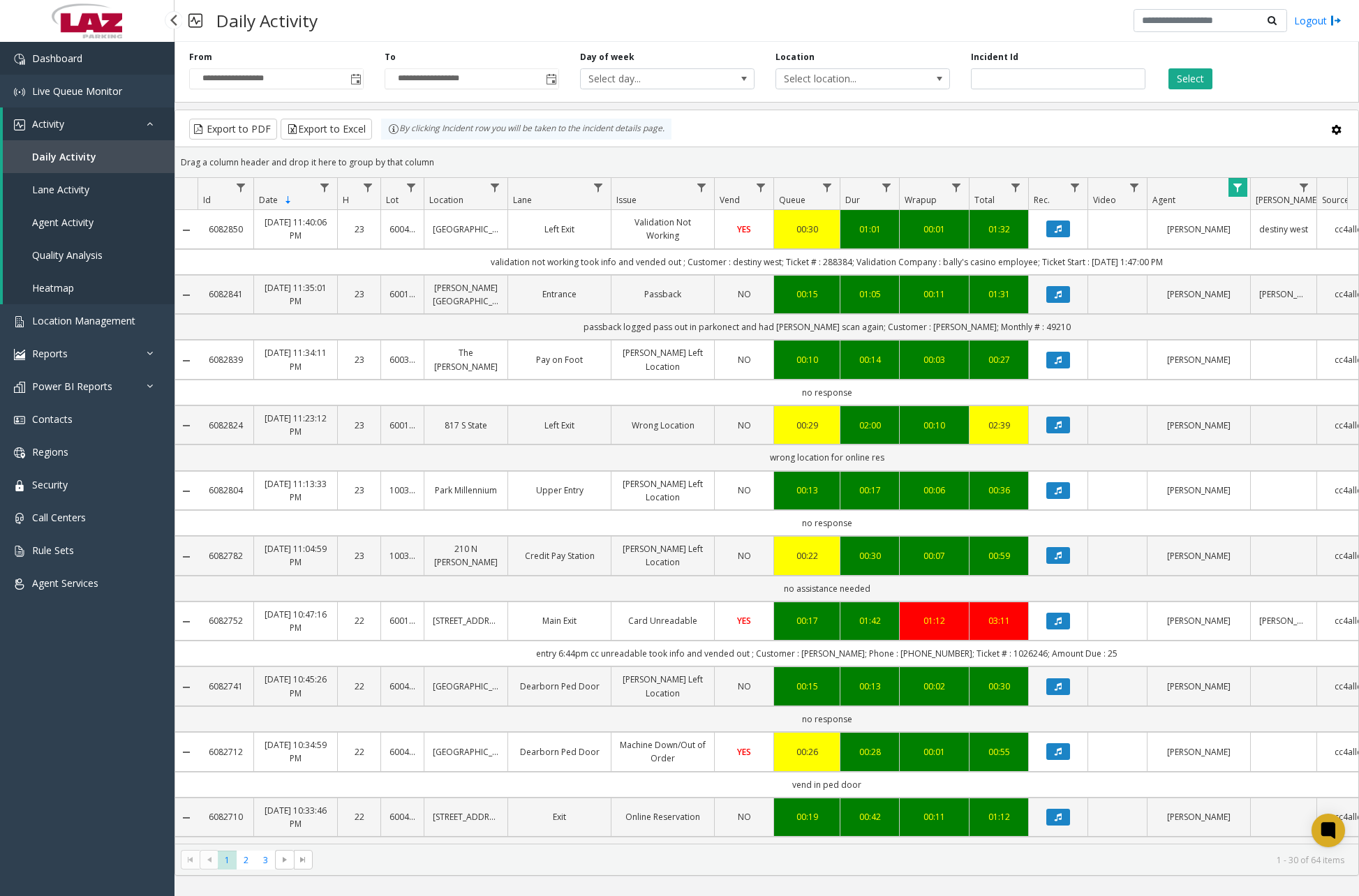
click at [41, 61] on span "Dashboard" at bounding box center [57, 59] width 50 height 14
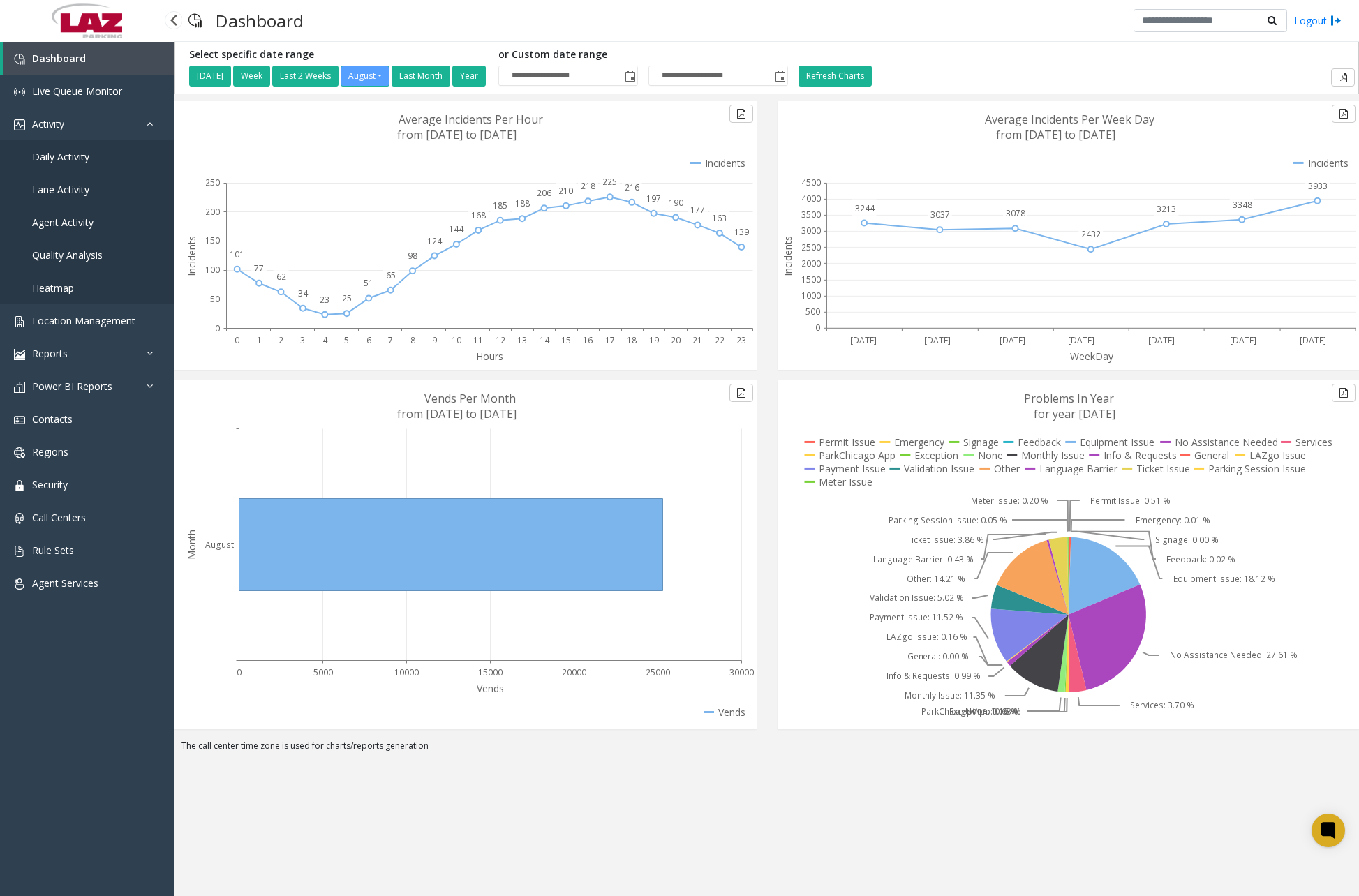
click at [84, 160] on span "Daily Activity" at bounding box center [61, 157] width 57 height 14
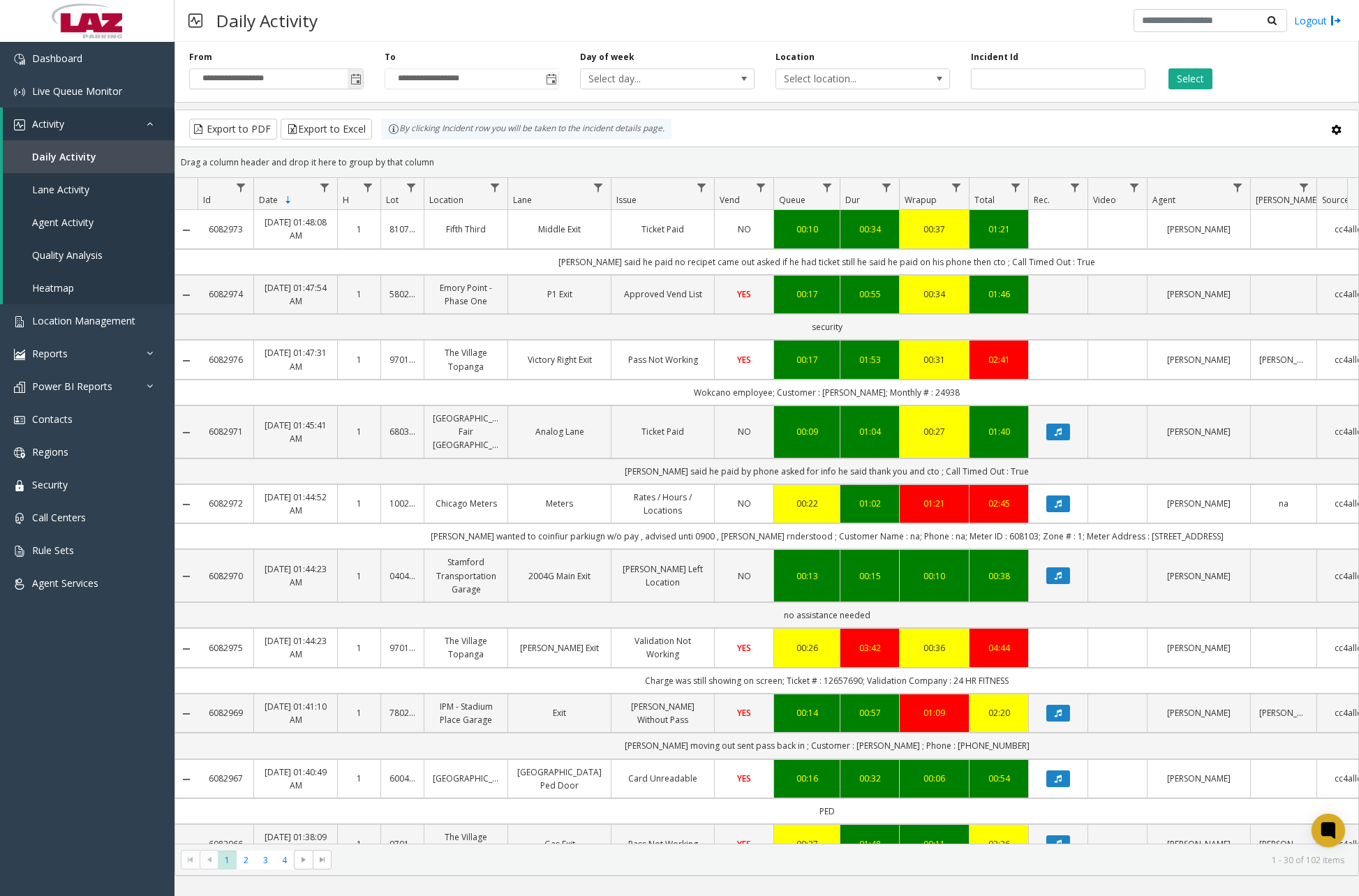
click at [357, 86] on span "Toggle popup" at bounding box center [356, 79] width 15 height 23
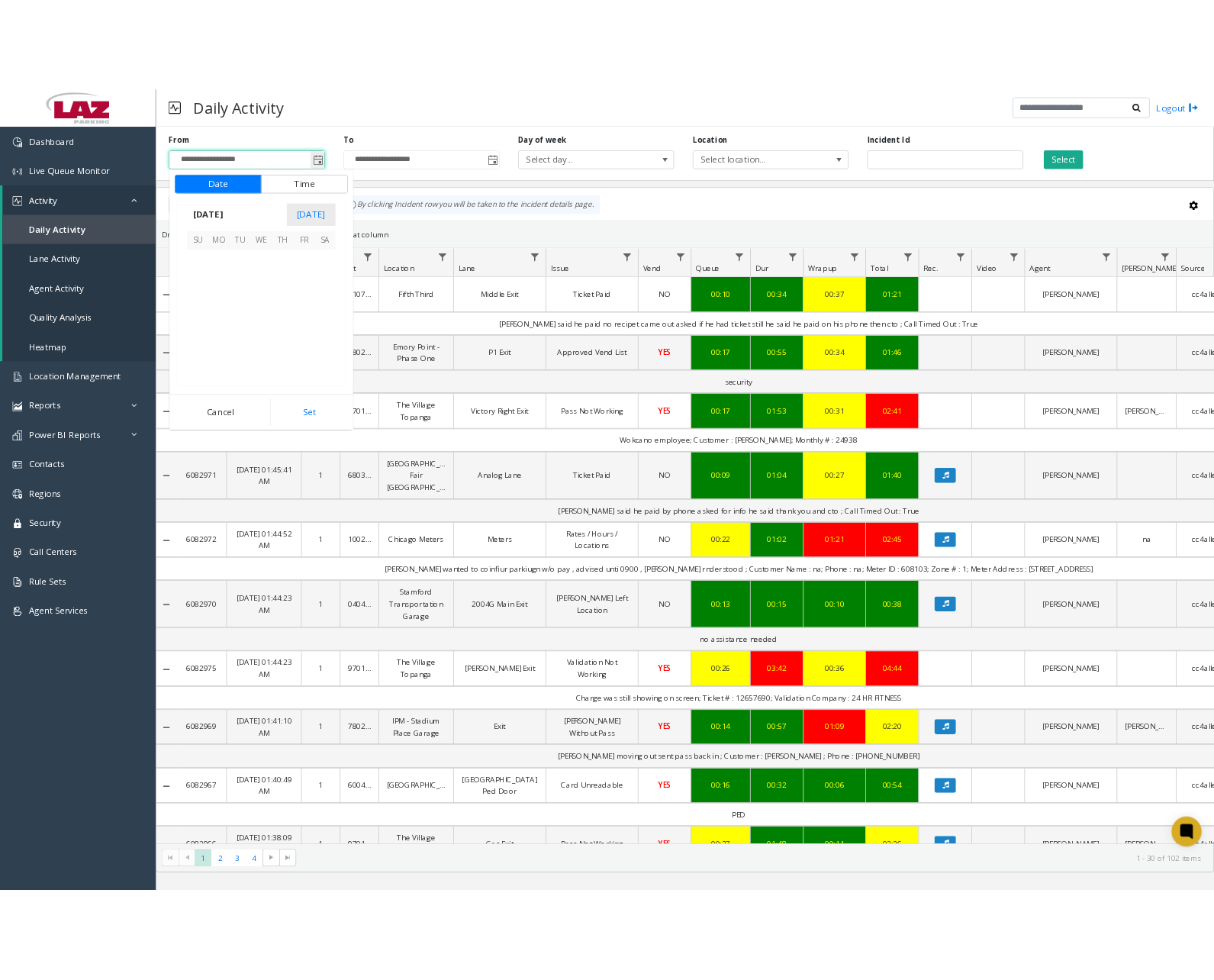
scroll to position [273726, 0]
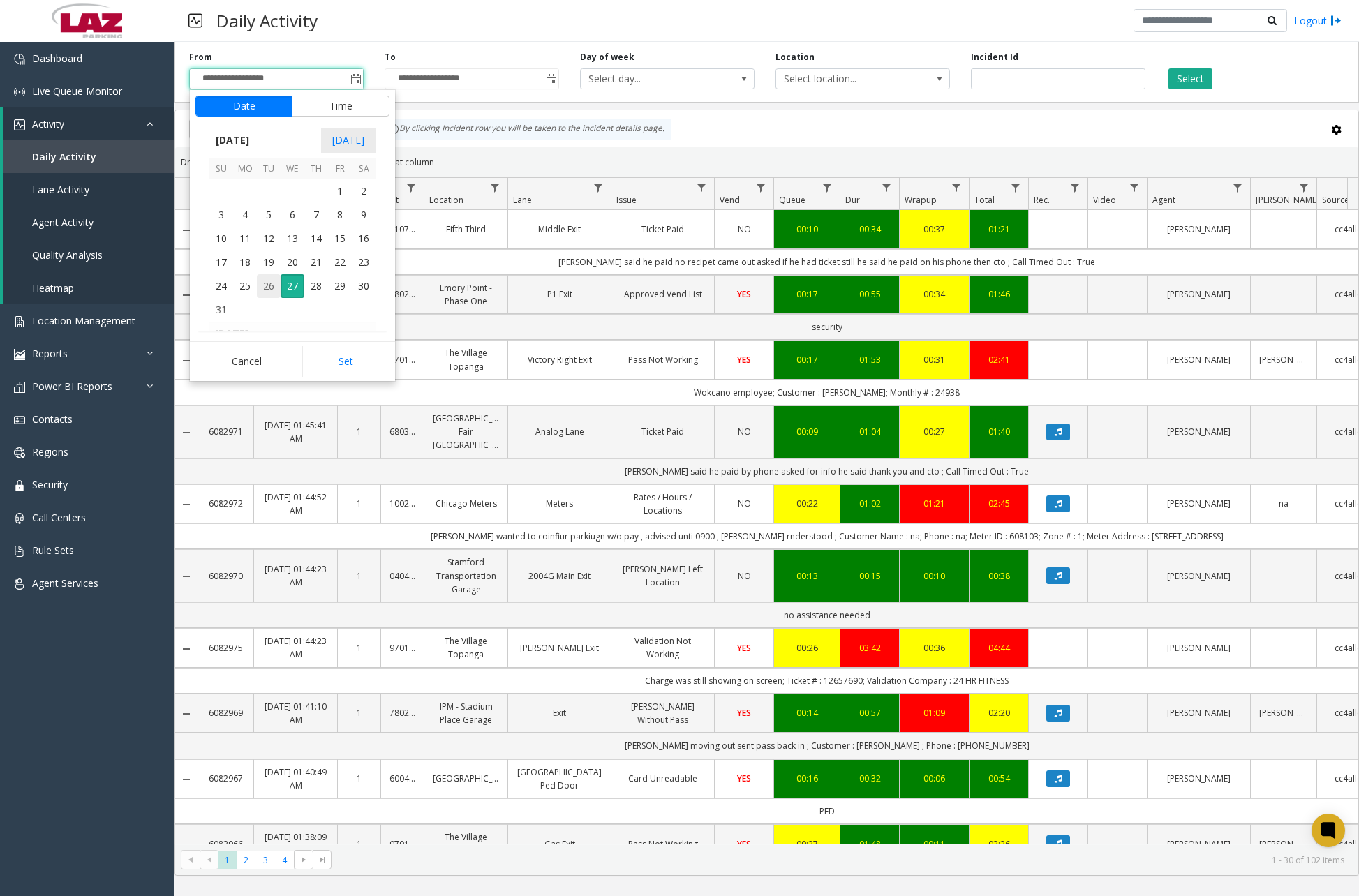
click at [274, 291] on span "26" at bounding box center [269, 286] width 24 height 24
click at [224, 242] on span "12" at bounding box center [229, 242] width 11 height 14
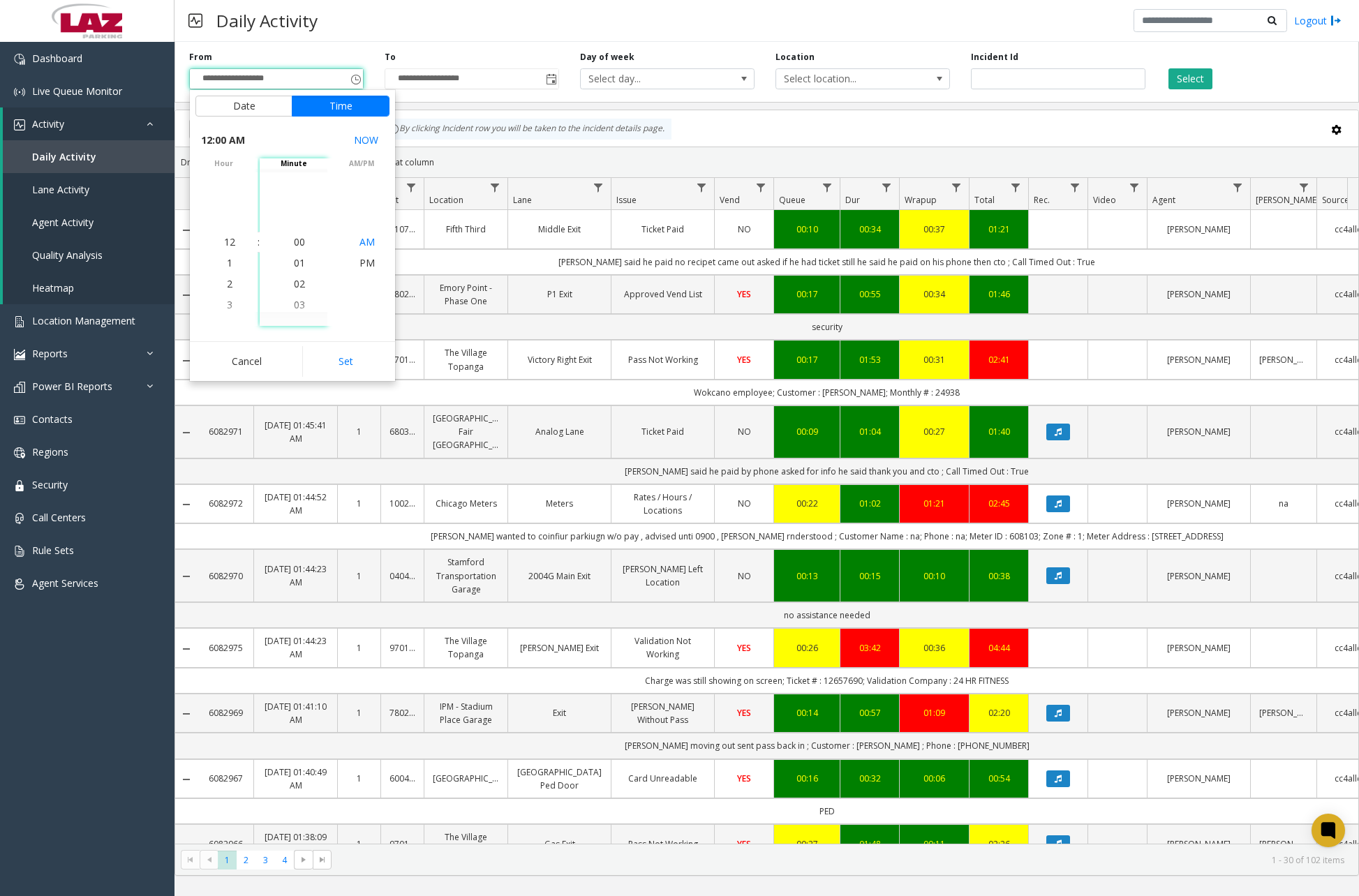
drag, startPoint x: 298, startPoint y: 242, endPoint x: 343, endPoint y: 242, distance: 45.0
click at [298, 242] on span "00" at bounding box center [299, 242] width 11 height 14
click at [368, 242] on span "AM" at bounding box center [367, 242] width 15 height 14
click at [358, 364] on button "Set" at bounding box center [346, 361] width 88 height 31
type input "**********"
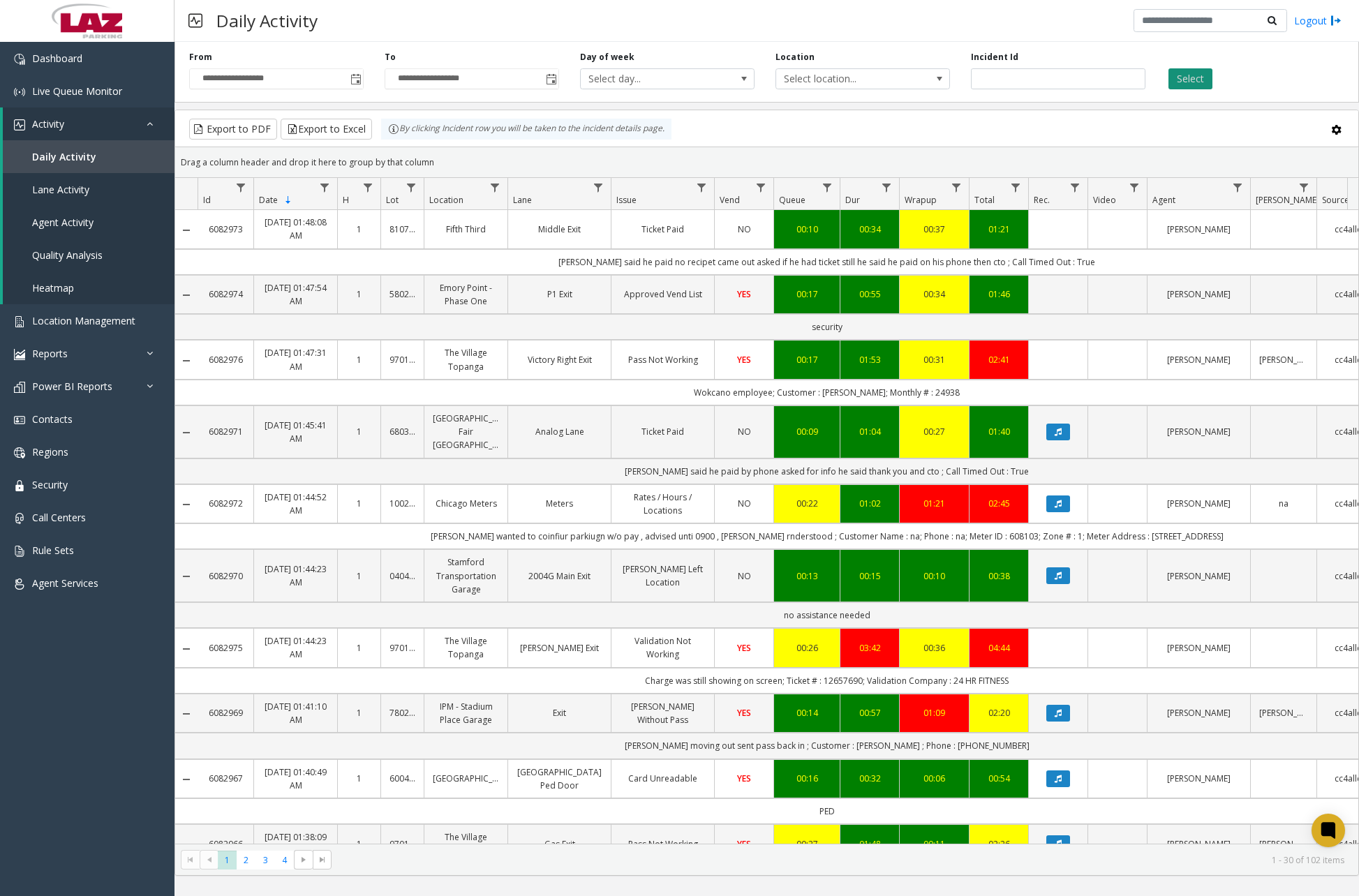
click at [1199, 78] on button "Select" at bounding box center [1190, 79] width 44 height 21
click at [1238, 186] on span "Data table" at bounding box center [1238, 187] width 11 height 11
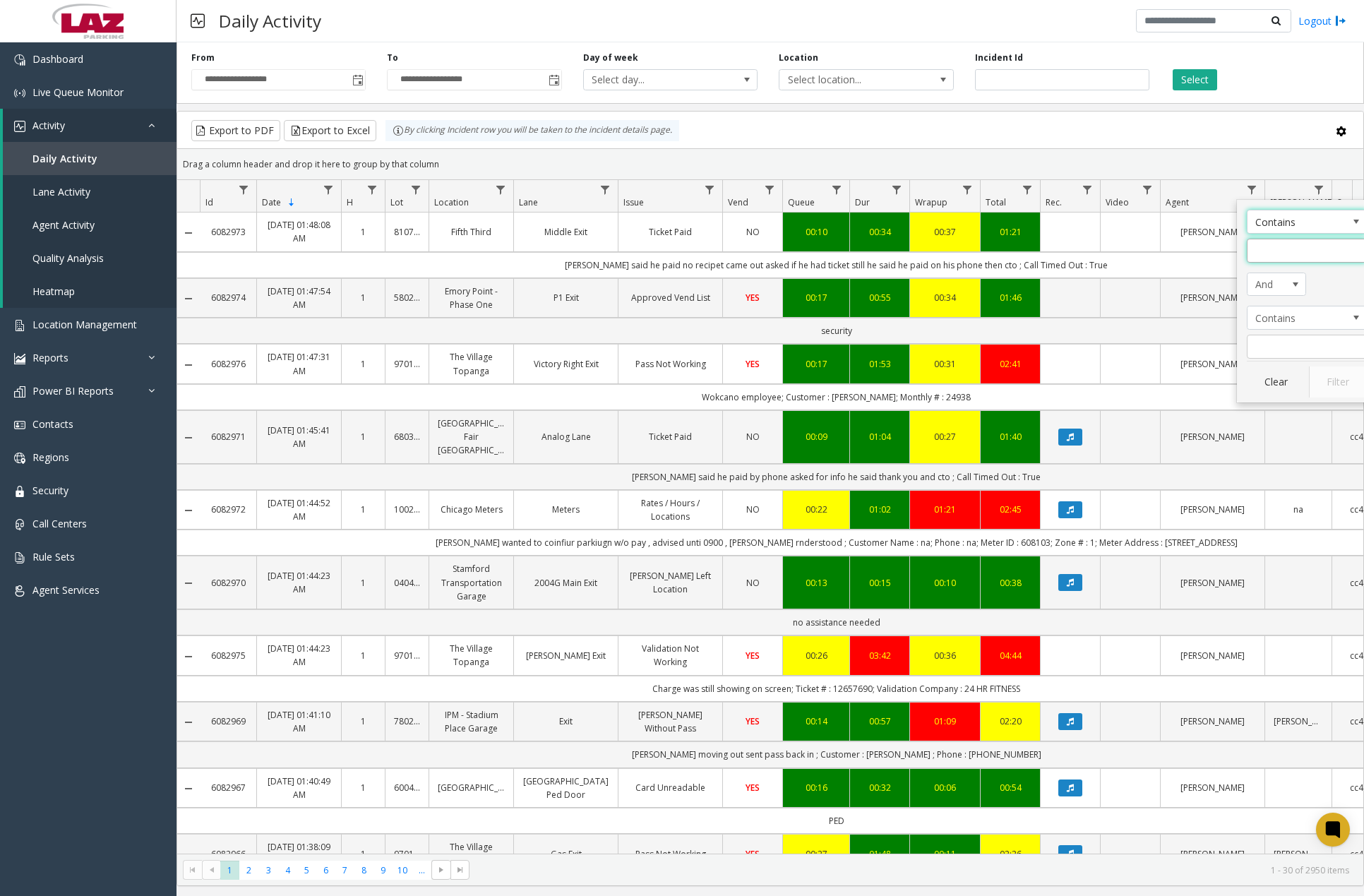
click at [1271, 241] on input "Agent Filter" at bounding box center [1308, 251] width 120 height 24
type input "****"
click at [1359, 381] on button "Filter" at bounding box center [1338, 382] width 58 height 31
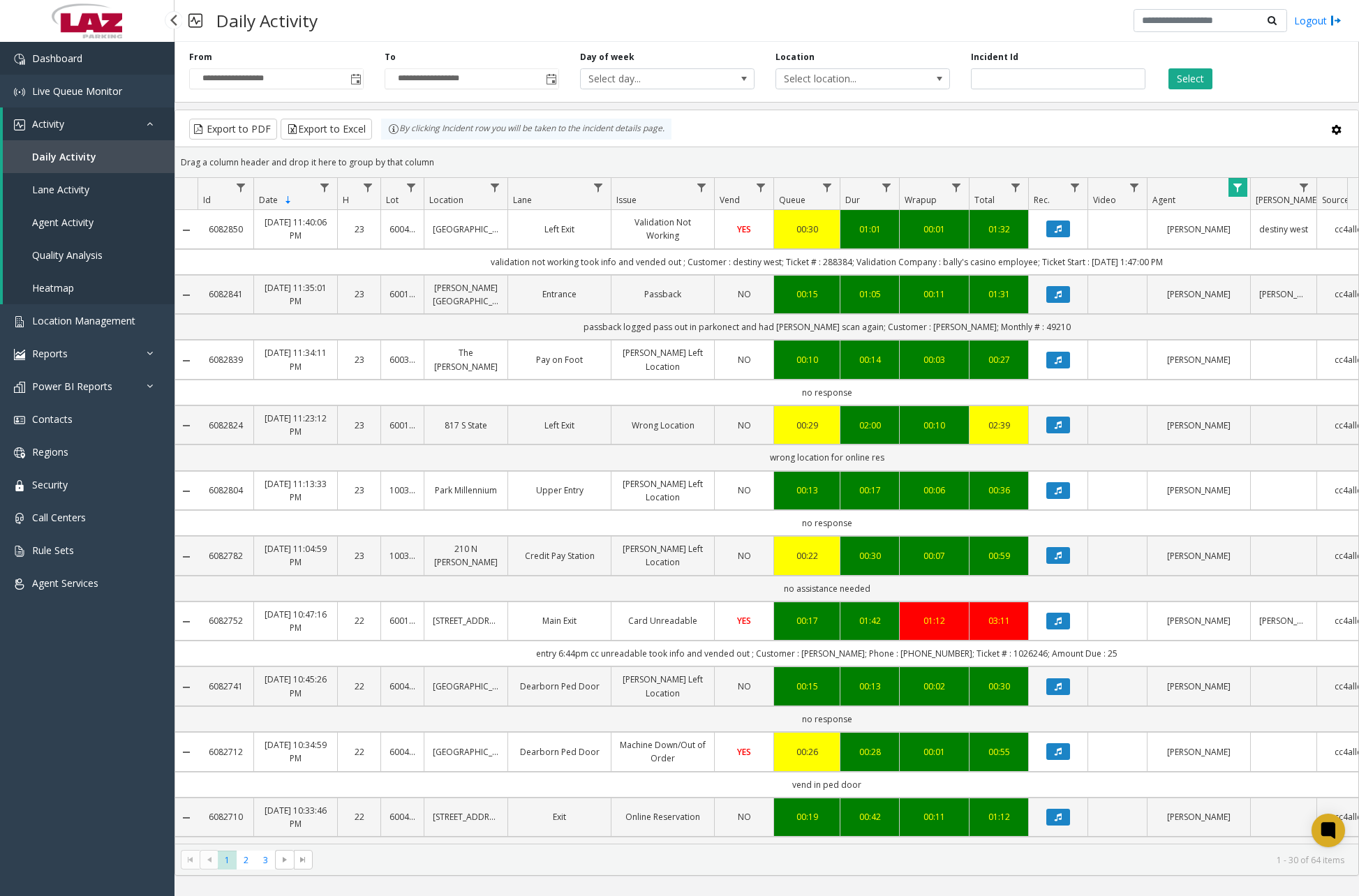
click at [63, 47] on link "Dashboard" at bounding box center [87, 59] width 175 height 33
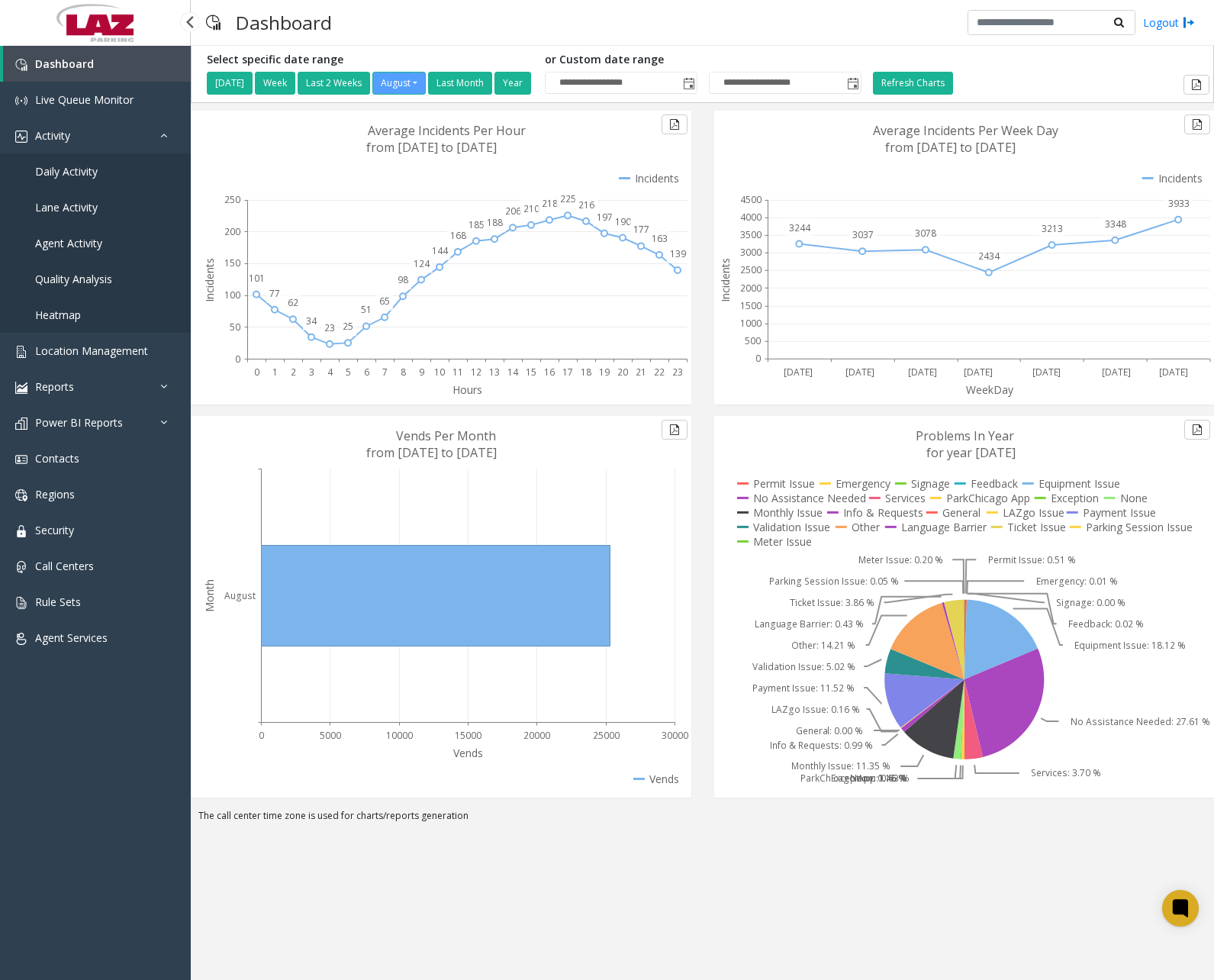
click at [82, 183] on link "Daily Activity" at bounding box center [96, 171] width 191 height 36
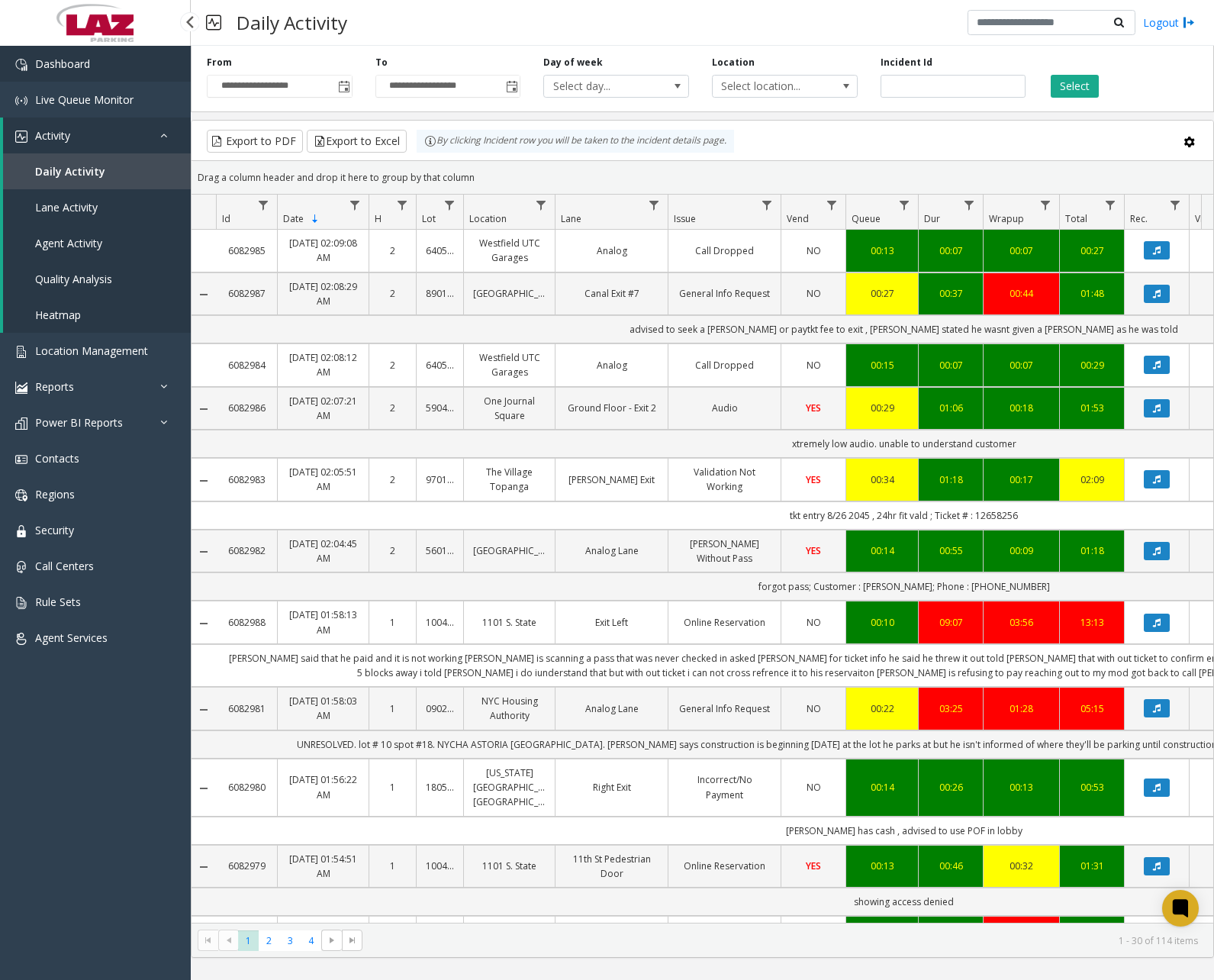
click at [148, 47] on link "Dashboard" at bounding box center [96, 64] width 191 height 36
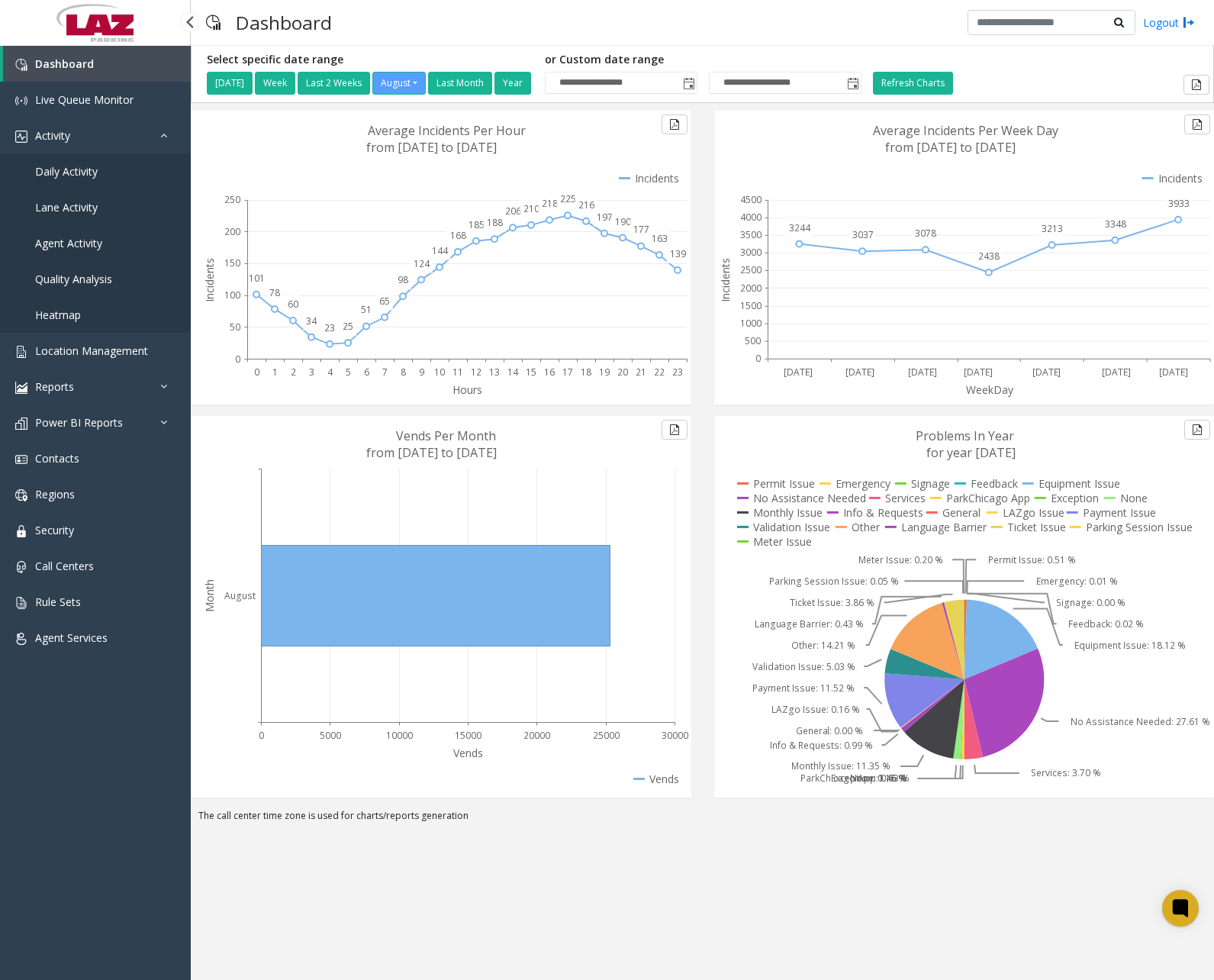
click at [95, 172] on span "Daily Activity" at bounding box center [67, 171] width 63 height 15
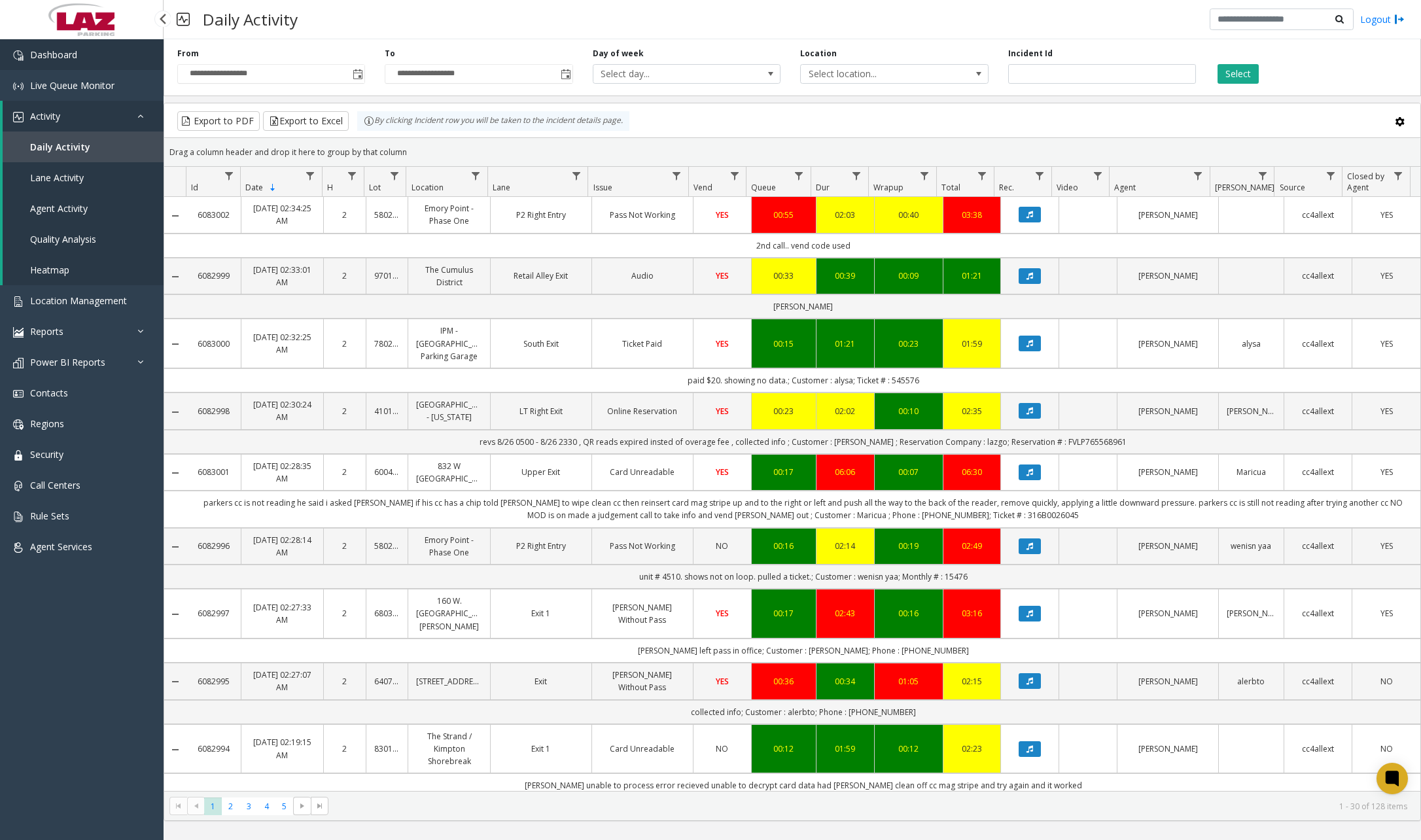
click at [113, 61] on link "Dashboard" at bounding box center [82, 55] width 164 height 31
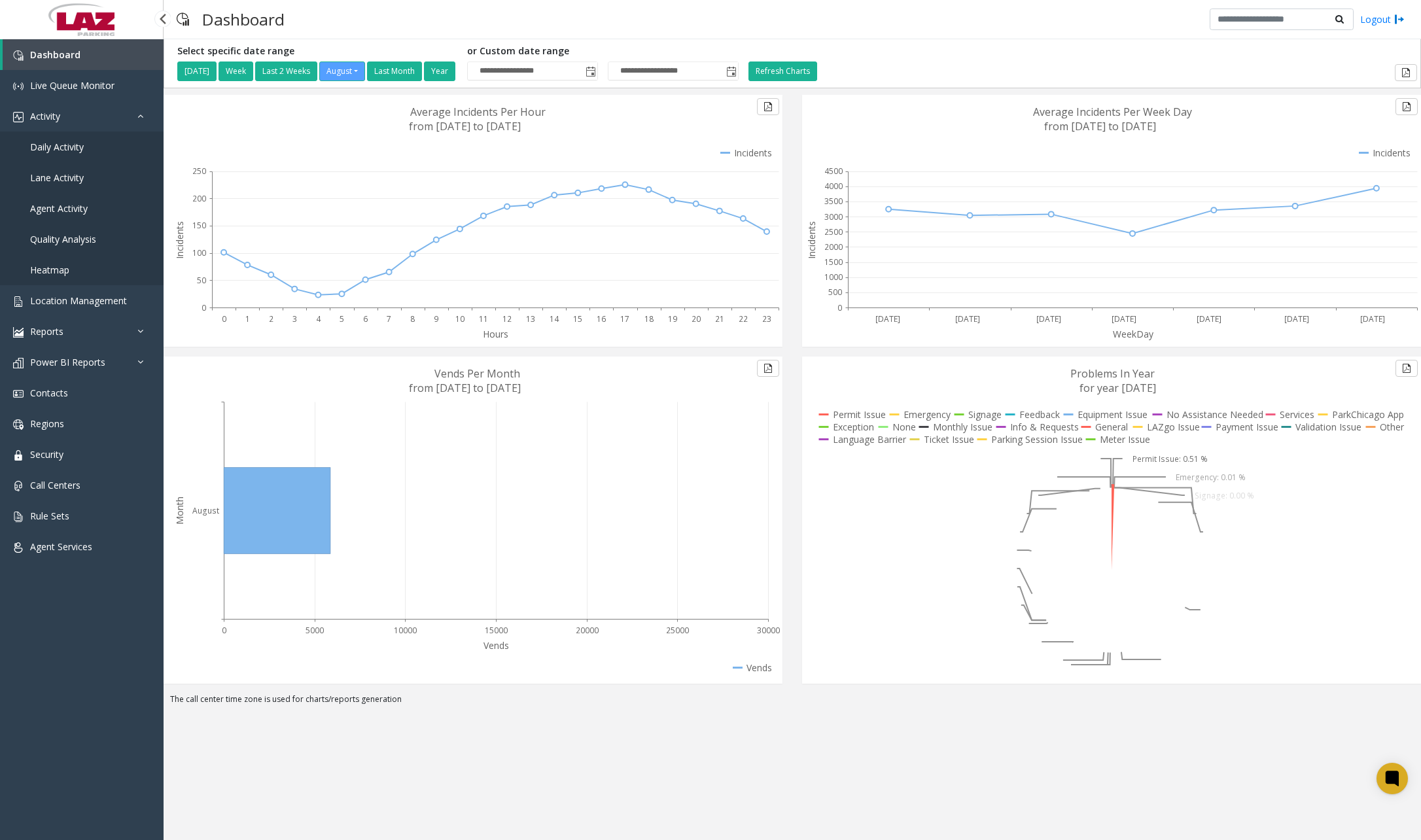
click at [73, 150] on span "Daily Activity" at bounding box center [57, 147] width 54 height 13
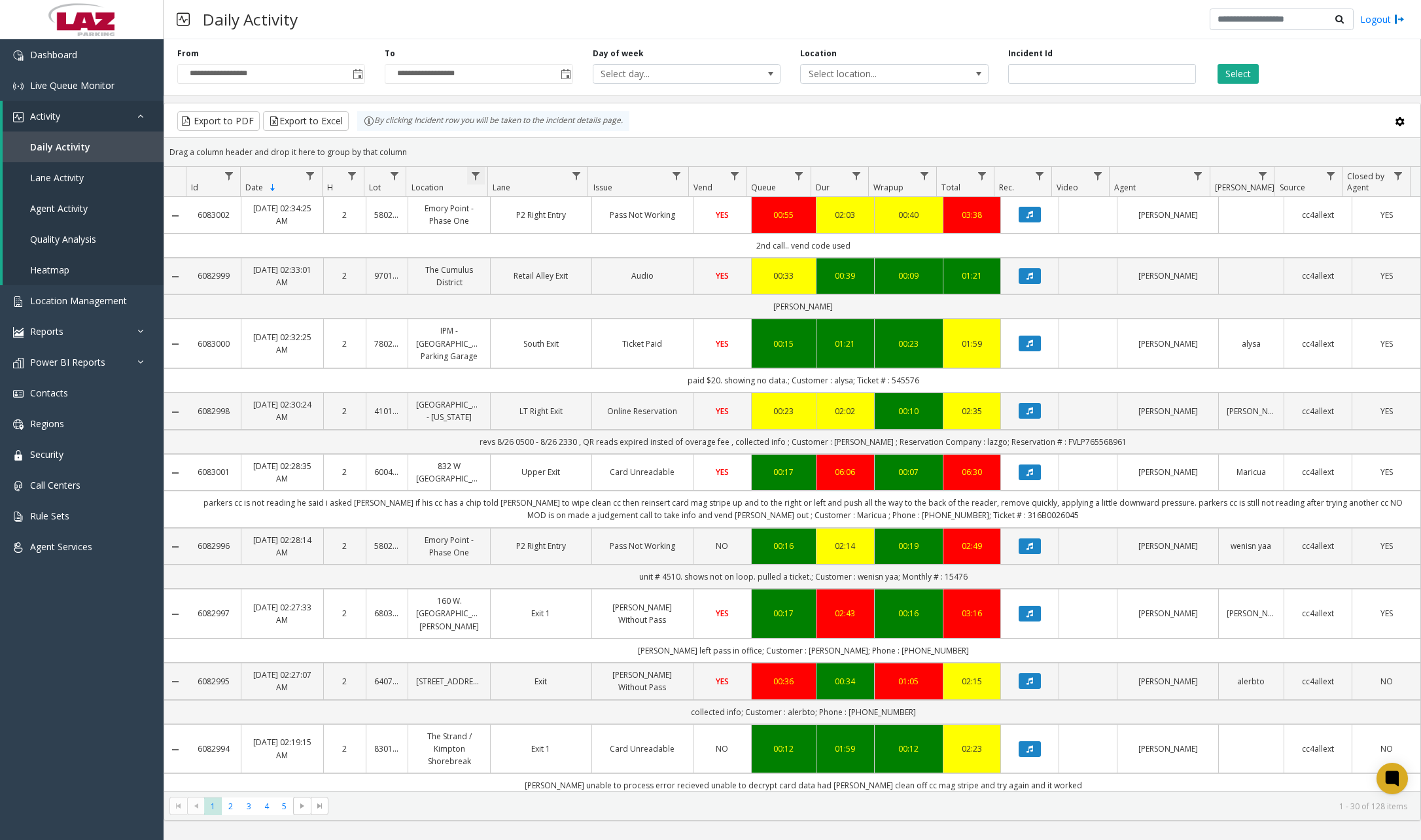
click at [479, 175] on span "Data table" at bounding box center [475, 176] width 11 height 11
click at [524, 231] on input "Location Filter" at bounding box center [533, 232] width 112 height 23
type input "*****"
click at [563, 346] on button "Filter" at bounding box center [561, 354] width 54 height 29
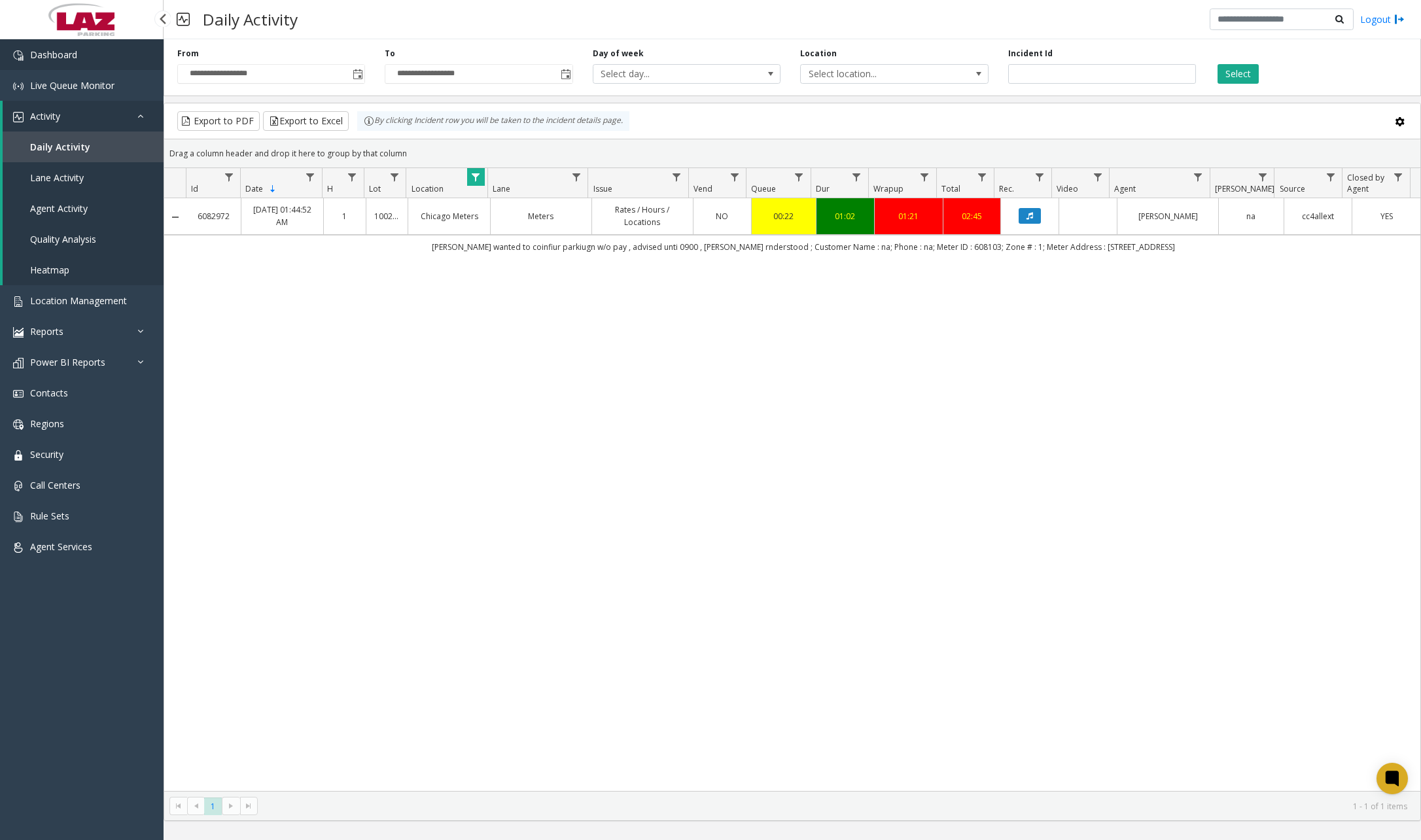
click at [83, 54] on link "Dashboard" at bounding box center [82, 55] width 164 height 31
